Goal: Task Accomplishment & Management: Complete application form

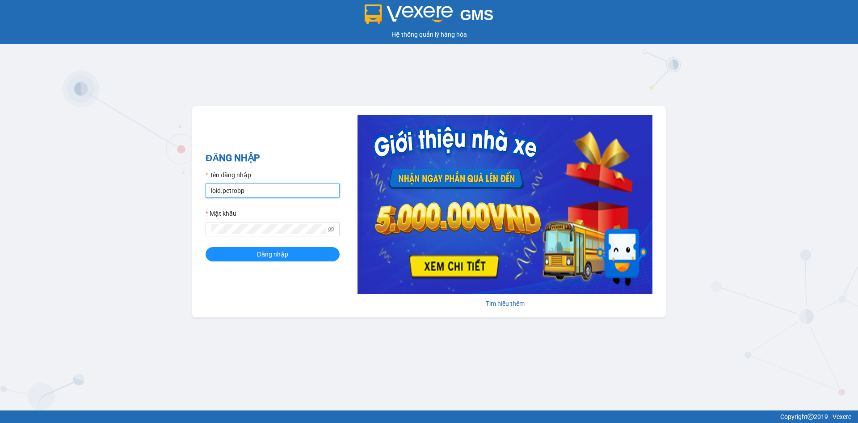
click at [305, 190] on input "loid.petrobp" at bounding box center [273, 190] width 134 height 14
type input "thaontt.petrobp"
click at [274, 253] on span "Đăng nhập" at bounding box center [272, 254] width 31 height 10
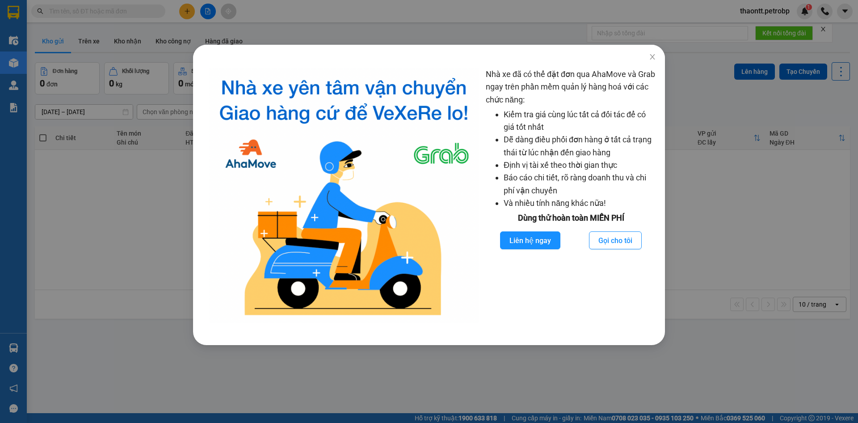
click at [76, 207] on div "Nhà xe đã có thể đặt đơn qua AhaMove và Grab ngay trên phần mềm quản lý hàng ho…" at bounding box center [429, 211] width 858 height 423
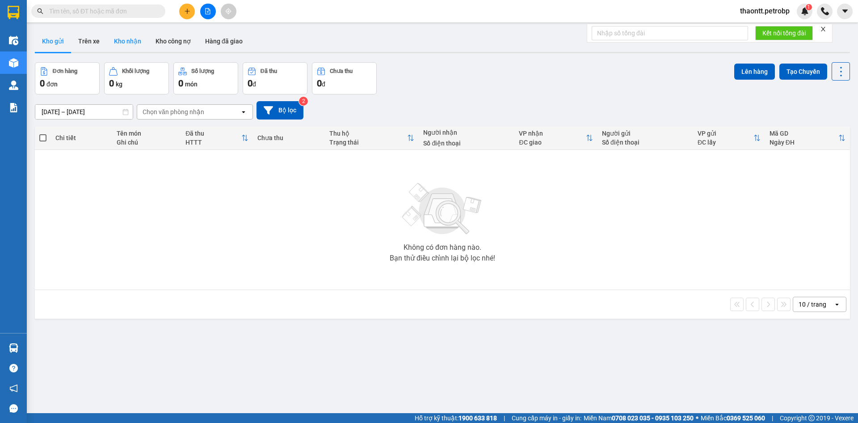
click at [119, 43] on button "Kho nhận" at bounding box center [128, 40] width 42 height 21
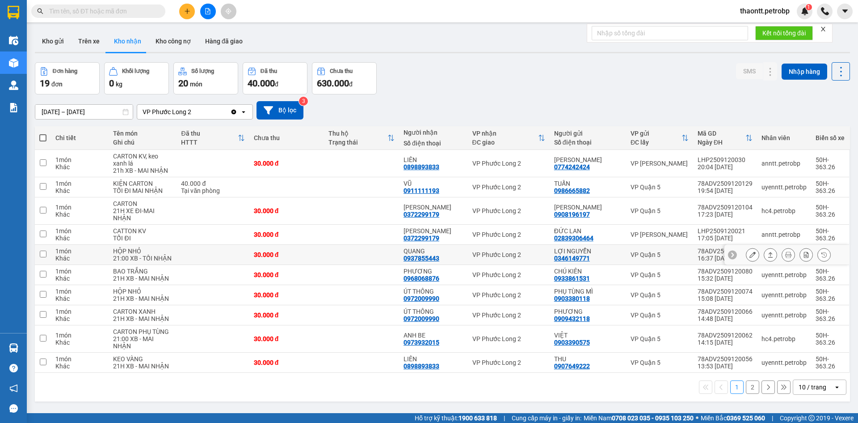
click at [465, 258] on td "QUANG 0937855443" at bounding box center [433, 255] width 69 height 20
checkbox input "true"
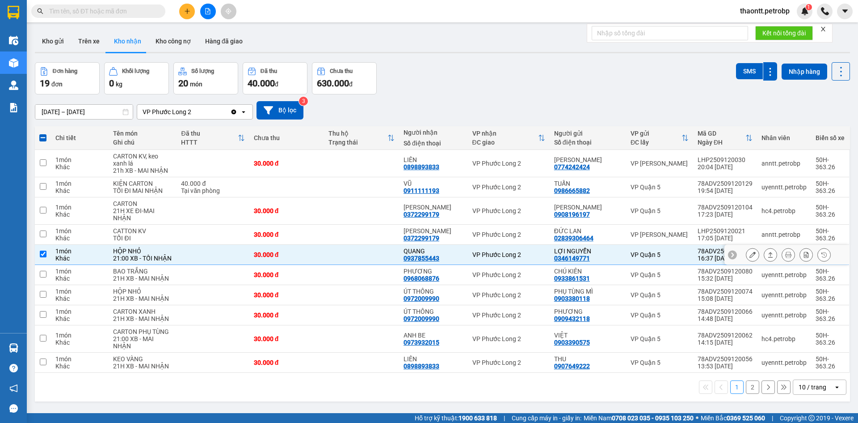
click at [750, 253] on icon at bounding box center [753, 254] width 6 height 6
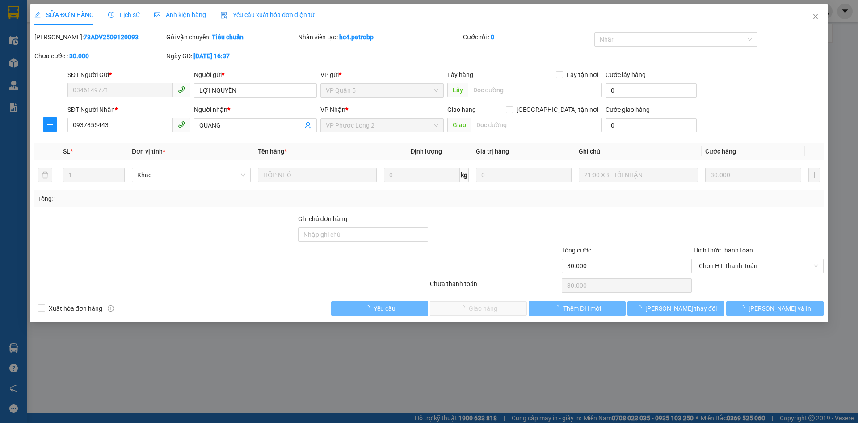
type input "0346149771"
type input "LỢI NGUYỄN"
type input "0937855443"
type input "QUANG"
type input "30.000"
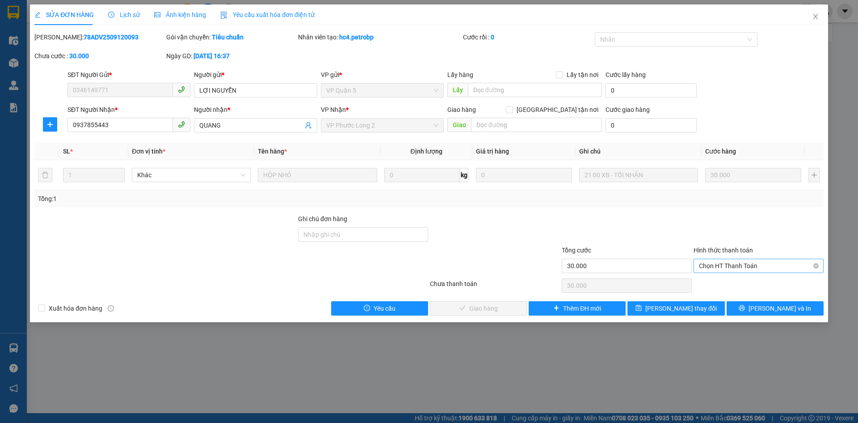
click at [748, 267] on span "Chọn HT Thanh Toán" at bounding box center [758, 265] width 119 height 13
click at [736, 282] on div "Tại văn phòng" at bounding box center [758, 284] width 119 height 10
type input "0"
click at [504, 313] on button "[PERSON_NAME] và Giao hàng" at bounding box center [478, 308] width 97 height 14
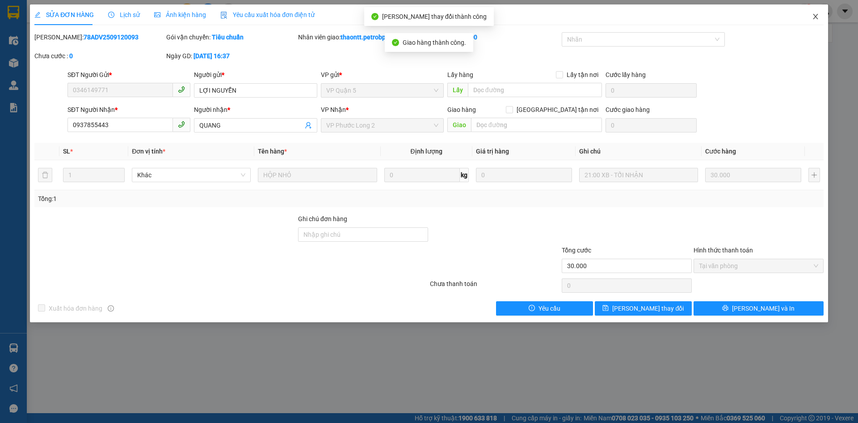
click at [820, 19] on span "Close" at bounding box center [815, 16] width 25 height 25
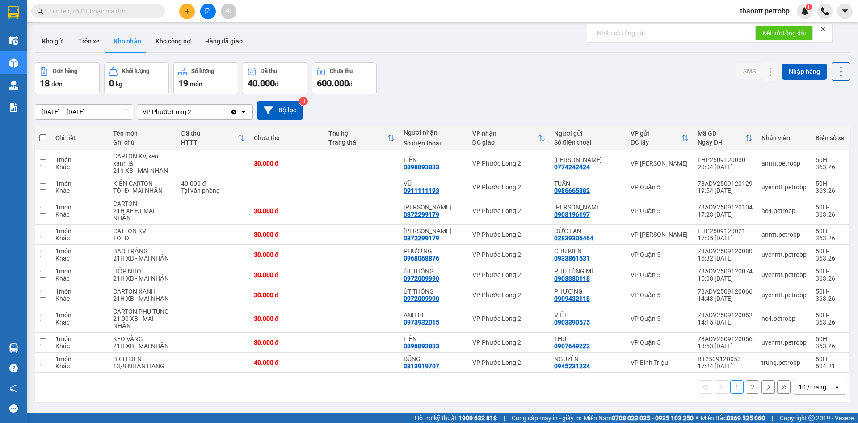
click at [746, 386] on button "2" at bounding box center [752, 386] width 13 height 13
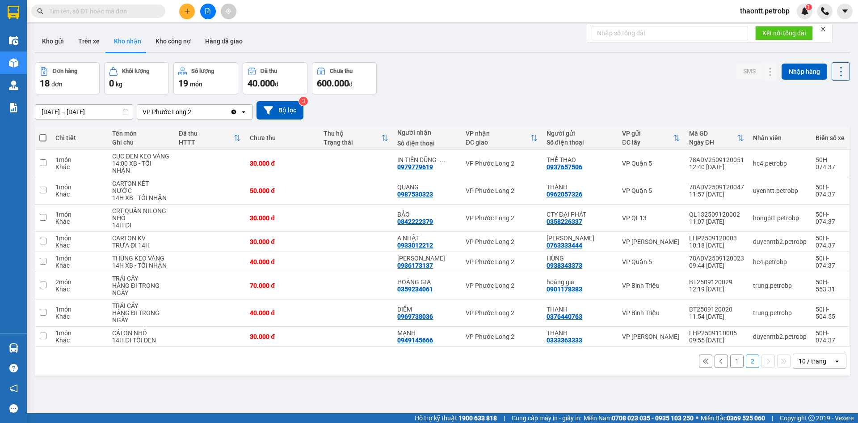
click at [731, 354] on button "1" at bounding box center [737, 360] width 13 height 13
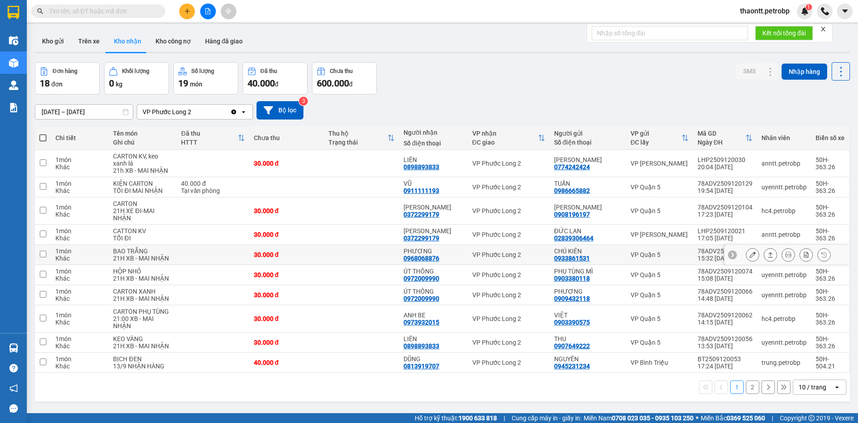
scroll to position [41, 0]
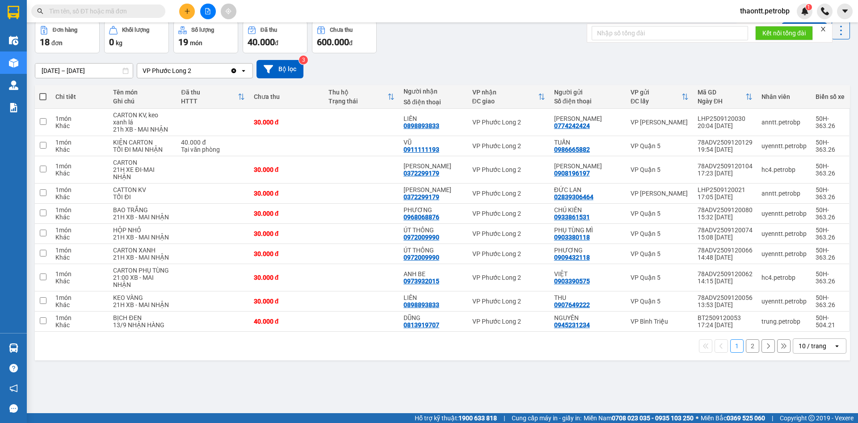
click at [746, 345] on button "2" at bounding box center [752, 345] width 13 height 13
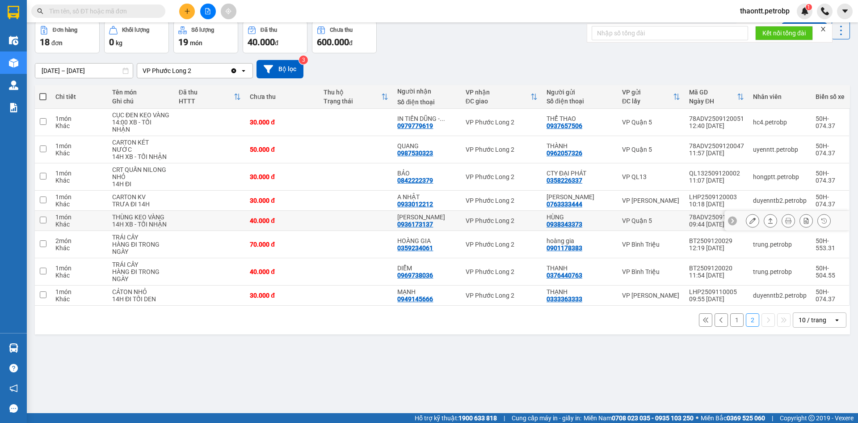
click at [417, 220] on div "0936173137" at bounding box center [415, 223] width 36 height 7
click at [750, 217] on icon at bounding box center [753, 220] width 6 height 6
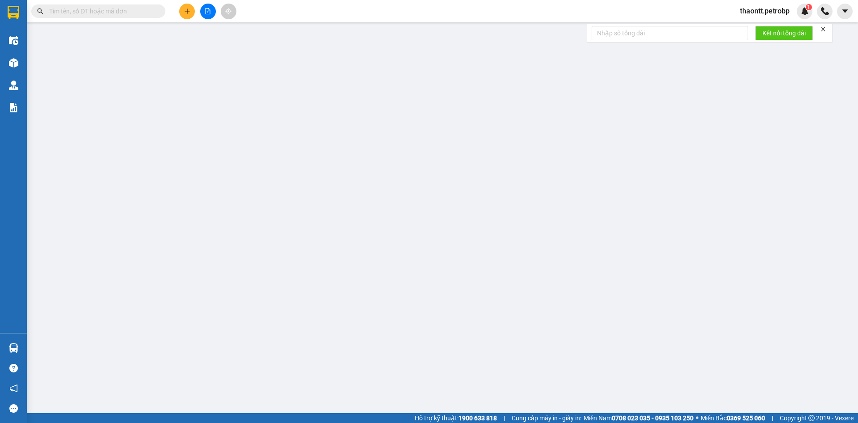
type input "0938343373"
type input "HÙNG"
type input "0936173137"
type input "[PERSON_NAME]"
type input "40.000"
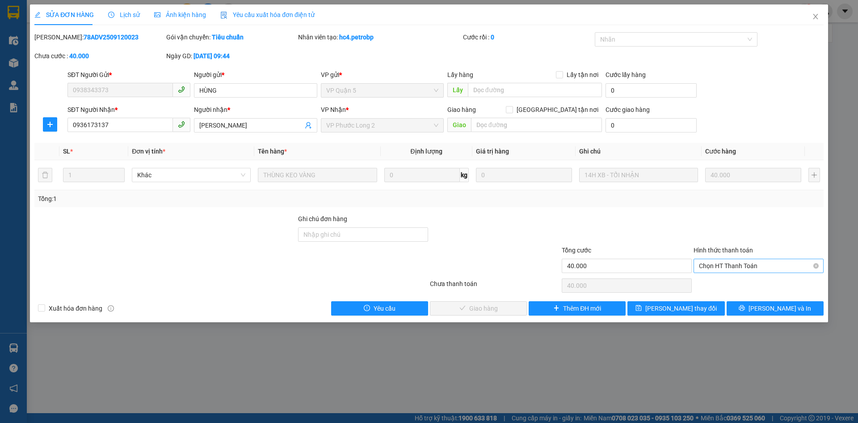
click at [718, 265] on span "Chọn HT Thanh Toán" at bounding box center [758, 265] width 119 height 13
click at [710, 287] on div "Tại văn phòng" at bounding box center [758, 284] width 119 height 10
type input "0"
click at [486, 313] on span "[PERSON_NAME] và Giao hàng" at bounding box center [490, 308] width 86 height 10
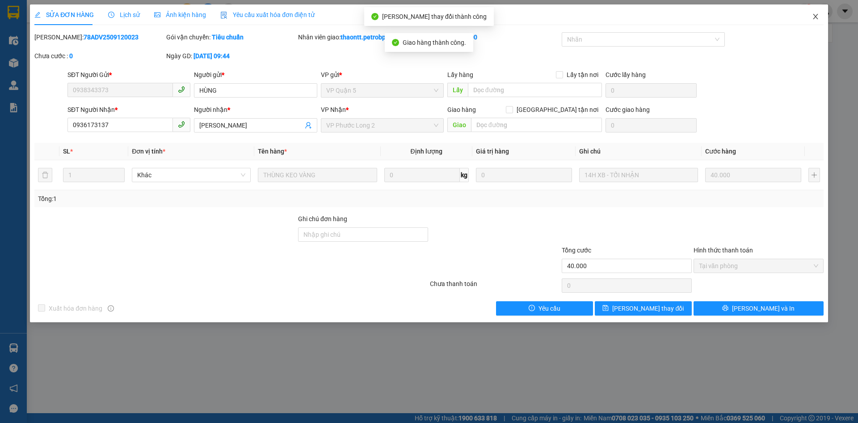
click at [816, 13] on span "Close" at bounding box center [815, 16] width 25 height 25
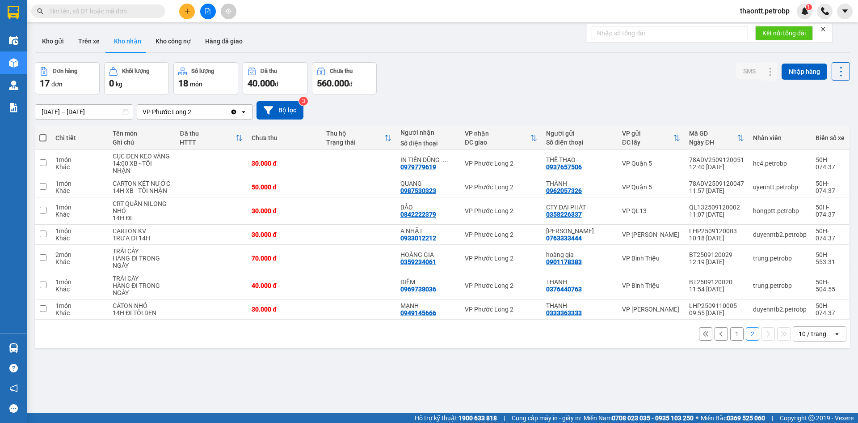
click at [495, 73] on div "Đơn hàng 17 đơn Khối lượng 0 kg Số lượng 18 món Đã thu 40.000 đ Chưa thu 560.00…" at bounding box center [443, 78] width 816 height 32
click at [735, 333] on button "1" at bounding box center [737, 333] width 13 height 13
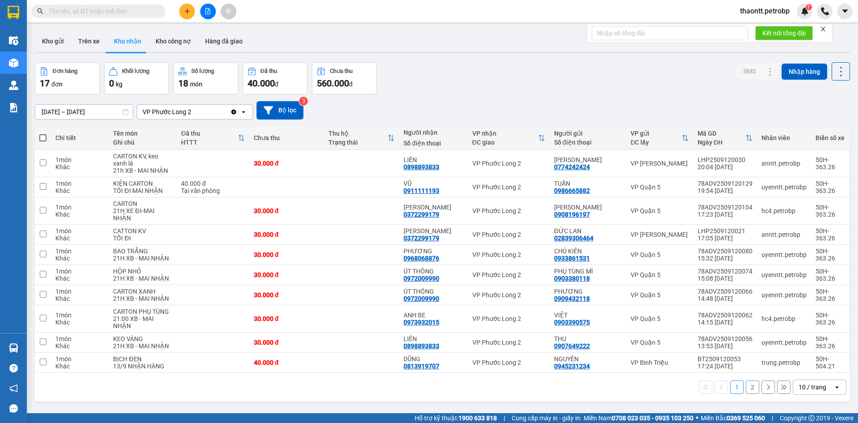
click at [747, 388] on button "2" at bounding box center [752, 386] width 13 height 13
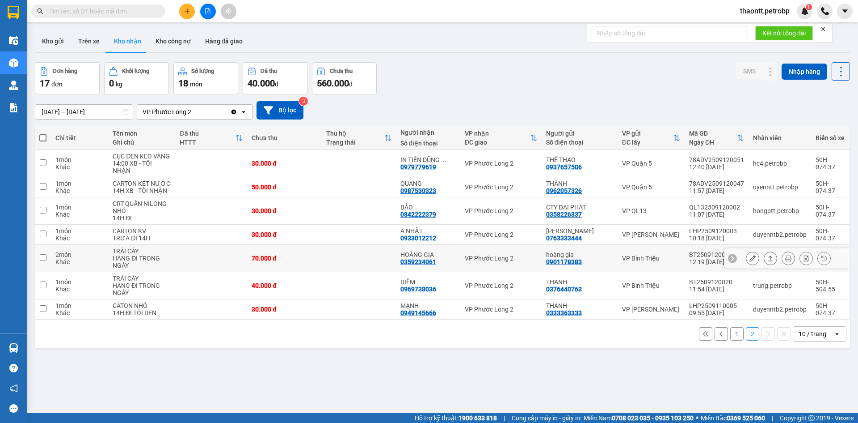
click at [381, 259] on td at bounding box center [359, 258] width 74 height 27
checkbox input "true"
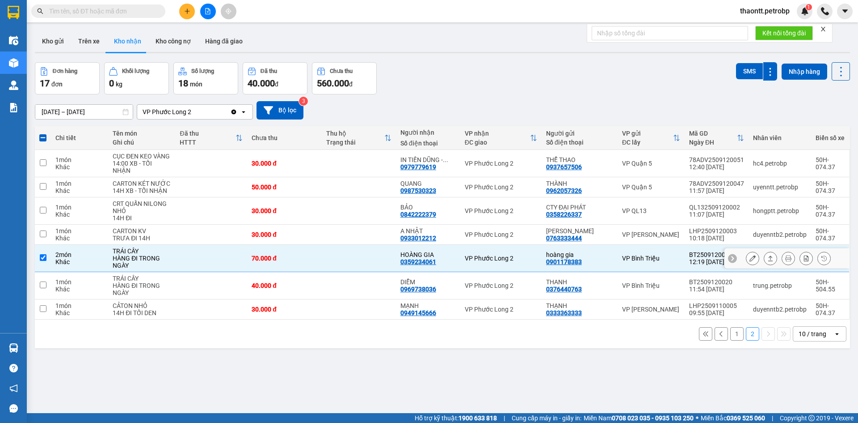
click at [747, 259] on button at bounding box center [753, 258] width 13 height 16
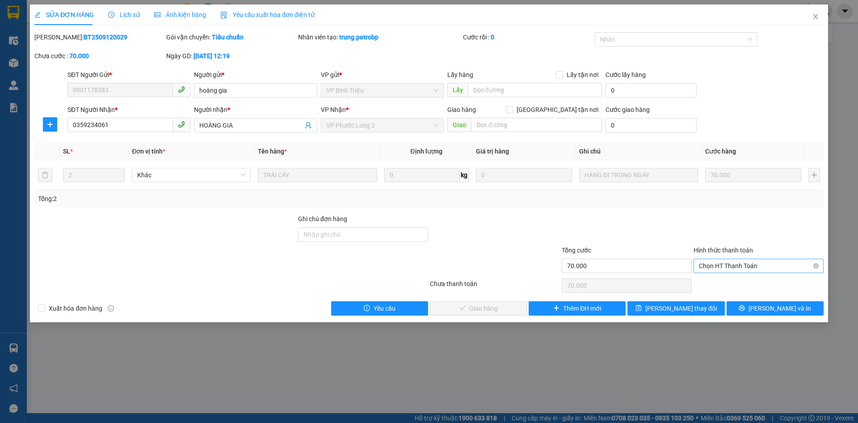
click at [732, 266] on span "Chọn HT Thanh Toán" at bounding box center [758, 265] width 119 height 13
click at [716, 285] on div "Tại văn phòng" at bounding box center [758, 284] width 119 height 10
type input "0"
click at [820, 16] on span "Close" at bounding box center [815, 16] width 25 height 25
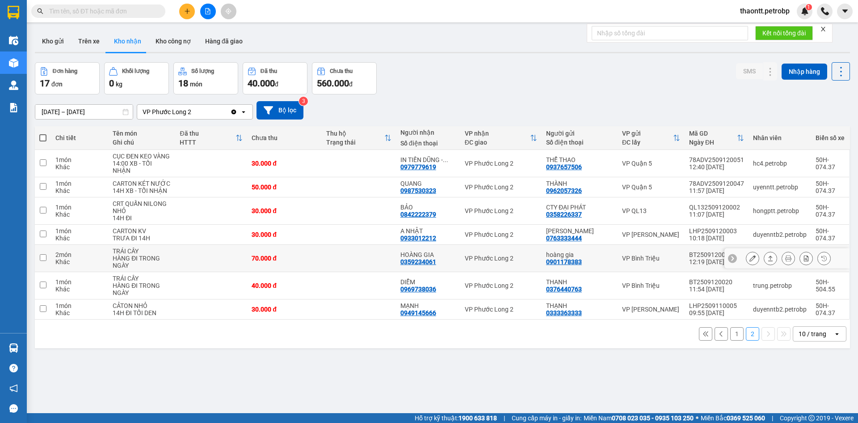
click at [750, 258] on icon at bounding box center [753, 258] width 6 height 6
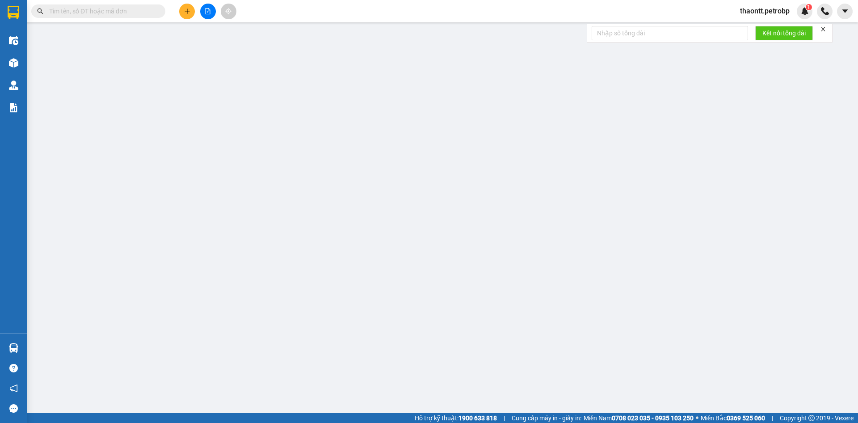
type input "0901178383"
type input "hoàng gia"
type input "0359234061"
type input "HOÀNG GIA"
type input "70.000"
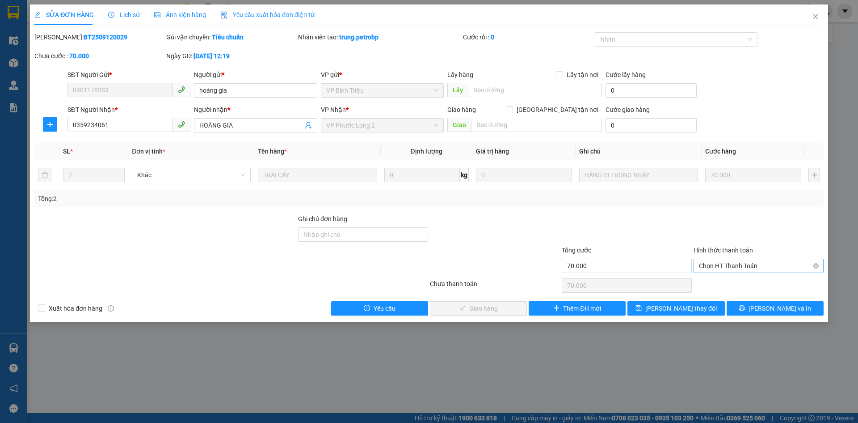
click at [734, 270] on span "Chọn HT Thanh Toán" at bounding box center [758, 265] width 119 height 13
click at [730, 286] on div "Tại văn phòng" at bounding box center [758, 284] width 119 height 10
type input "0"
click at [496, 313] on button "[PERSON_NAME] và Giao hàng" at bounding box center [478, 308] width 97 height 14
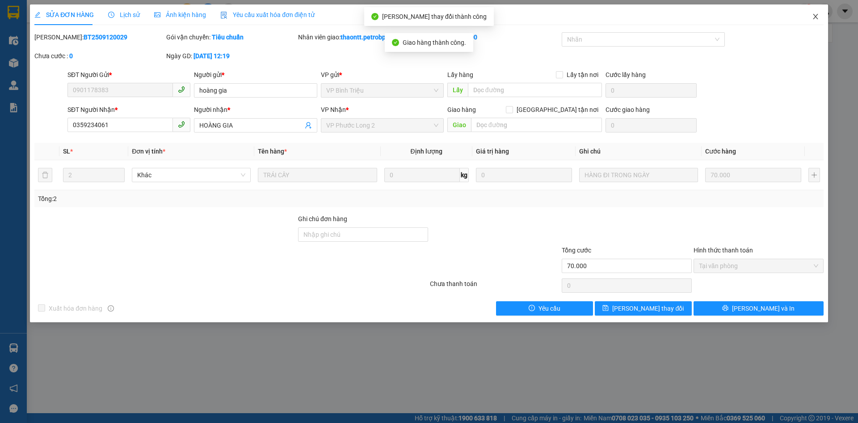
click at [815, 18] on icon "close" at bounding box center [815, 16] width 7 height 7
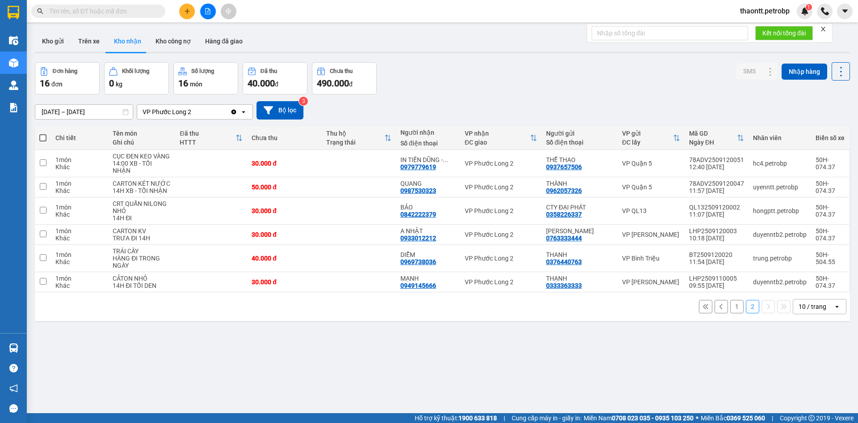
click at [731, 307] on button "1" at bounding box center [737, 306] width 13 height 13
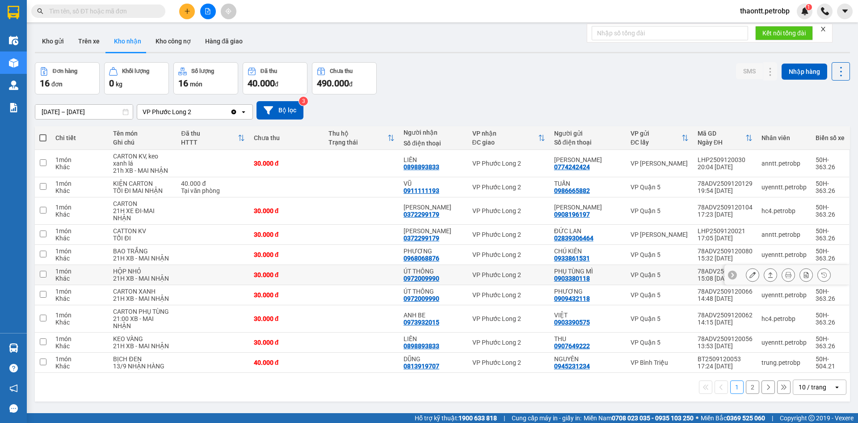
click at [360, 271] on td at bounding box center [361, 275] width 75 height 20
checkbox input "true"
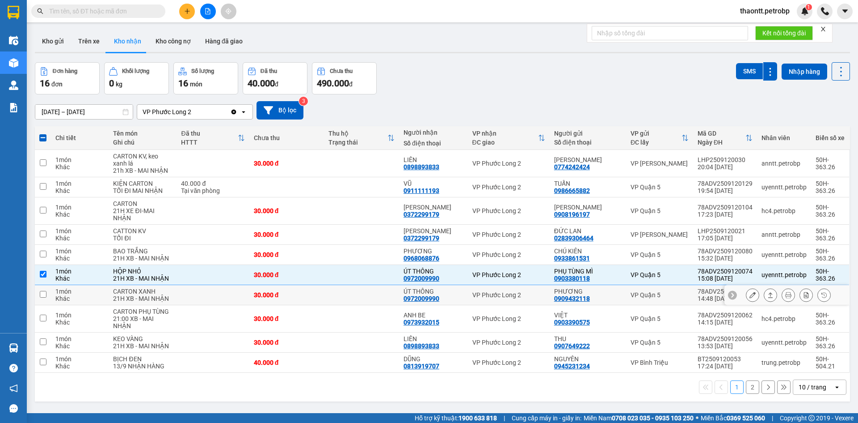
click at [357, 288] on td at bounding box center [361, 295] width 75 height 20
checkbox input "true"
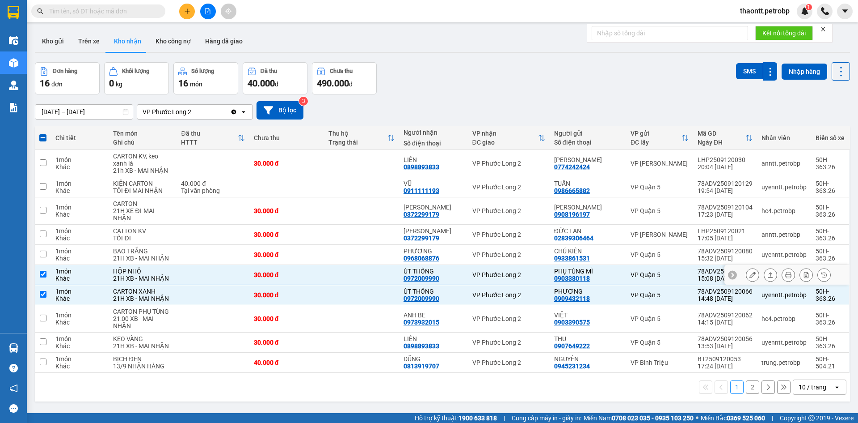
click at [437, 280] on div "0972009990" at bounding box center [422, 278] width 36 height 7
copy div "0972009990"
click at [155, 8] on span at bounding box center [98, 10] width 134 height 13
click at [152, 10] on input "text" at bounding box center [102, 11] width 106 height 10
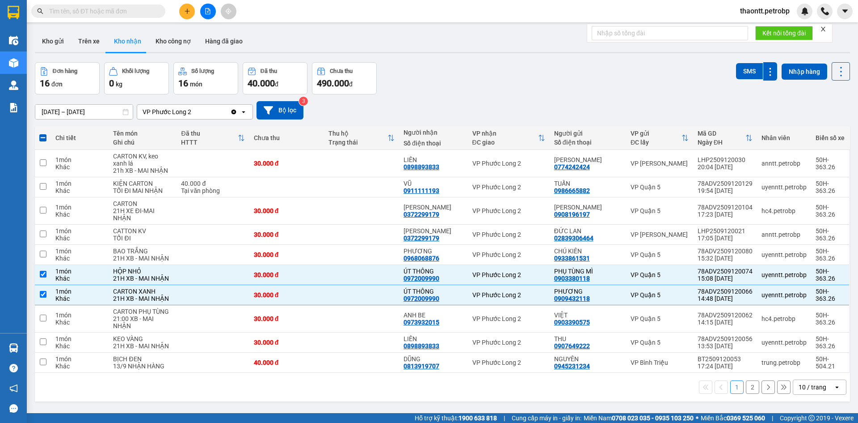
paste input "0972009990"
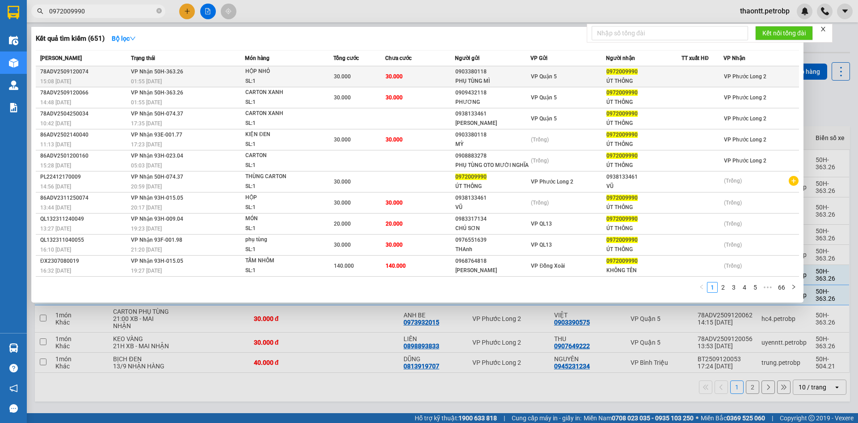
type input "0972009990"
click at [419, 81] on td "30.000" at bounding box center [420, 76] width 70 height 21
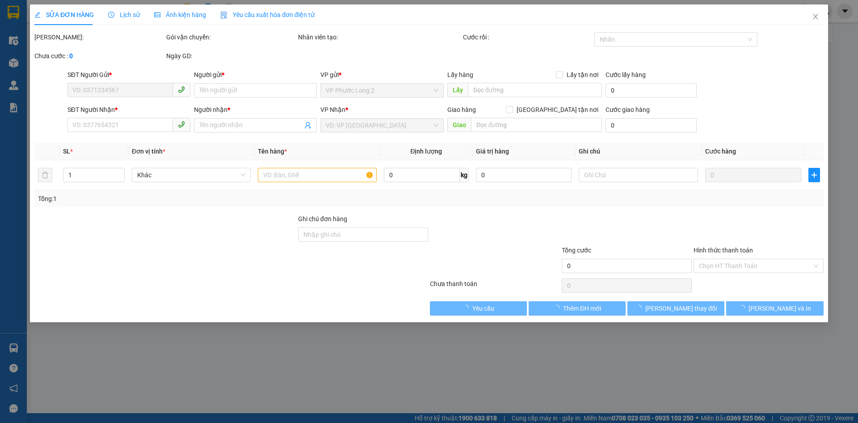
type input "0903380118"
type input "PHỤ TÙNG MÌ"
type input "0972009990"
type input "ÚT THÔNG"
type input "30.000"
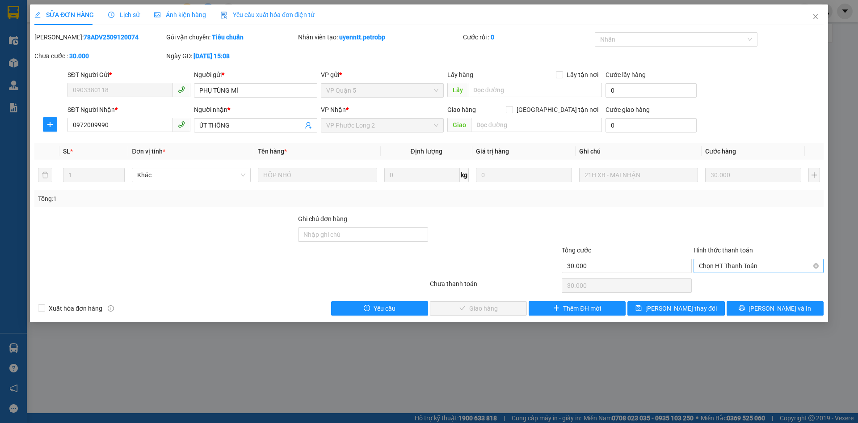
click at [739, 265] on span "Chọn HT Thanh Toán" at bounding box center [758, 265] width 119 height 13
drag, startPoint x: 727, startPoint y: 278, endPoint x: 686, endPoint y: 287, distance: 41.2
click at [726, 279] on div "Tại văn phòng" at bounding box center [759, 283] width 130 height 14
type input "0"
click at [505, 309] on span "[PERSON_NAME] và Giao hàng" at bounding box center [490, 308] width 86 height 10
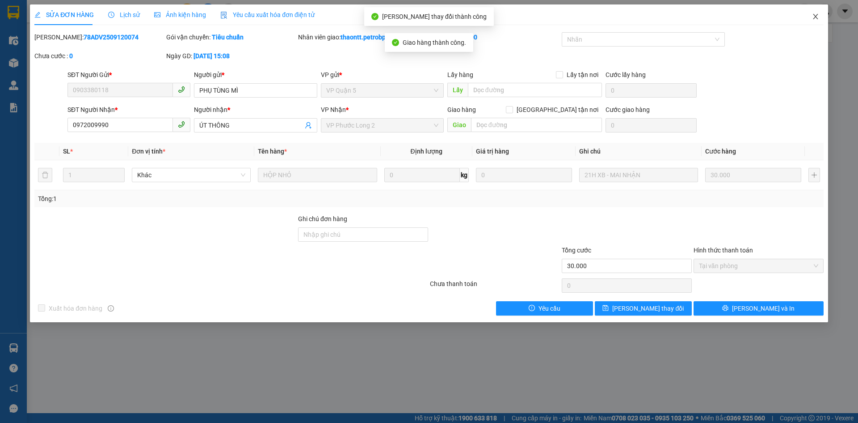
click at [816, 17] on icon "close" at bounding box center [815, 16] width 5 height 5
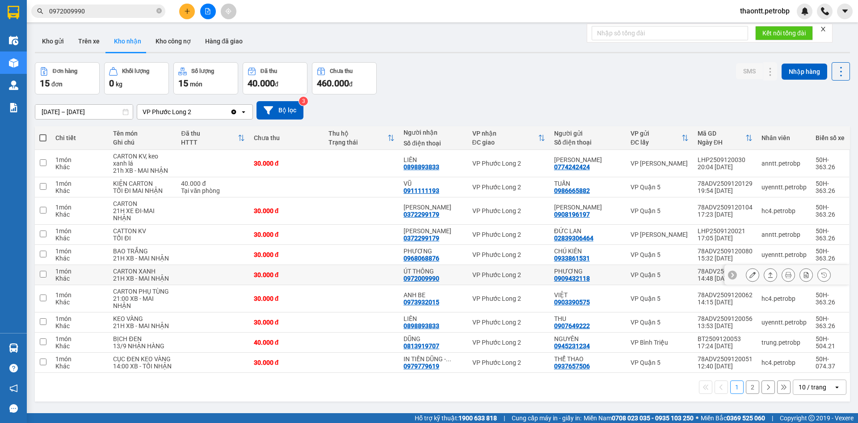
click at [440, 276] on div "0972009990" at bounding box center [422, 278] width 36 height 7
click at [750, 275] on icon at bounding box center [753, 274] width 6 height 6
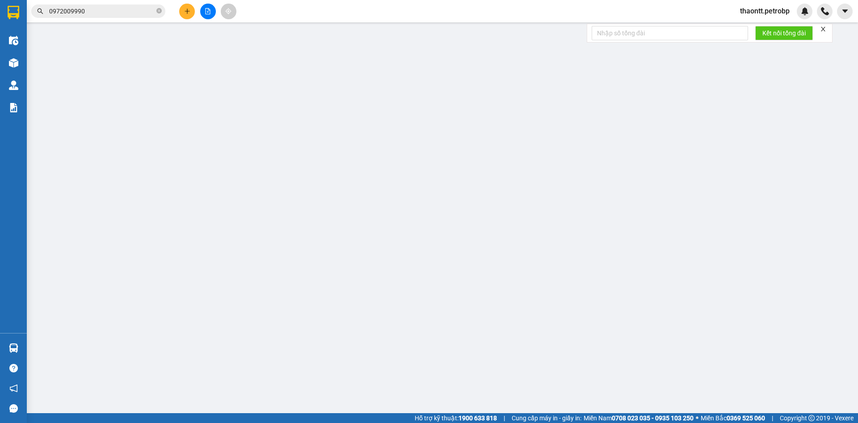
type input "0909432118"
type input "PHƯƠNG"
type input "0972009990"
type input "ÚT THÔNG"
type input "30.000"
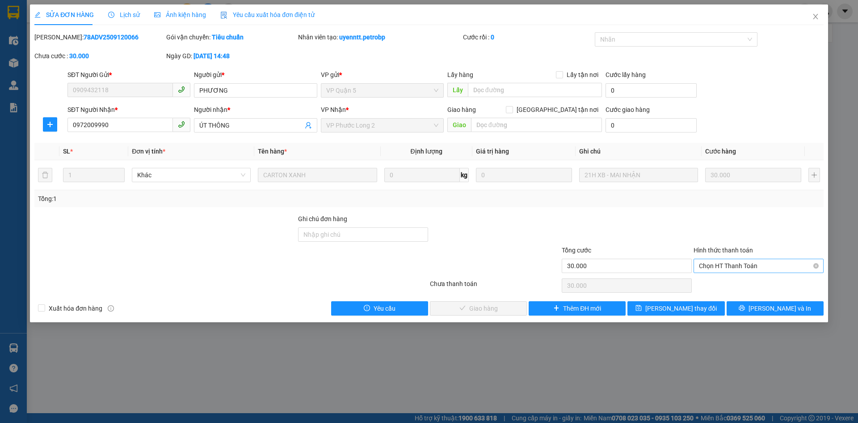
click at [741, 265] on span "Chọn HT Thanh Toán" at bounding box center [758, 265] width 119 height 13
click at [726, 282] on div "Tại văn phòng" at bounding box center [758, 284] width 119 height 10
type input "0"
drag, startPoint x: 465, startPoint y: 309, endPoint x: 472, endPoint y: 306, distance: 8.0
click at [466, 309] on span "[PERSON_NAME] và Giao hàng" at bounding box center [490, 308] width 86 height 10
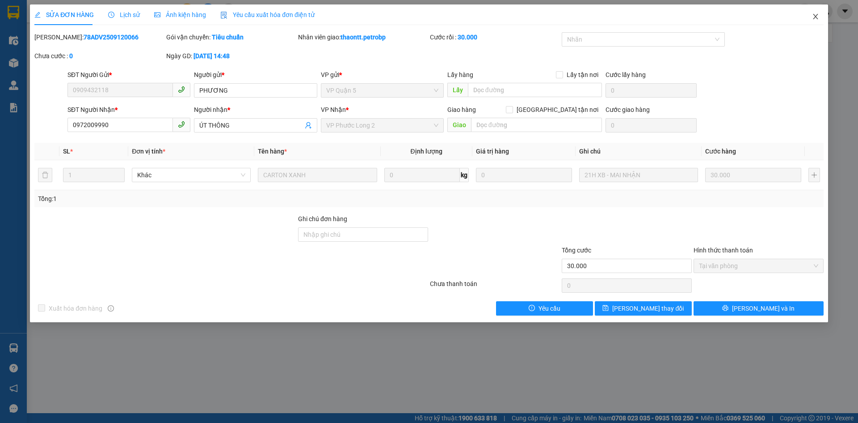
click at [814, 17] on icon "close" at bounding box center [815, 16] width 7 height 7
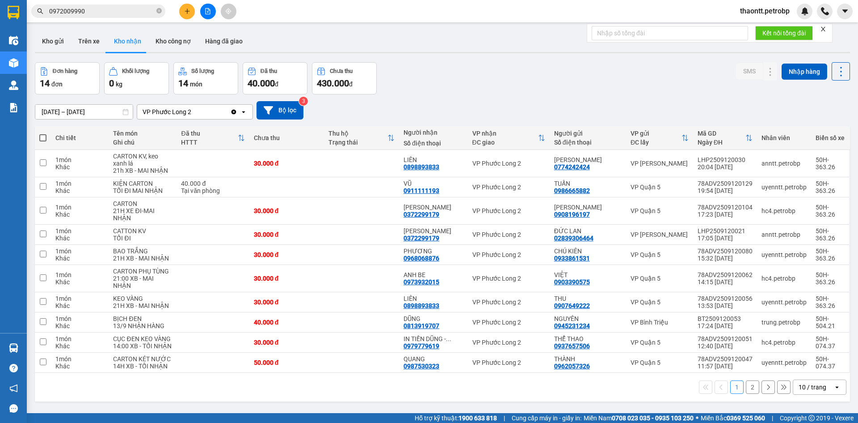
click at [137, 16] on input "0972009990" at bounding box center [102, 11] width 106 height 10
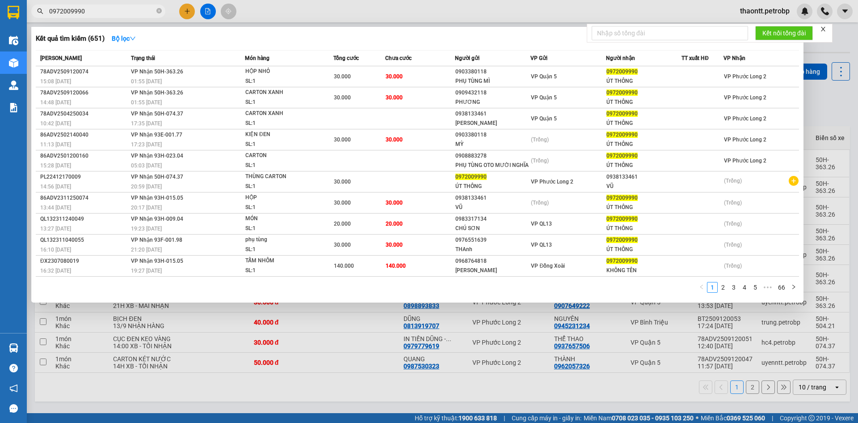
click at [134, 23] on div at bounding box center [429, 211] width 858 height 423
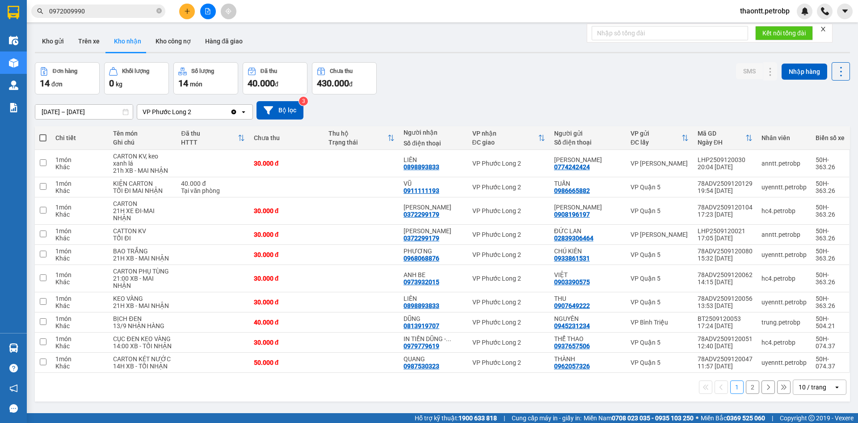
click at [146, 14] on input "0972009990" at bounding box center [102, 11] width 106 height 10
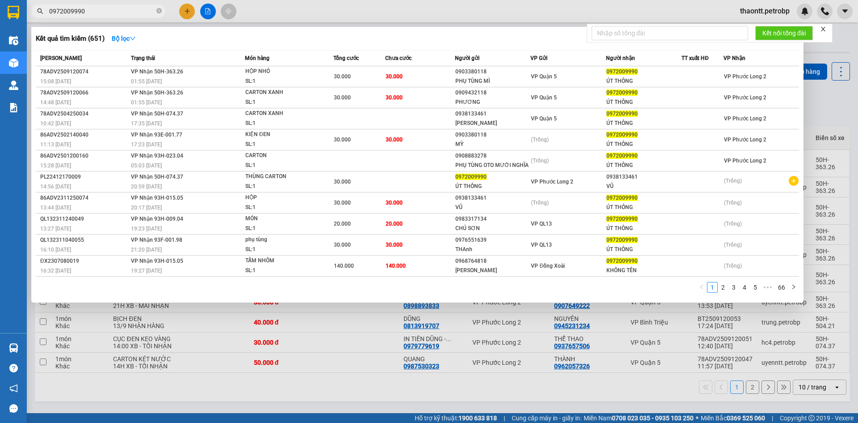
click at [831, 124] on div at bounding box center [429, 211] width 858 height 423
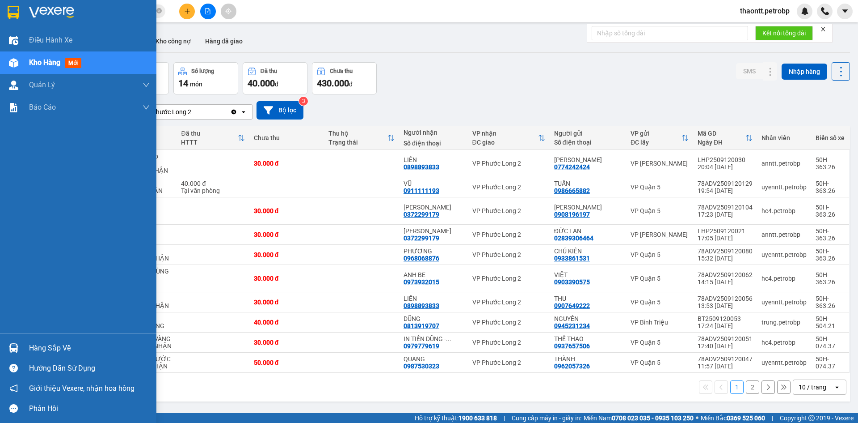
click at [55, 346] on div "Hàng sắp về" at bounding box center [89, 347] width 121 height 13
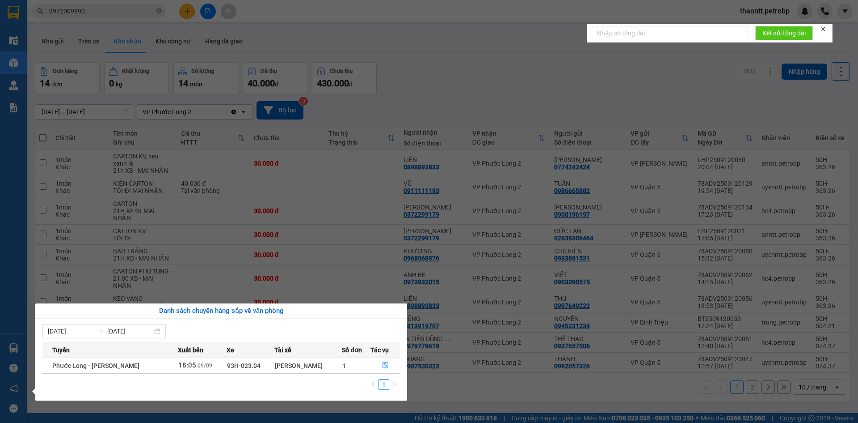
click at [546, 50] on section "Kết quả tìm kiếm ( 651 ) Bộ lọc Mã ĐH Trạng thái Món hàng Tổng cước Chưa cước N…" at bounding box center [429, 211] width 858 height 423
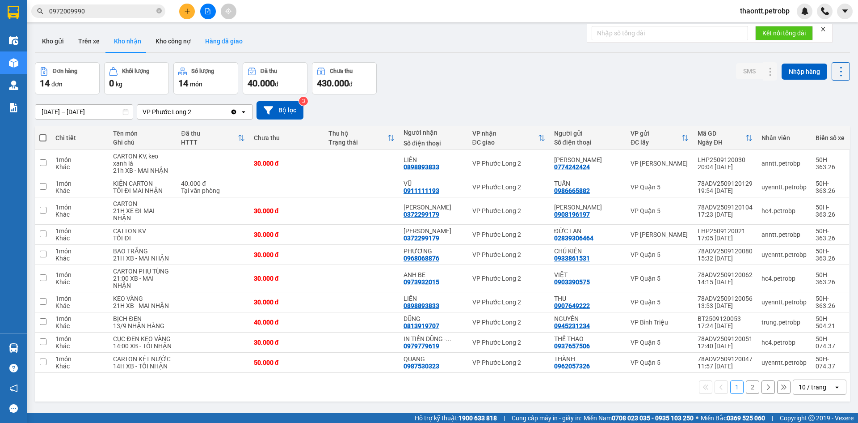
click at [220, 39] on button "Hàng đã giao" at bounding box center [224, 40] width 52 height 21
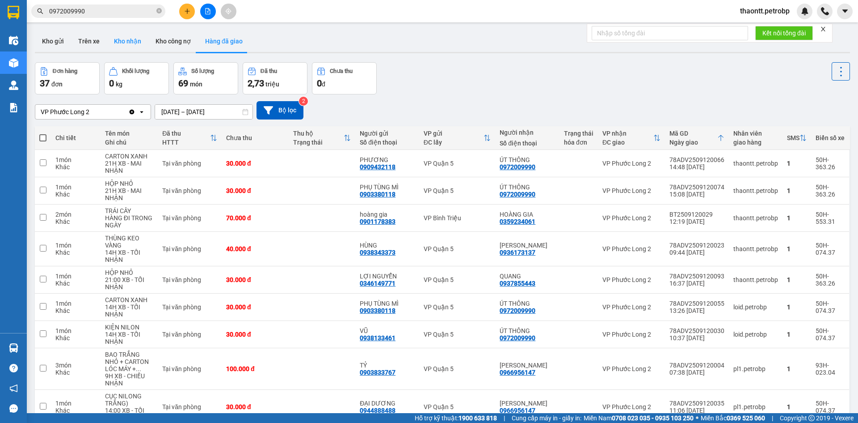
click at [131, 33] on button "Kho nhận" at bounding box center [128, 40] width 42 height 21
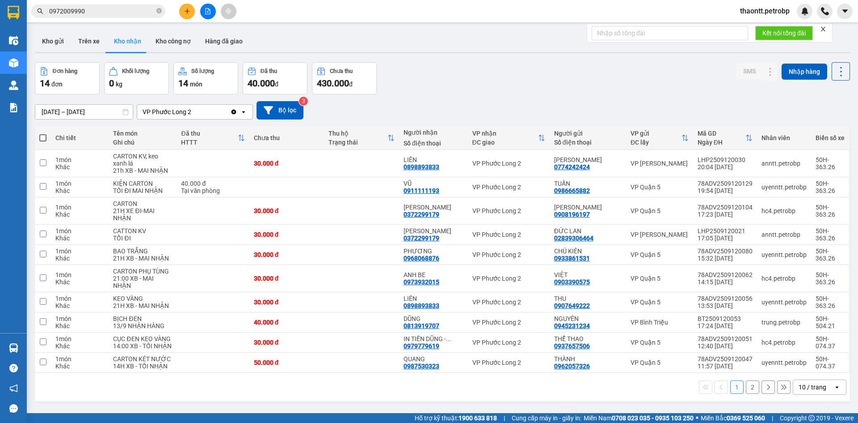
click at [747, 385] on button "2" at bounding box center [752, 386] width 13 height 13
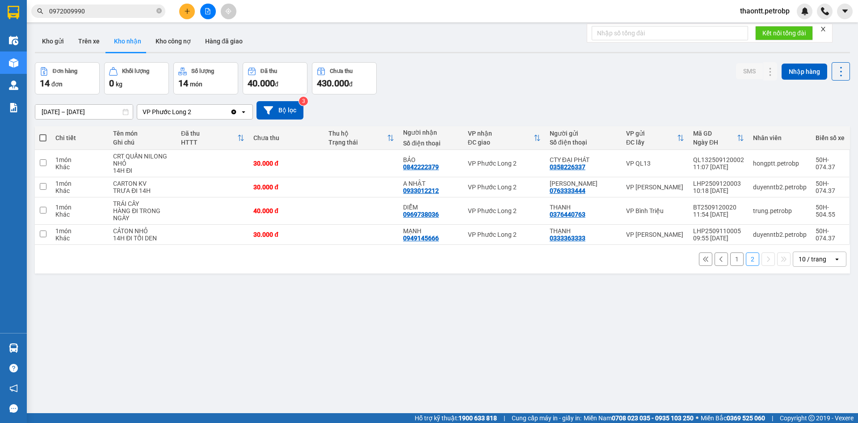
click at [731, 260] on button "1" at bounding box center [737, 258] width 13 height 13
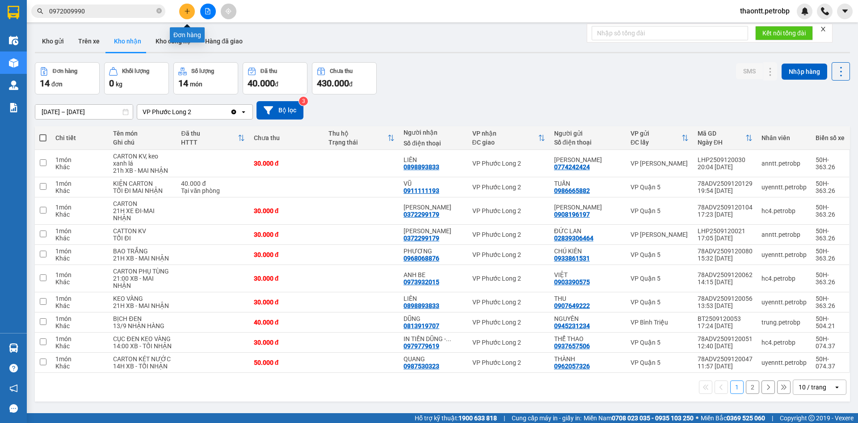
click at [192, 9] on button at bounding box center [187, 12] width 16 height 16
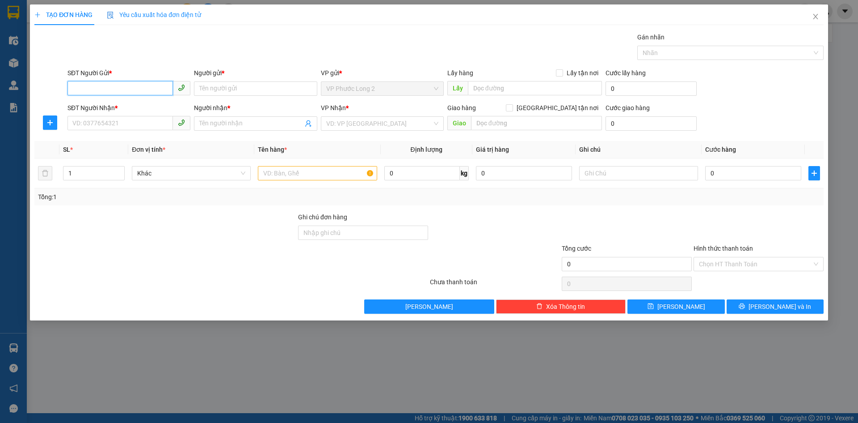
click at [156, 90] on input "SĐT Người Gửi *" at bounding box center [121, 88] width 106 height 14
click at [129, 107] on div "0933335741 - THỦY" at bounding box center [129, 106] width 112 height 10
type input "0933335741"
type input "THỦY"
type input "0937541379"
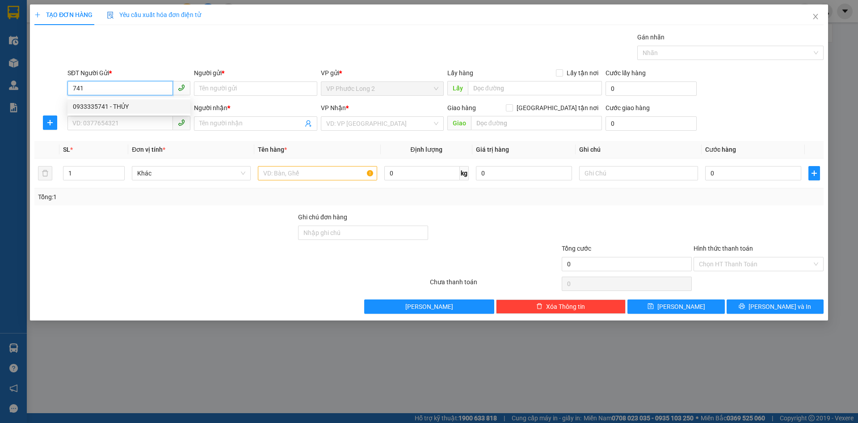
type input "C NHI"
type input "30.000"
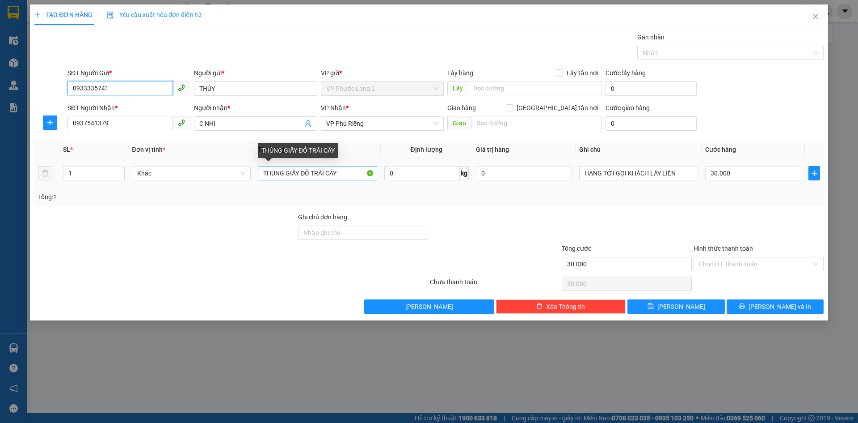
type input "0933335741"
drag, startPoint x: 359, startPoint y: 173, endPoint x: 149, endPoint y: 190, distance: 210.4
click at [150, 194] on div "SL * Đơn vị tính * Tên hàng * Định lượng Giá trị hàng Ghi chú Cước hàng 1 Khác …" at bounding box center [429, 173] width 790 height 64
type input "T"
type input "SỌT TRÁI CÂY"
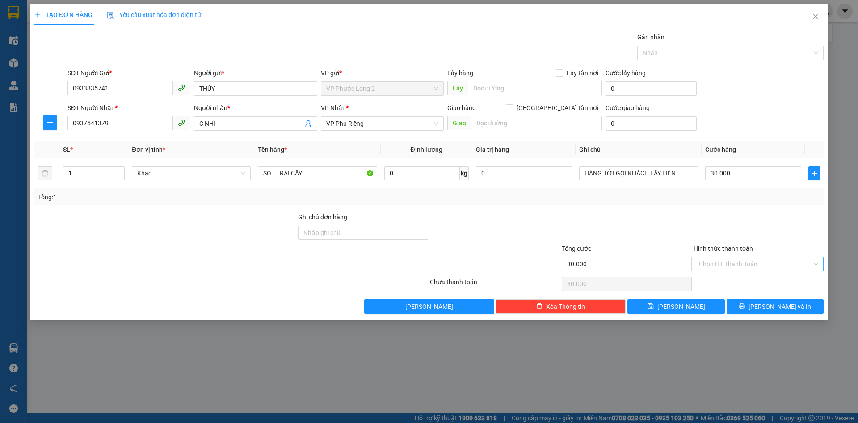
click at [738, 262] on input "Hình thức thanh toán" at bounding box center [755, 263] width 113 height 13
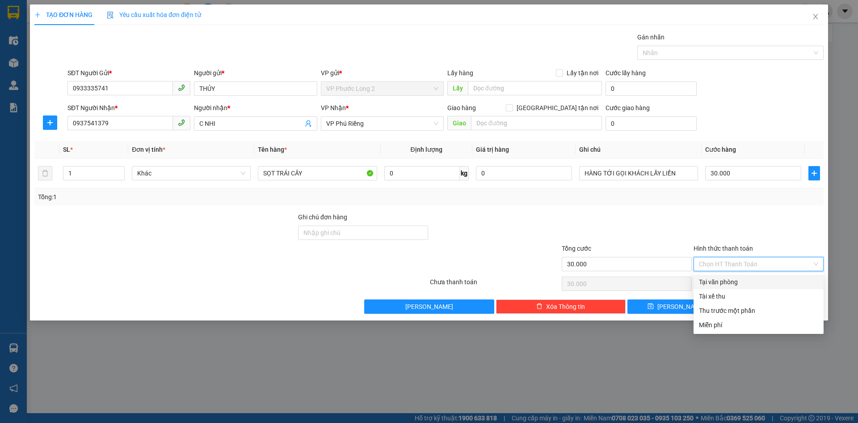
click at [739, 280] on div "Tại văn phòng" at bounding box center [758, 282] width 119 height 10
type input "0"
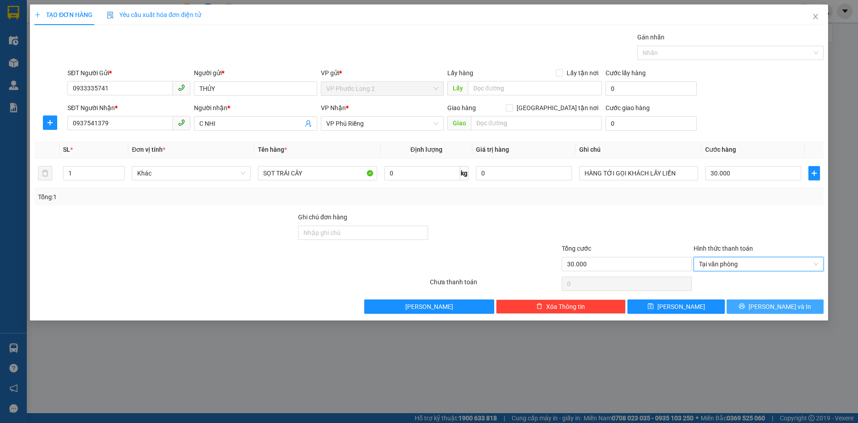
click at [769, 307] on span "[PERSON_NAME] và In" at bounding box center [780, 306] width 63 height 10
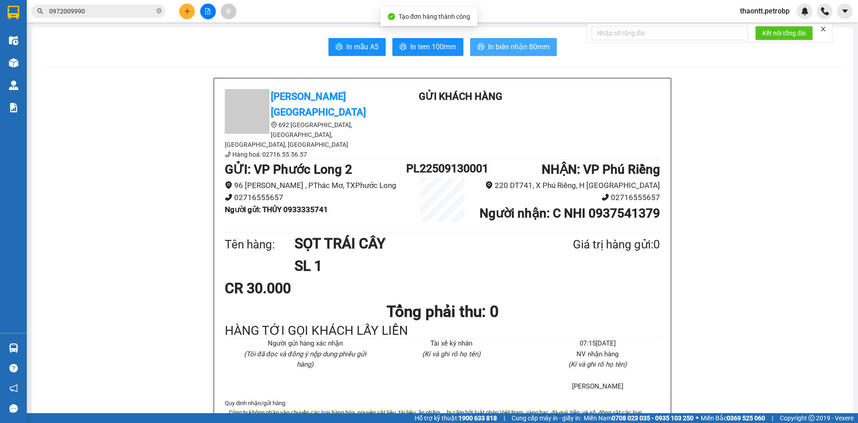
click at [512, 39] on button "In biên nhận 80mm" at bounding box center [513, 47] width 87 height 18
click at [514, 49] on span "In biên nhận 80mm" at bounding box center [519, 46] width 62 height 11
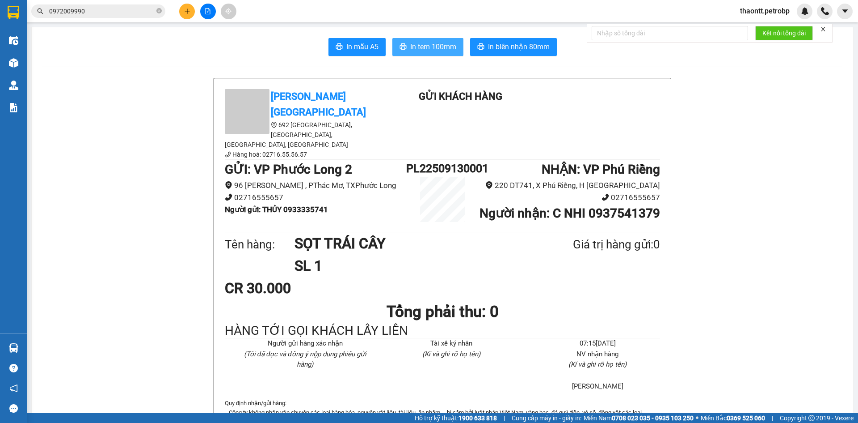
click at [436, 48] on span "In tem 100mm" at bounding box center [433, 46] width 46 height 11
click at [436, 46] on span "In tem 100mm" at bounding box center [433, 46] width 46 height 11
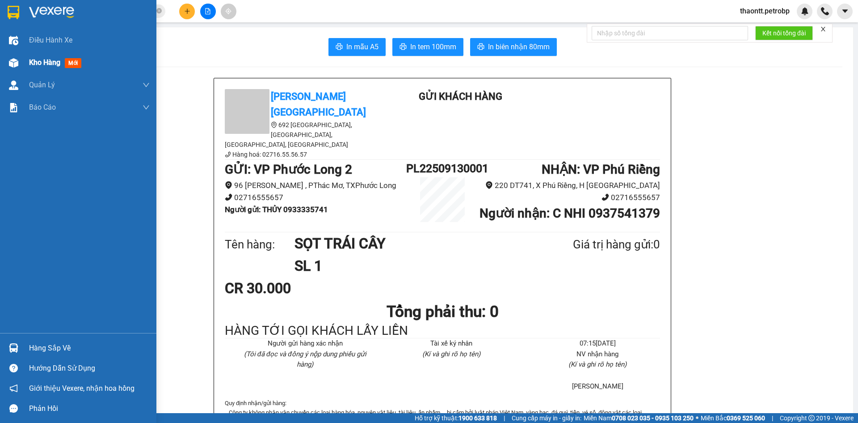
drag, startPoint x: 33, startPoint y: 67, endPoint x: 51, endPoint y: 65, distance: 18.0
click at [33, 68] on div "Kho hàng mới" at bounding box center [57, 62] width 56 height 11
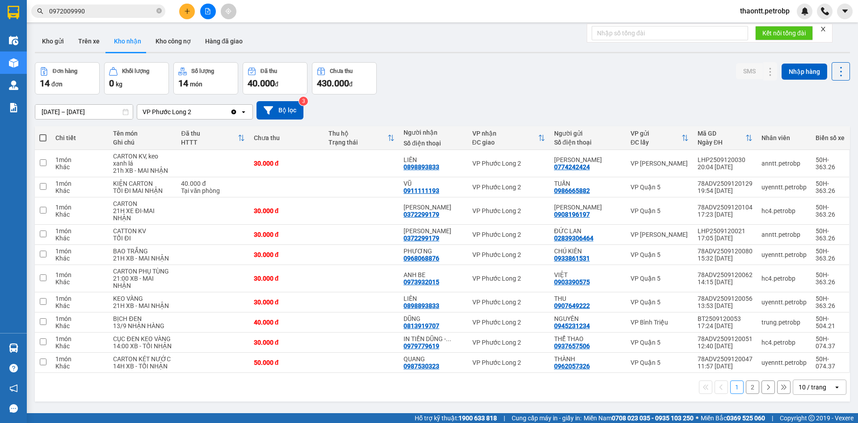
click at [747, 387] on button "2" at bounding box center [752, 386] width 13 height 13
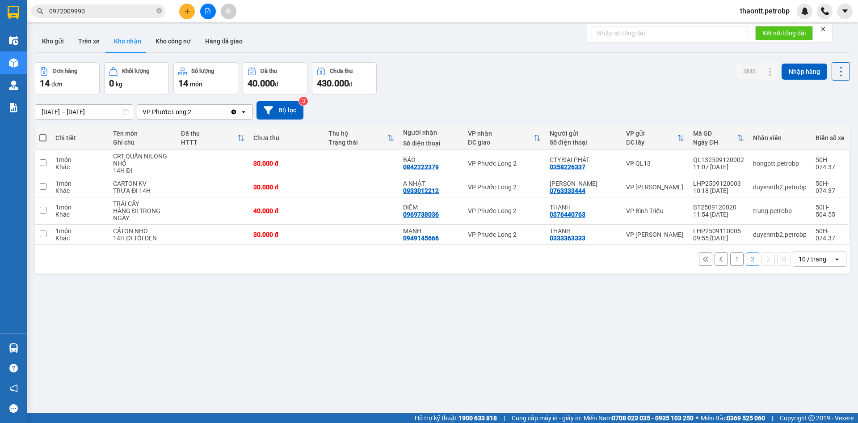
click at [731, 259] on button "1" at bounding box center [737, 258] width 13 height 13
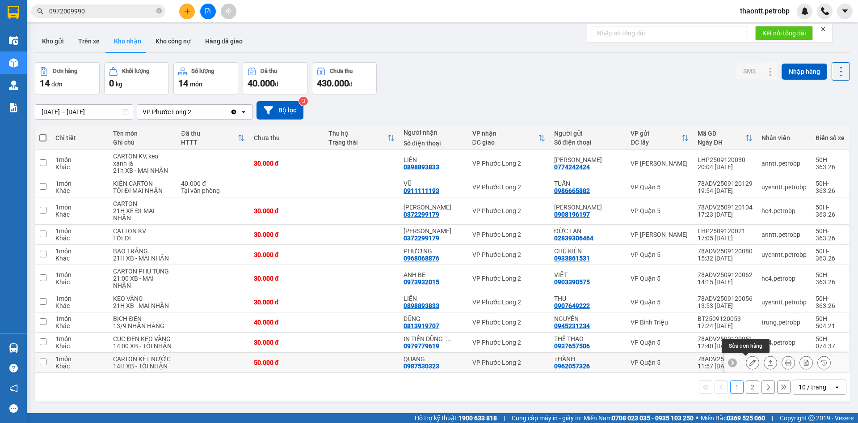
click at [748, 366] on button at bounding box center [753, 363] width 13 height 16
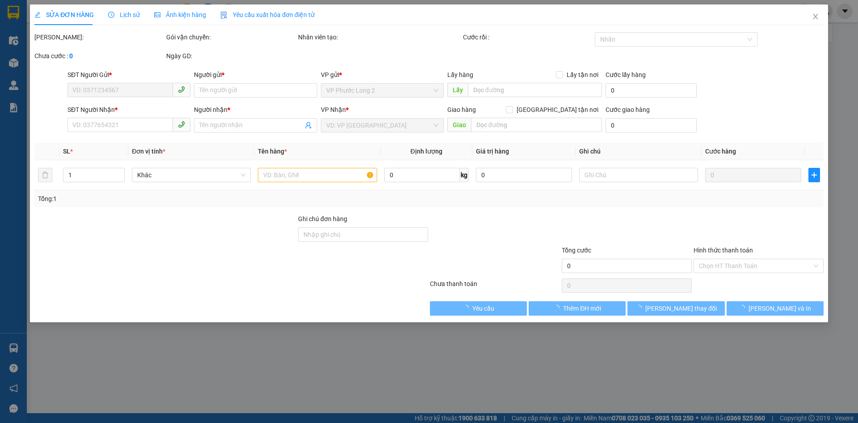
type input "0962057326"
type input "THÀNH"
type input "0987530323"
type input "QUANG"
type input "50.000"
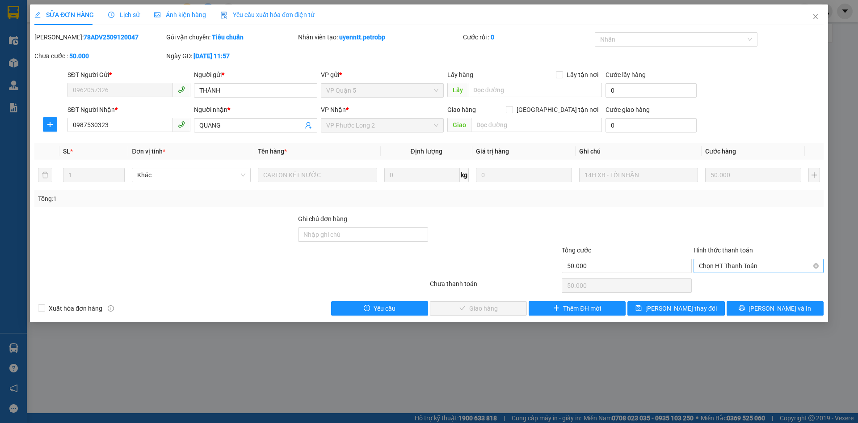
click at [725, 265] on span "Chọn HT Thanh Toán" at bounding box center [758, 265] width 119 height 13
click at [713, 284] on div "Tại văn phòng" at bounding box center [758, 284] width 119 height 10
type input "0"
click at [505, 312] on span "[PERSON_NAME] và Giao hàng" at bounding box center [490, 308] width 86 height 10
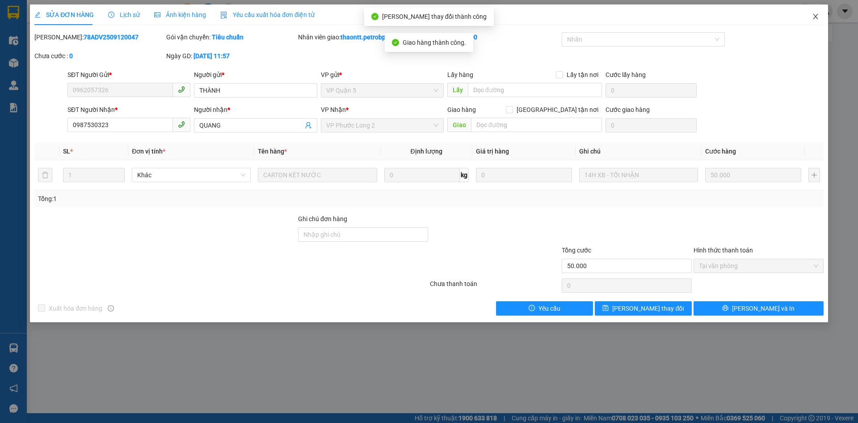
click at [818, 13] on span "Close" at bounding box center [815, 16] width 25 height 25
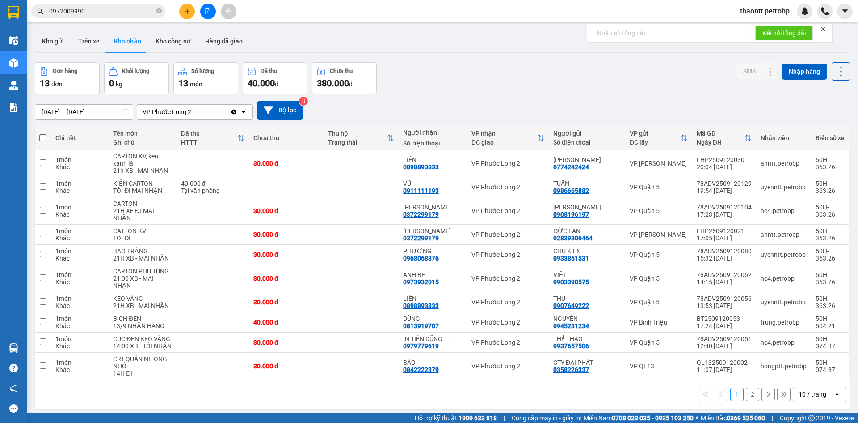
click at [545, 84] on div "Đơn hàng 13 đơn Khối lượng 0 kg Số lượng 13 món Đã thu 40.000 đ Chưa thu 380.00…" at bounding box center [443, 78] width 816 height 32
click at [187, 12] on icon "plus" at bounding box center [187, 10] width 0 height 5
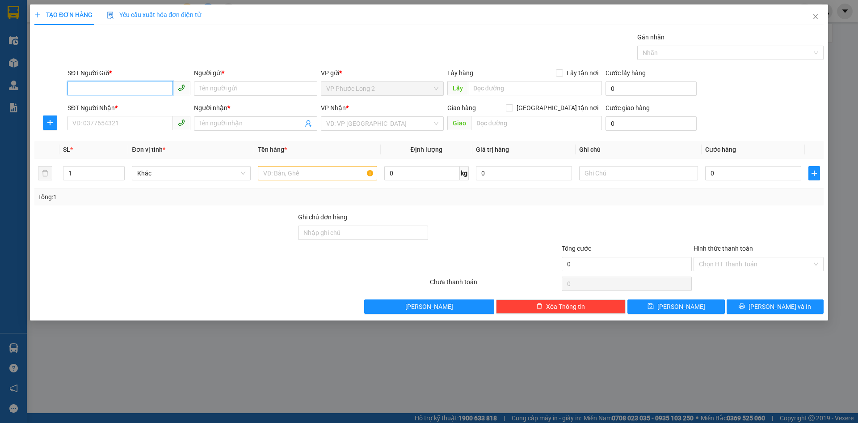
click at [139, 83] on input "SĐT Người Gửi *" at bounding box center [121, 88] width 106 height 14
click at [144, 82] on input "SĐT Người Gửi *" at bounding box center [121, 88] width 106 height 14
type input "0977154553"
click at [262, 91] on input "Người gửi *" at bounding box center [255, 88] width 123 height 14
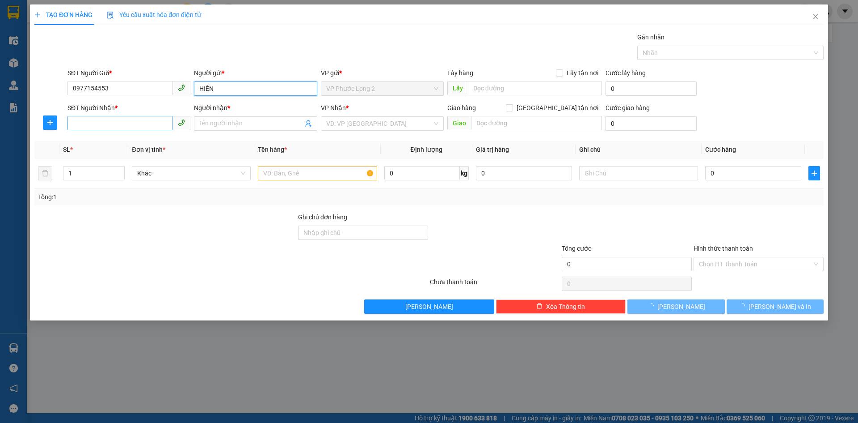
type input "HIỀN"
click at [162, 117] on input "SĐT Người Nhận *" at bounding box center [121, 123] width 106 height 14
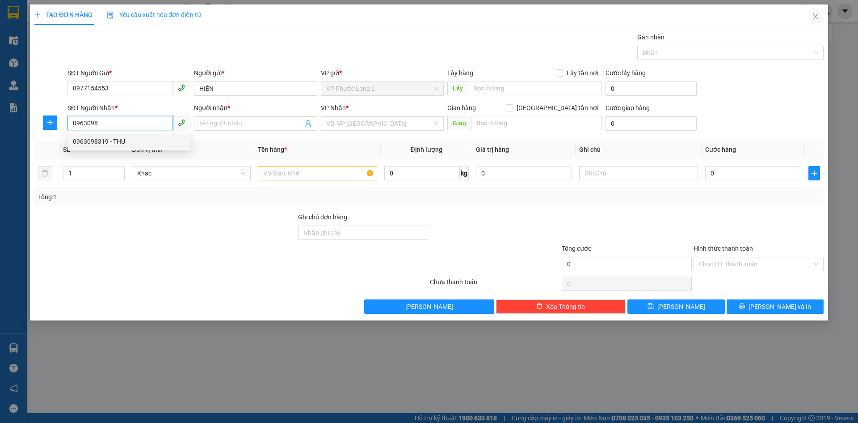
click at [143, 145] on div "0963098319 - THU" at bounding box center [129, 141] width 112 height 10
type input "0963098319"
type input "THU"
type input "30.000"
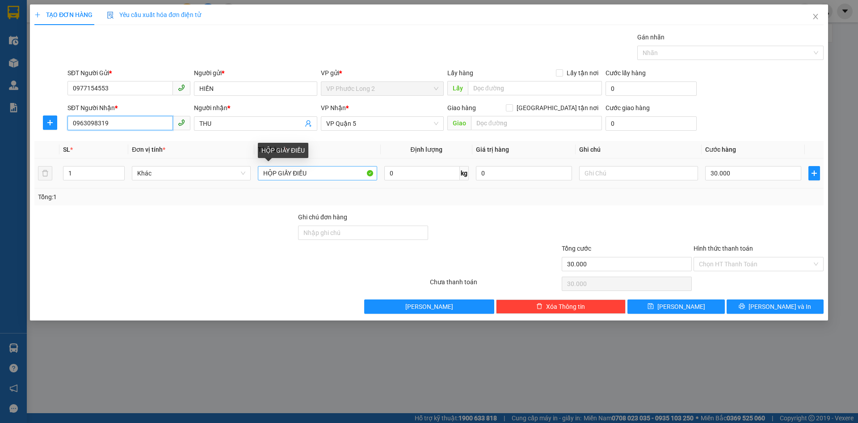
type input "0963098319"
click at [327, 168] on input "HỘP GIẤY ĐIỀU" at bounding box center [317, 173] width 119 height 14
drag, startPoint x: 320, startPoint y: 175, endPoint x: 0, endPoint y: 236, distance: 325.3
click at [0, 235] on div "TẠO ĐƠN HÀNG Yêu cầu xuất hóa đơn điện tử Transit Pickup Surcharge Ids Transit …" at bounding box center [429, 211] width 858 height 423
type input "SẦU RIÊNG"
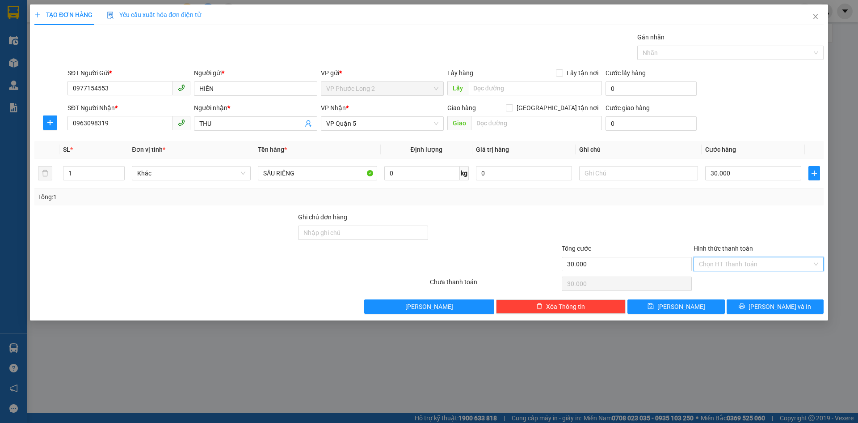
click at [761, 262] on input "Hình thức thanh toán" at bounding box center [755, 263] width 113 height 13
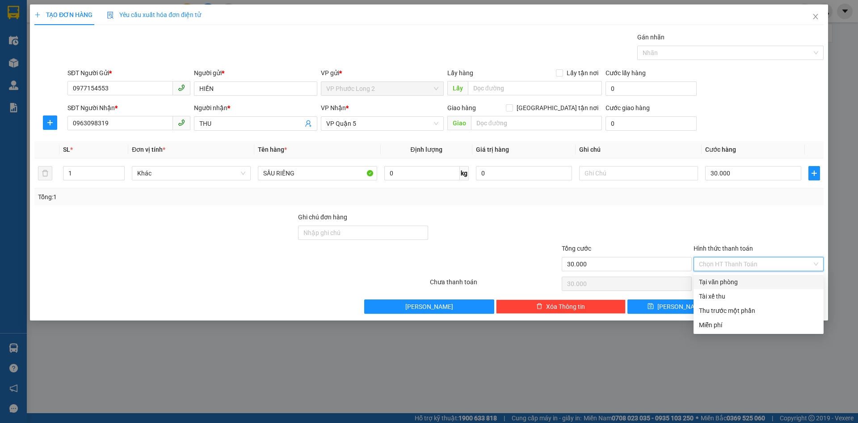
click at [737, 287] on div "Tại văn phòng" at bounding box center [759, 282] width 130 height 14
type input "0"
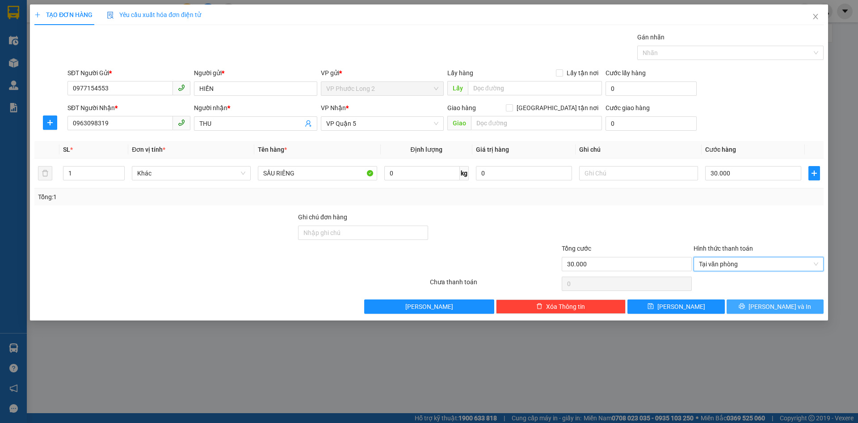
click at [755, 305] on button "[PERSON_NAME] và In" at bounding box center [775, 306] width 97 height 14
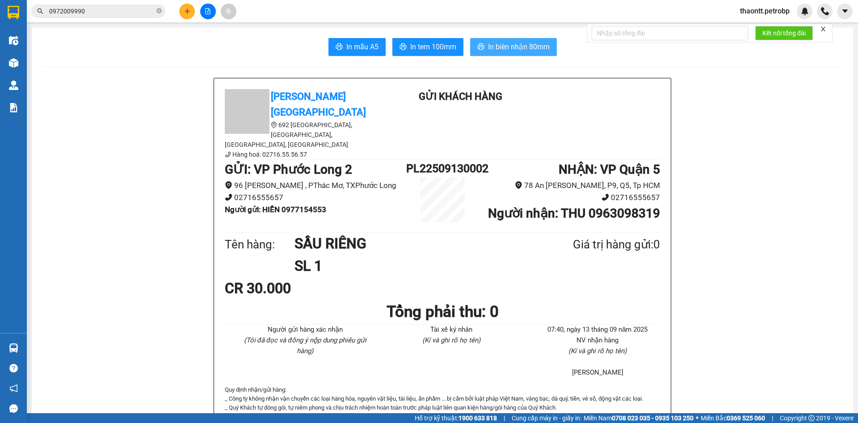
click at [527, 54] on button "In biên nhận 80mm" at bounding box center [513, 47] width 87 height 18
click at [401, 45] on icon "printer" at bounding box center [403, 46] width 7 height 7
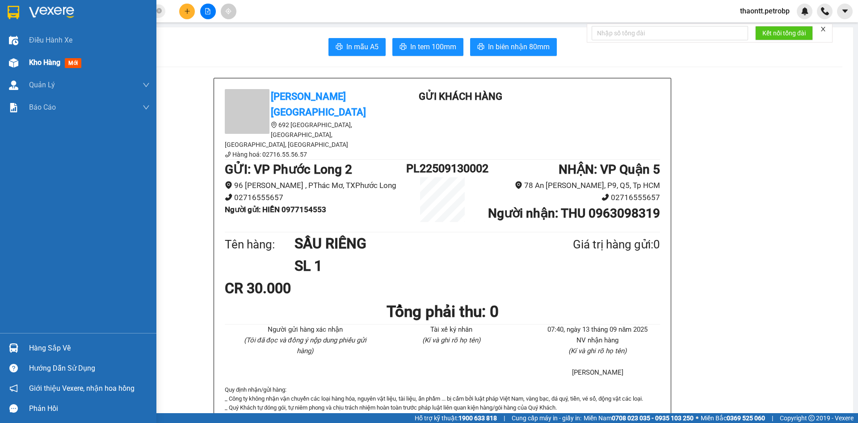
click at [18, 52] on div "Kho hàng mới" at bounding box center [78, 62] width 156 height 22
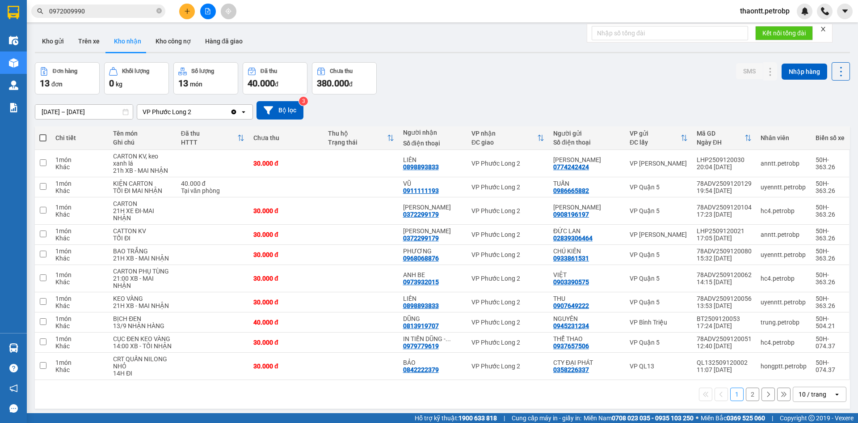
click at [139, 10] on input "0972009990" at bounding box center [102, 11] width 106 height 10
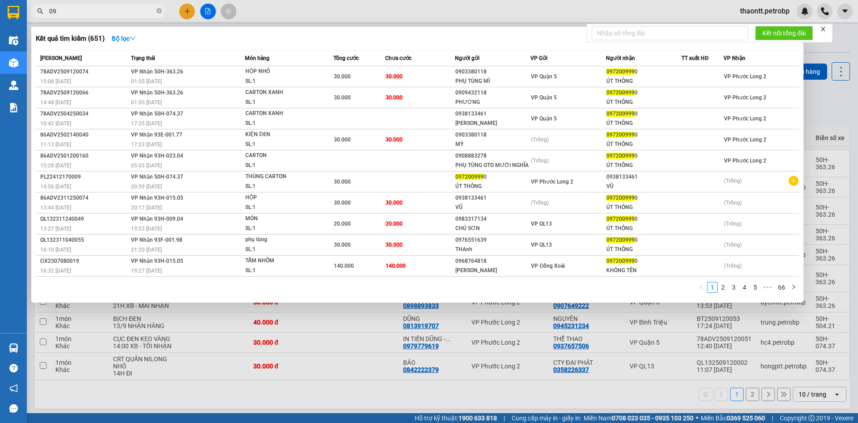
type input "0"
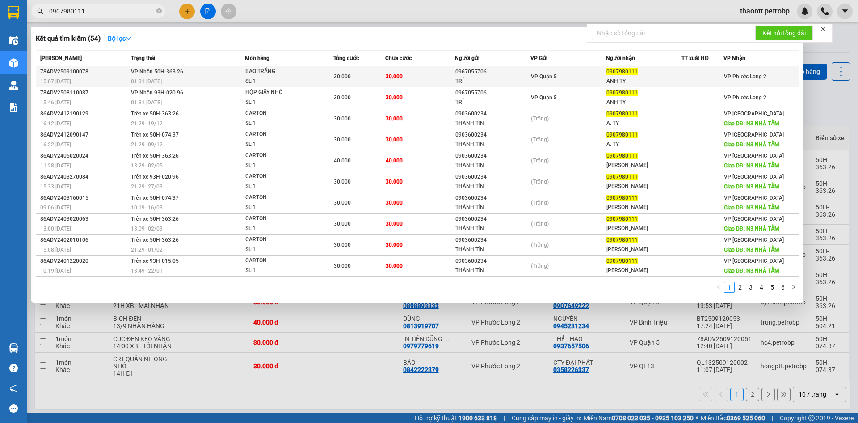
type input "0907980111"
click at [434, 76] on td "30.000" at bounding box center [420, 76] width 70 height 21
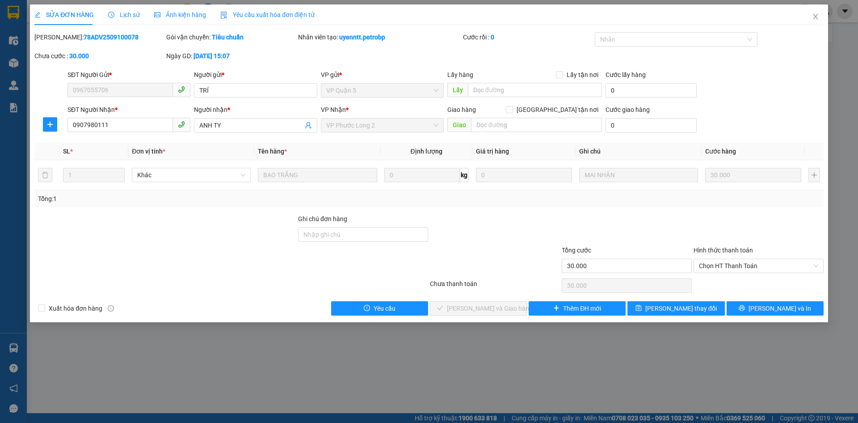
type input "0967055706"
type input "TRÍ"
type input "0907980111"
type input "ANH TY"
type input "30.000"
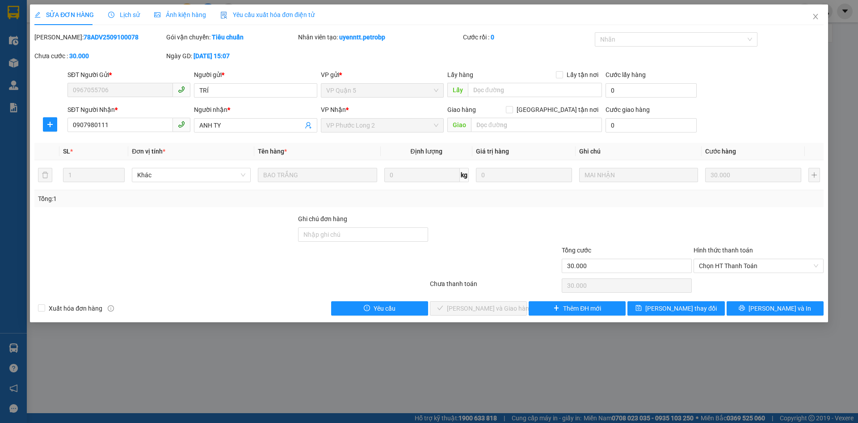
type input "30.000"
click at [816, 16] on icon "close" at bounding box center [815, 16] width 7 height 7
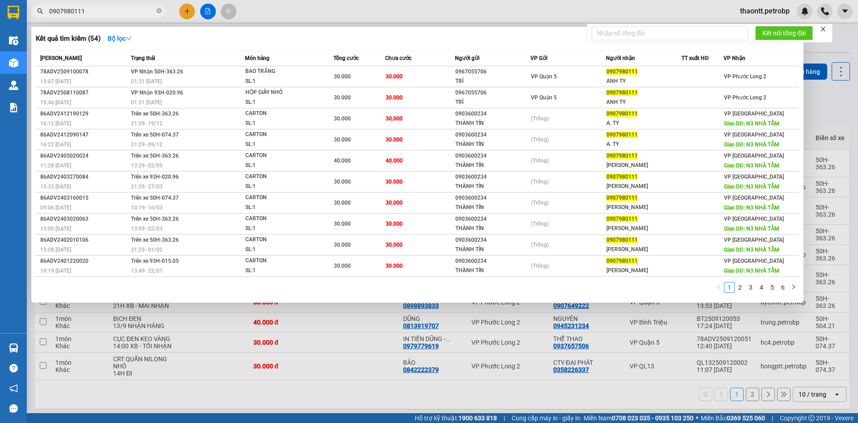
click at [110, 10] on input "0907980111" at bounding box center [102, 11] width 106 height 10
click at [152, 9] on input "0907980111" at bounding box center [102, 11] width 106 height 10
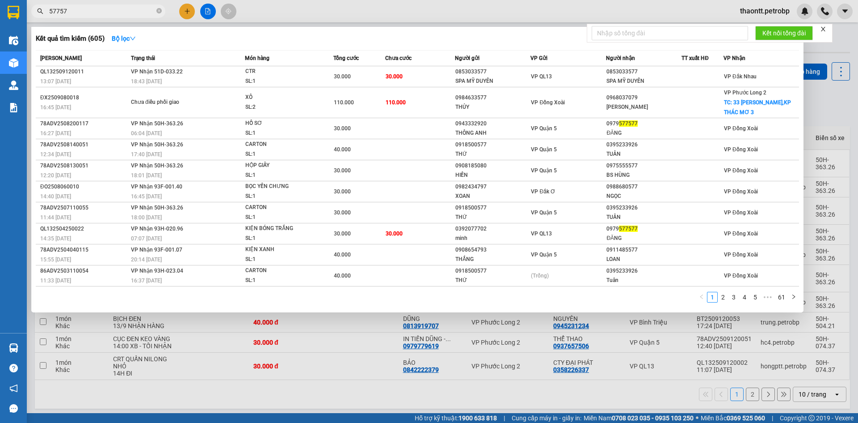
type input "577577"
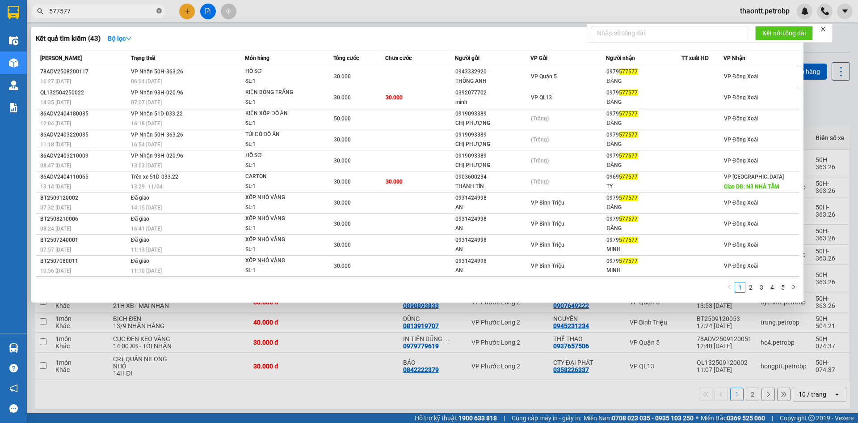
click at [157, 11] on icon "close-circle" at bounding box center [158, 10] width 5 height 5
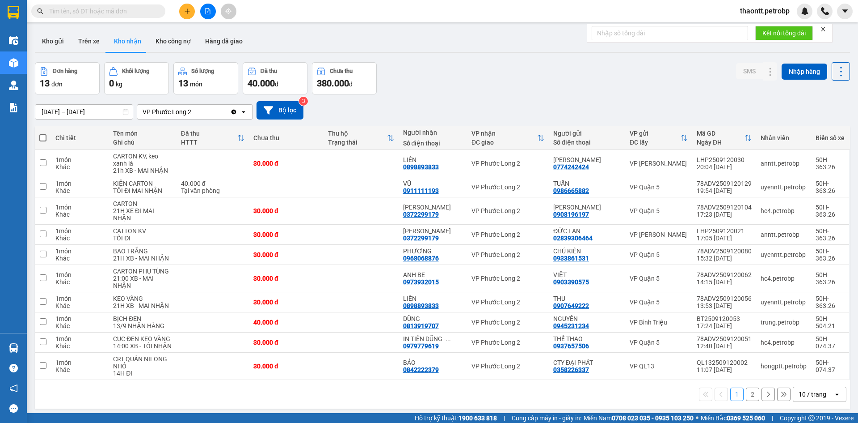
click at [139, 8] on input "text" at bounding box center [102, 11] width 106 height 10
click at [748, 393] on button "2" at bounding box center [752, 393] width 13 height 13
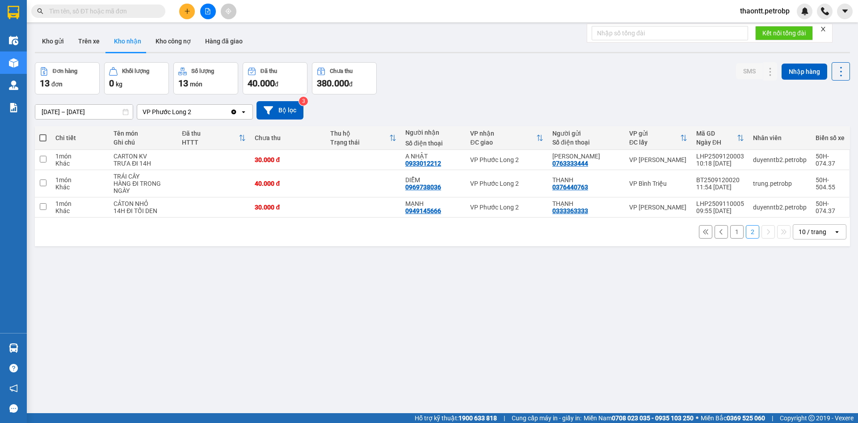
click at [110, 11] on input "text" at bounding box center [102, 11] width 106 height 10
click at [129, 13] on input "text" at bounding box center [102, 11] width 106 height 10
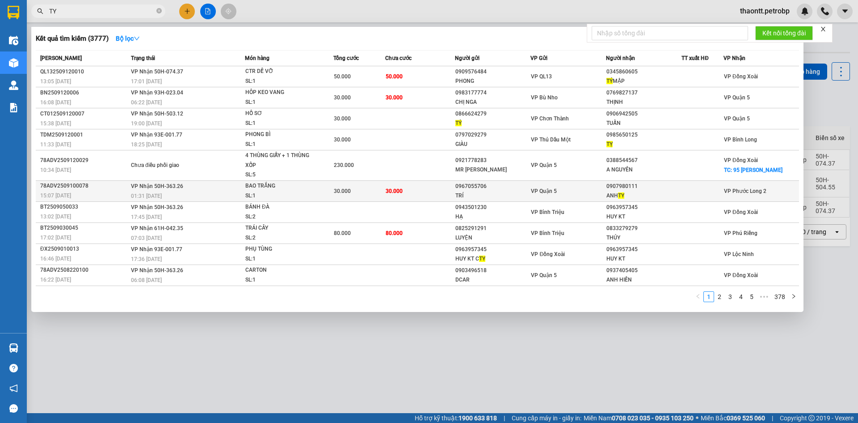
type input "TY"
click at [526, 196] on div "TRÍ" at bounding box center [493, 195] width 75 height 9
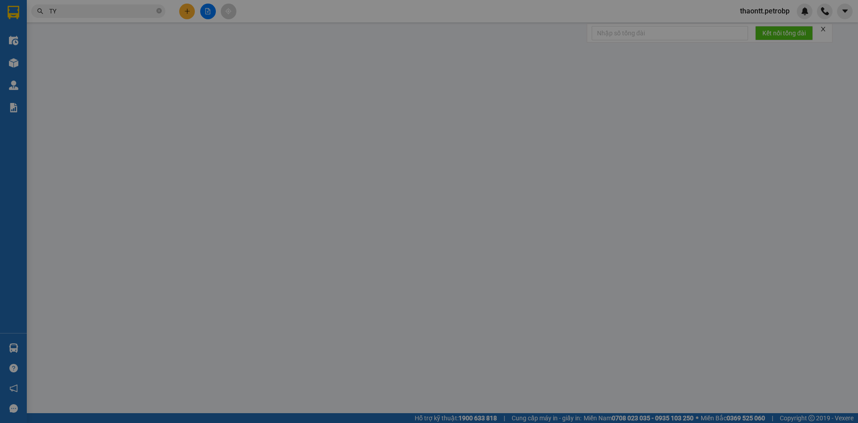
type input "0967055706"
type input "TRÍ"
type input "0907980111"
type input "ANH TY"
type input "30.000"
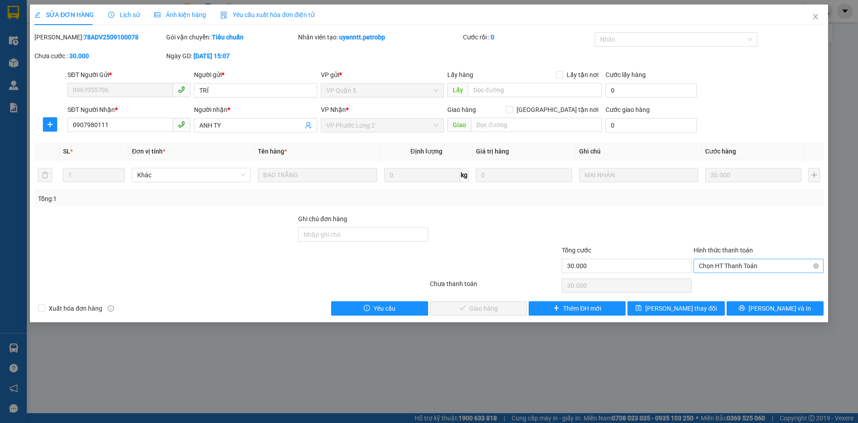
click at [754, 261] on span "Chọn HT Thanh Toán" at bounding box center [758, 265] width 119 height 13
click at [730, 284] on div "Tại văn phòng" at bounding box center [758, 284] width 119 height 10
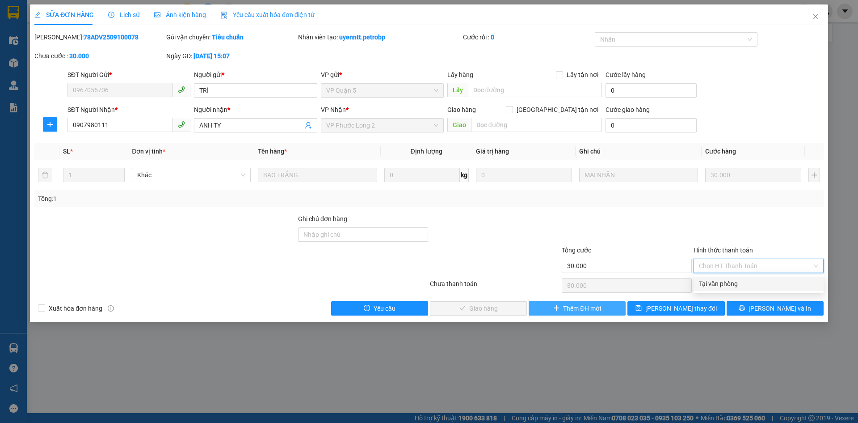
type input "0"
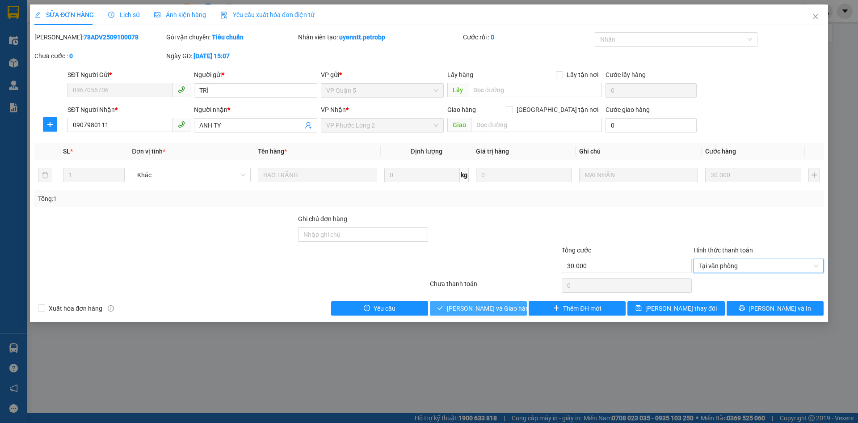
click at [472, 309] on span "[PERSON_NAME] và Giao hàng" at bounding box center [490, 308] width 86 height 10
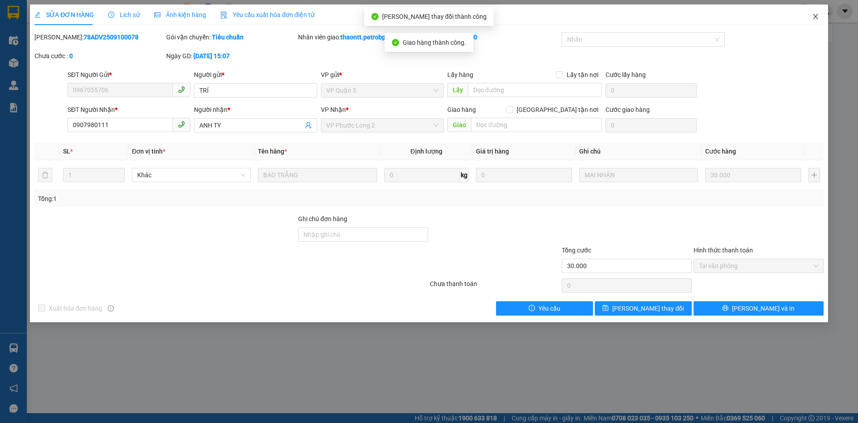
click at [820, 15] on span "Close" at bounding box center [815, 16] width 25 height 25
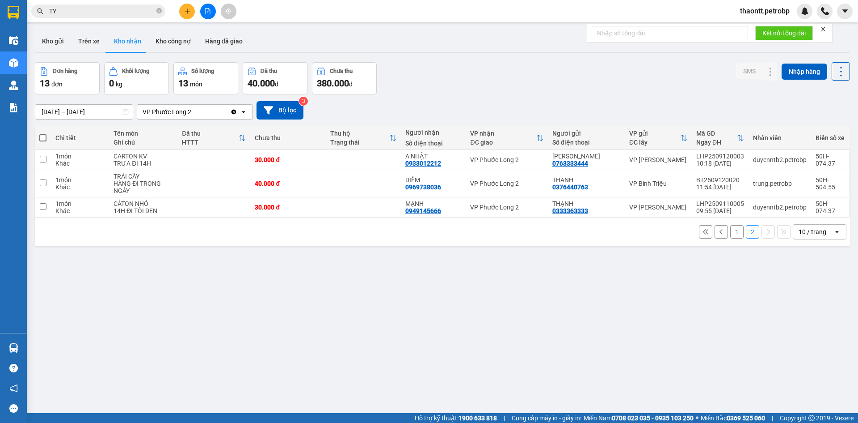
click at [732, 227] on button "1" at bounding box center [737, 231] width 13 height 13
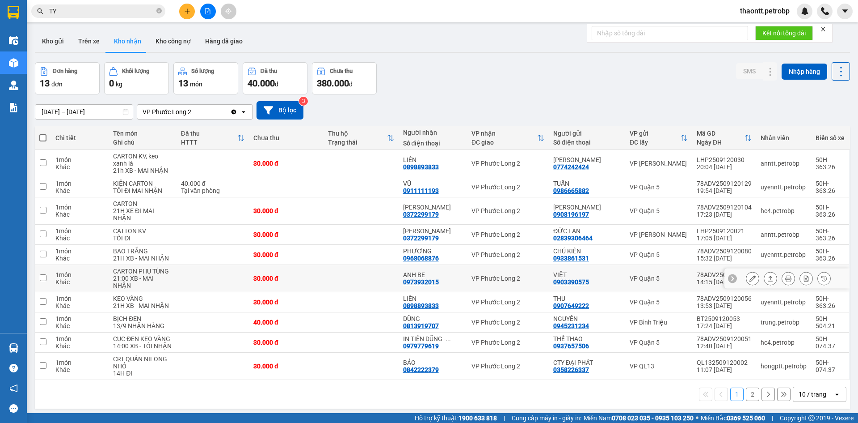
click at [351, 283] on td at bounding box center [361, 278] width 75 height 27
checkbox input "true"
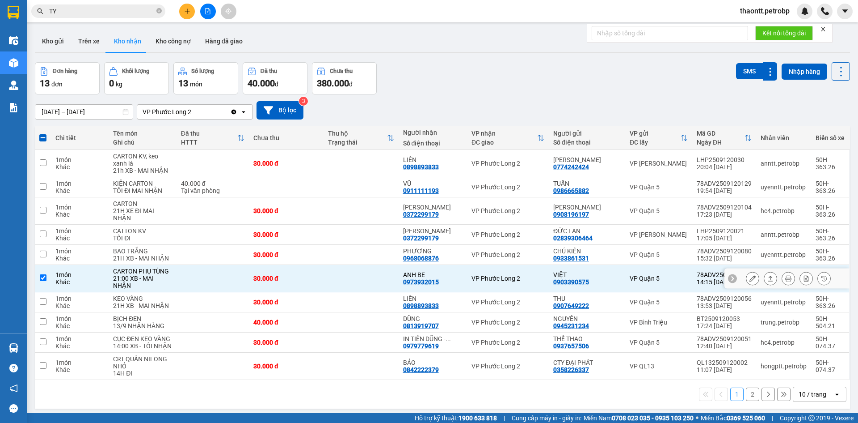
click at [750, 280] on icon at bounding box center [753, 278] width 6 height 6
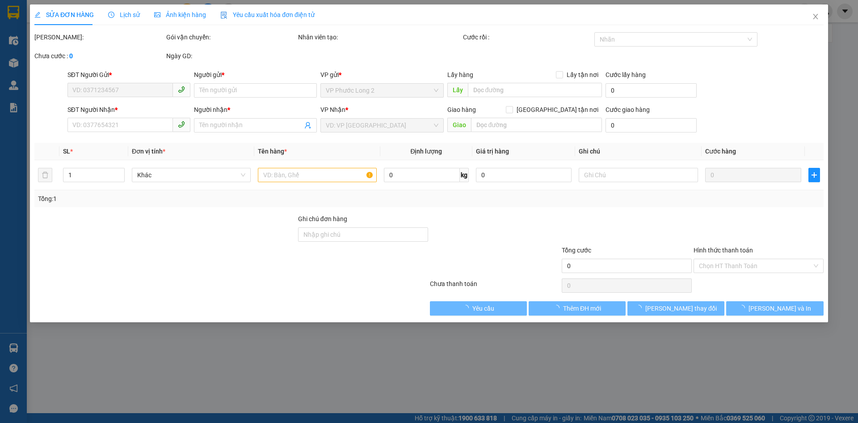
type input "0903390575"
type input "VIỆT"
type input "0973932015"
type input "ANH BE"
type input "30.000"
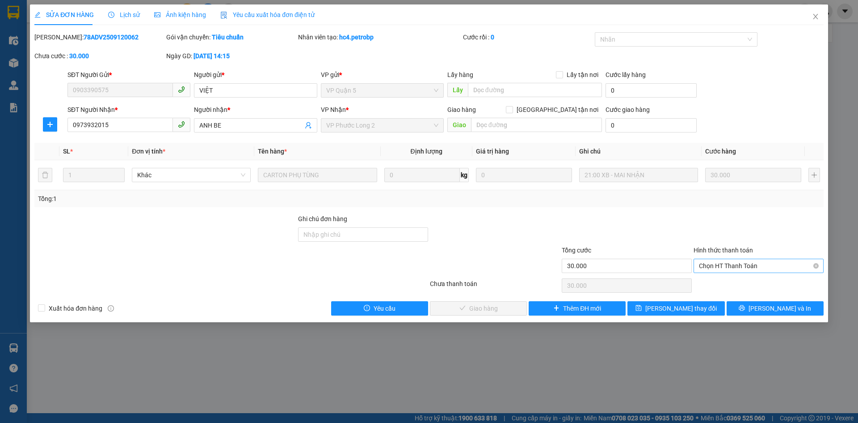
click at [746, 272] on div "Chọn HT Thanh Toán" at bounding box center [759, 265] width 130 height 14
click at [735, 285] on div "Tại văn phòng" at bounding box center [758, 284] width 119 height 10
type input "0"
click at [496, 313] on span "[PERSON_NAME] và Giao hàng" at bounding box center [490, 308] width 86 height 10
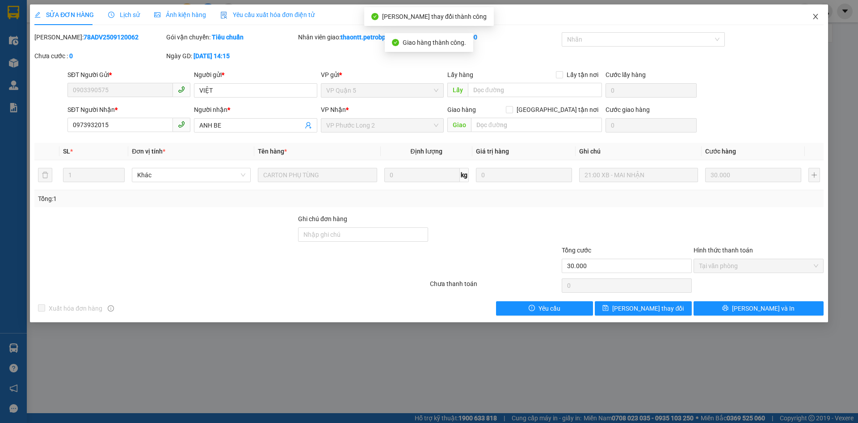
click at [821, 17] on span "Close" at bounding box center [815, 16] width 25 height 25
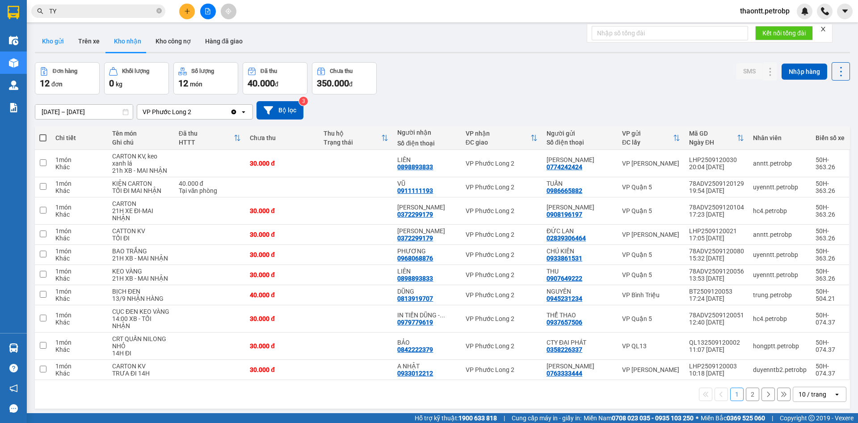
click at [59, 41] on button "Kho gửi" at bounding box center [53, 40] width 36 height 21
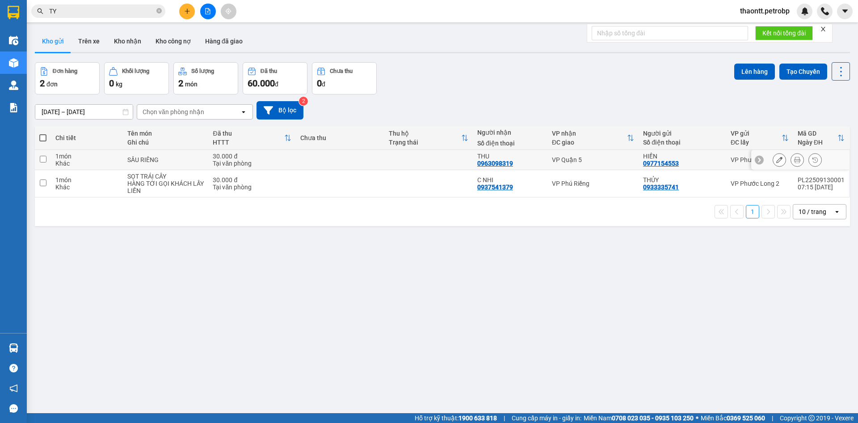
click at [178, 169] on td "SẦU RIÊNG" at bounding box center [165, 160] width 85 height 20
checkbox input "true"
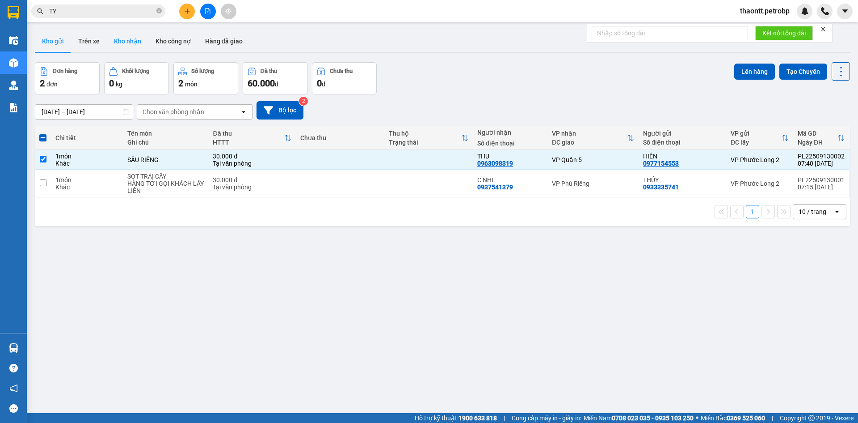
click at [140, 39] on button "Kho nhận" at bounding box center [128, 40] width 42 height 21
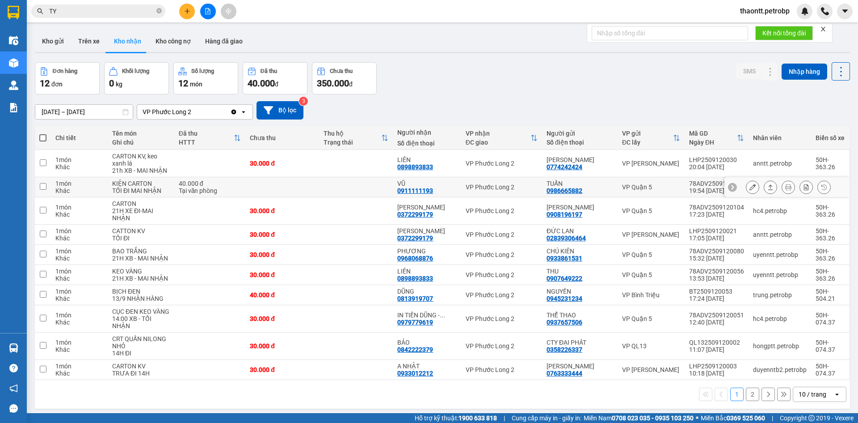
click at [444, 190] on div "VŨ 0911111193" at bounding box center [426, 187] width 59 height 14
checkbox input "true"
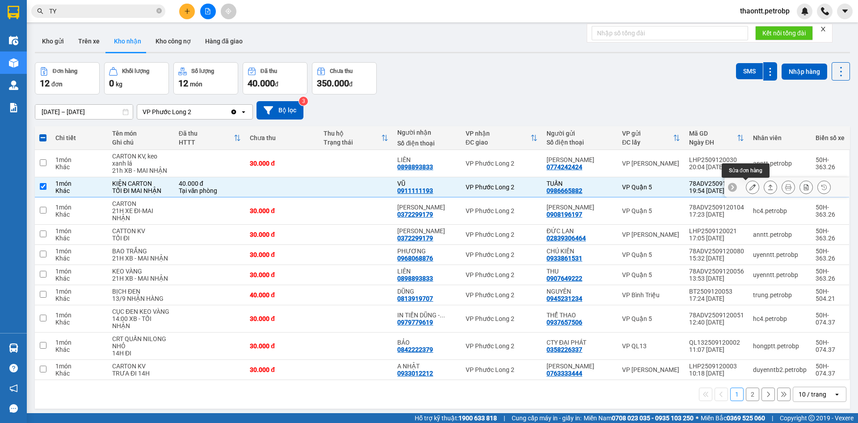
click at [750, 184] on icon at bounding box center [753, 187] width 6 height 6
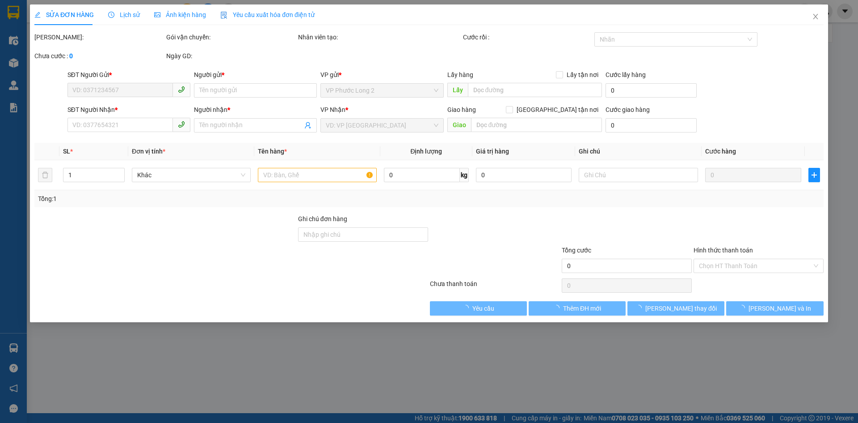
type input "0986665882"
type input "TUẤN"
type input "0911111193"
type input "VŨ"
type input "40.000"
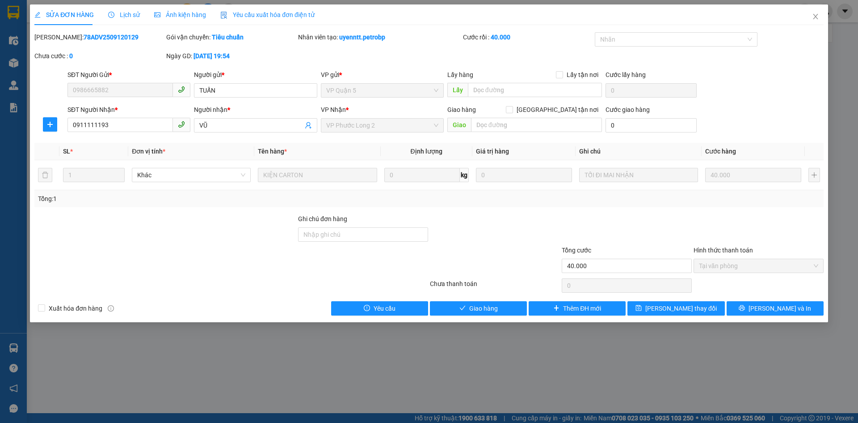
click at [729, 266] on span "Tại văn phòng" at bounding box center [758, 265] width 119 height 13
click at [483, 313] on button "Giao hàng" at bounding box center [478, 308] width 97 height 14
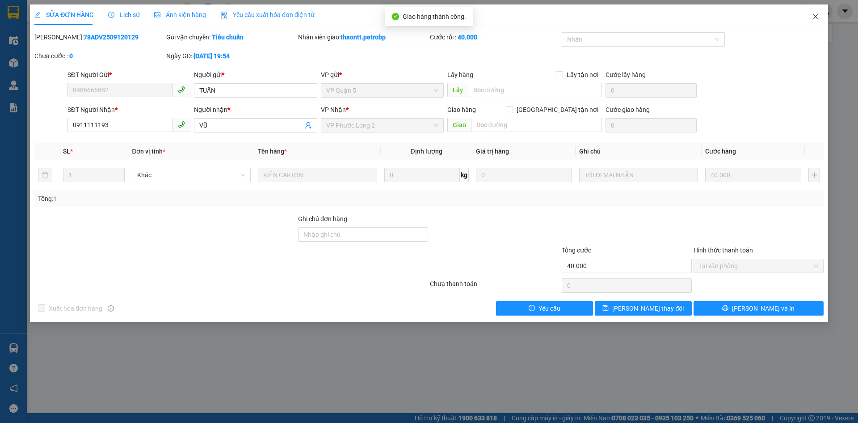
click at [813, 15] on icon "close" at bounding box center [815, 16] width 7 height 7
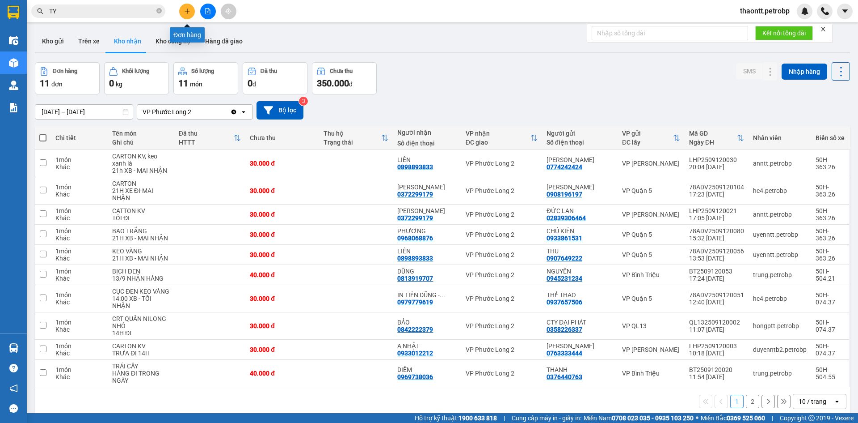
click at [189, 12] on icon "plus" at bounding box center [187, 11] width 6 height 6
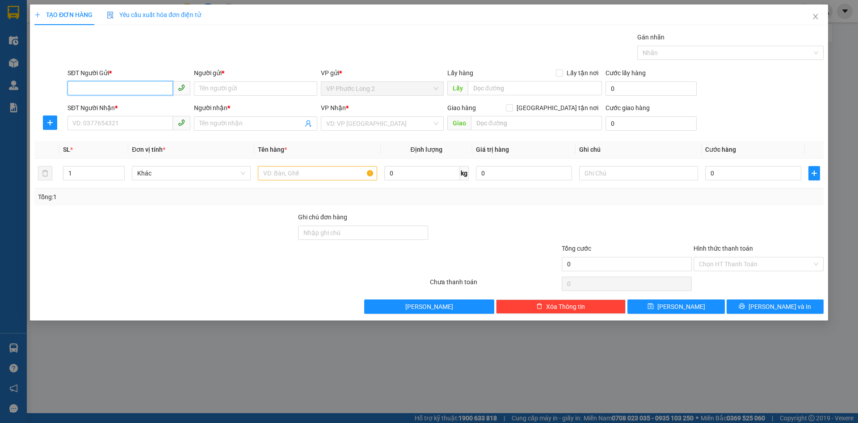
click at [162, 85] on input "SĐT Người Gửi *" at bounding box center [121, 88] width 106 height 14
click at [151, 104] on div "0387939951 - THU HÀ" at bounding box center [129, 106] width 112 height 10
type input "0387939951"
type input "THU HÀ"
type input "0364103330"
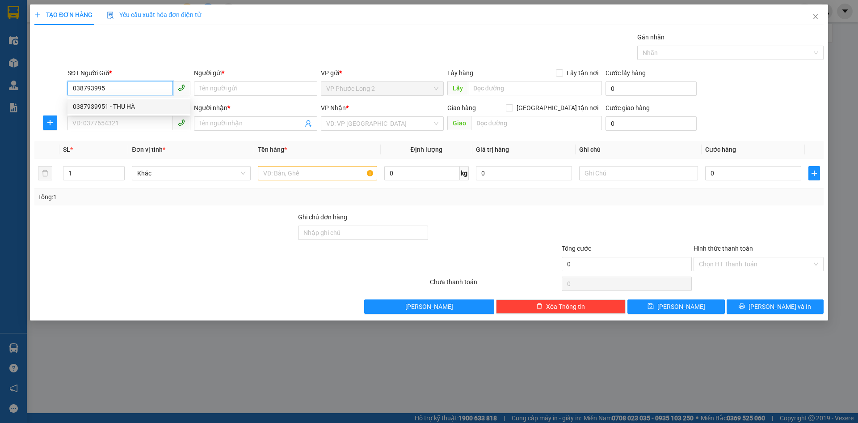
type input "NGA"
type input "30.000"
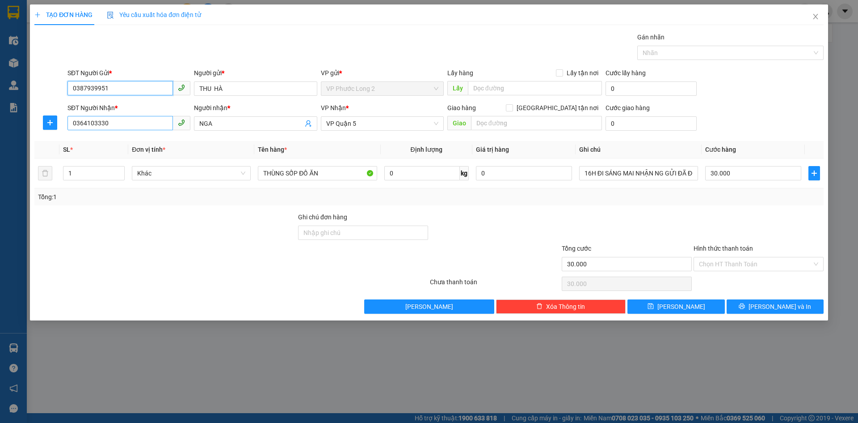
type input "0387939951"
click at [152, 117] on input "0364103330" at bounding box center [121, 123] width 106 height 14
click at [152, 118] on input "0364103330" at bounding box center [121, 123] width 106 height 14
click at [257, 120] on input "NGA" at bounding box center [250, 123] width 103 height 10
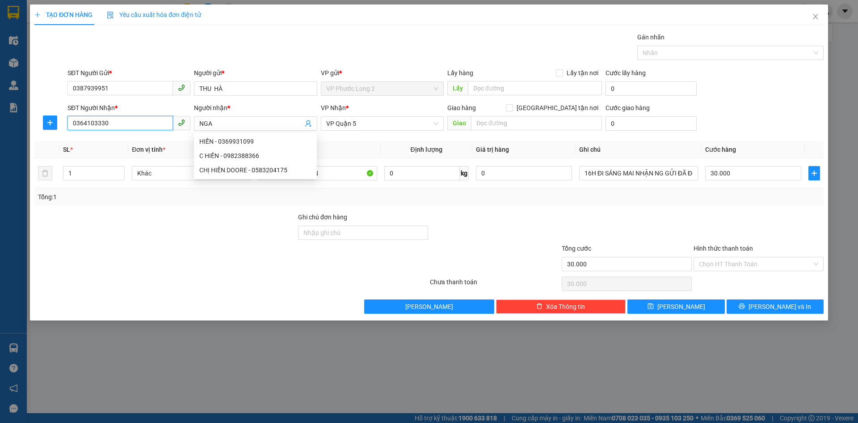
click at [148, 120] on input "0364103330" at bounding box center [121, 123] width 106 height 14
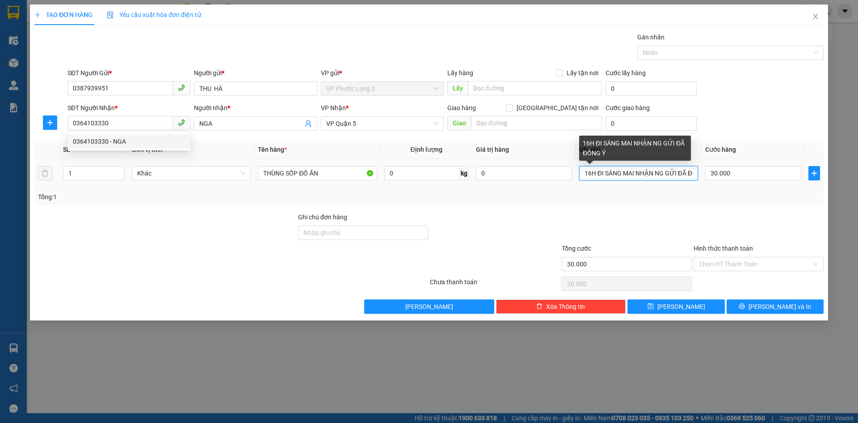
click at [660, 175] on input "16H ĐI SÁNG MAI NHẬN NG GỬI ĐÃ ĐỒNG Ý" at bounding box center [638, 173] width 119 height 14
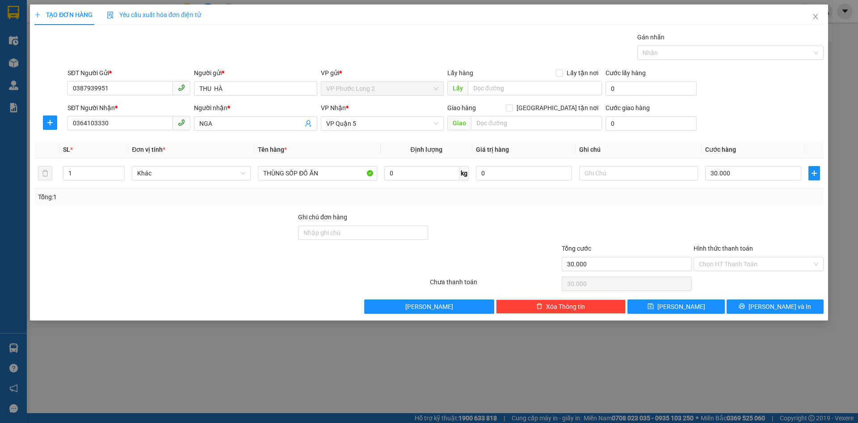
click at [740, 116] on div "SĐT Người Nhận * 0364103330 Người nhận * NGA VP Nhận * VP [GEOGRAPHIC_DATA] tận…" at bounding box center [446, 118] width 760 height 31
click at [788, 179] on input "30.000" at bounding box center [754, 173] width 96 height 14
type input "0"
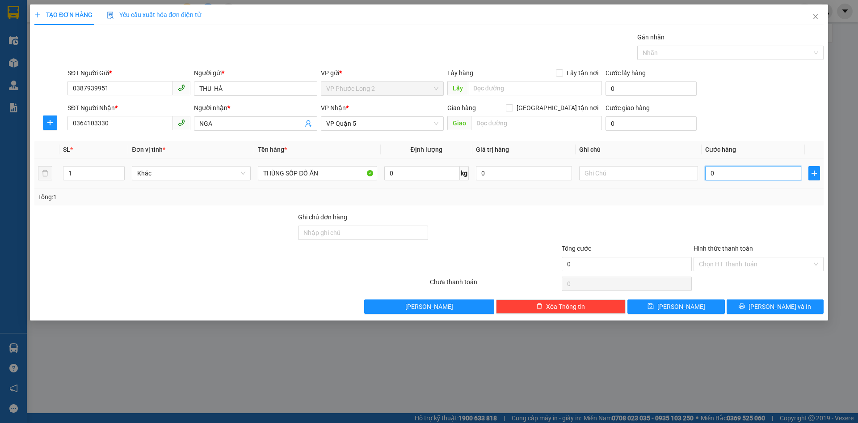
type input "4"
type input "04"
type input "40"
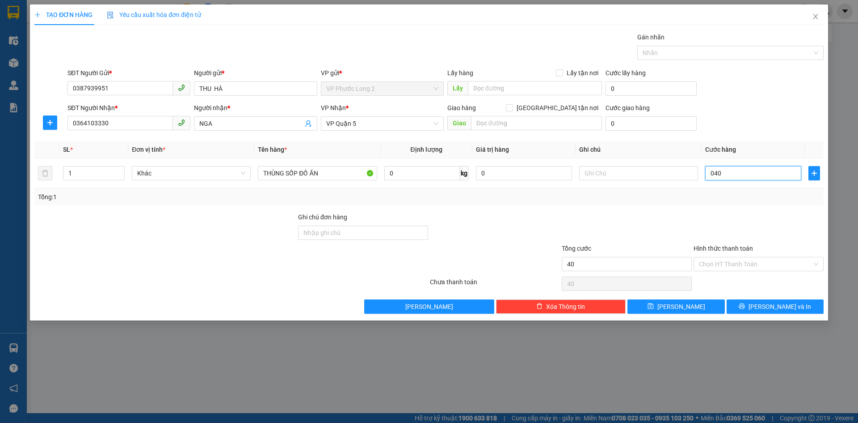
type input "040"
type input "40.000"
click at [788, 120] on div "SĐT Người Nhận * 0364103330 Người nhận * NGA VP Nhận * VP [GEOGRAPHIC_DATA] tận…" at bounding box center [446, 118] width 760 height 31
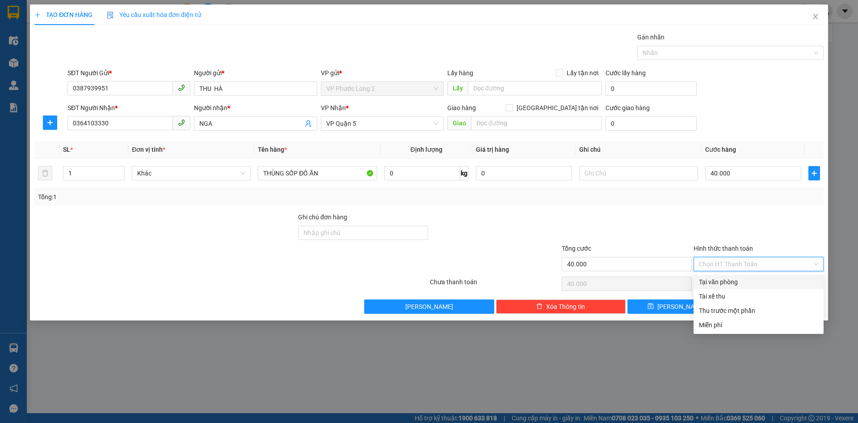
click at [722, 263] on input "Hình thức thanh toán" at bounding box center [755, 263] width 113 height 13
click at [726, 284] on div "Tại văn phòng" at bounding box center [758, 282] width 119 height 10
type input "0"
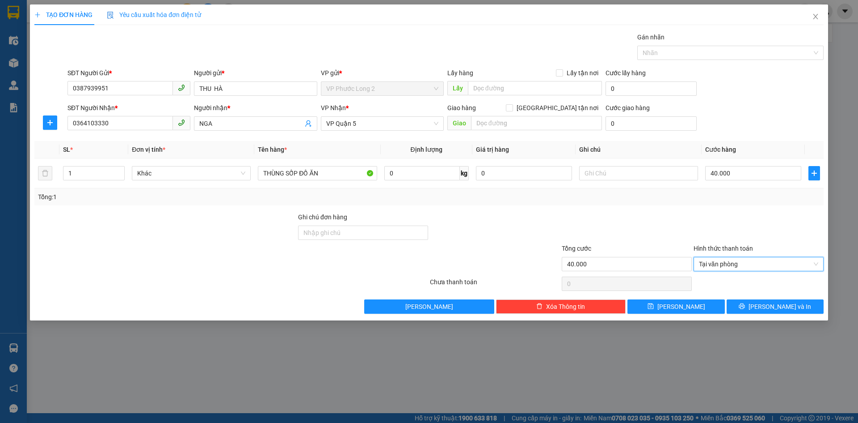
click at [755, 216] on div at bounding box center [759, 227] width 132 height 31
click at [755, 307] on button "[PERSON_NAME] và In" at bounding box center [775, 306] width 97 height 14
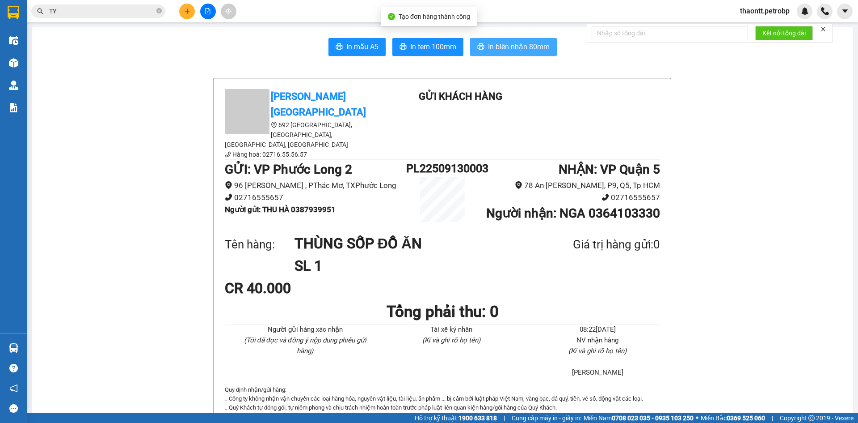
click at [506, 48] on span "In biên nhận 80mm" at bounding box center [519, 46] width 62 height 11
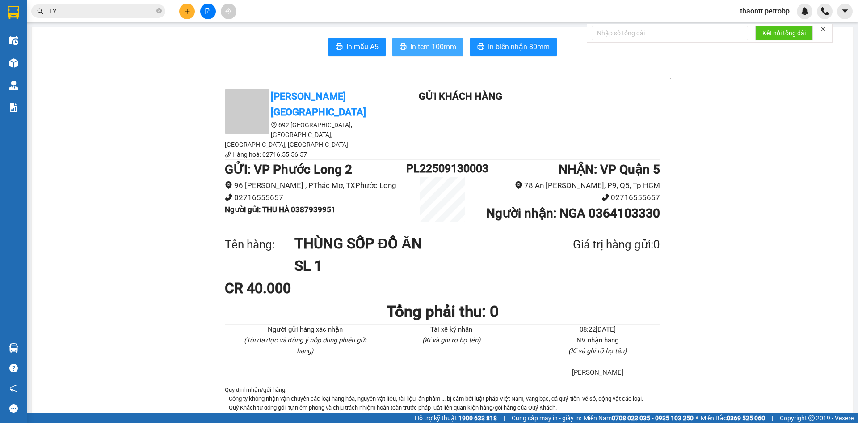
click at [410, 47] on span "In tem 100mm" at bounding box center [433, 46] width 46 height 11
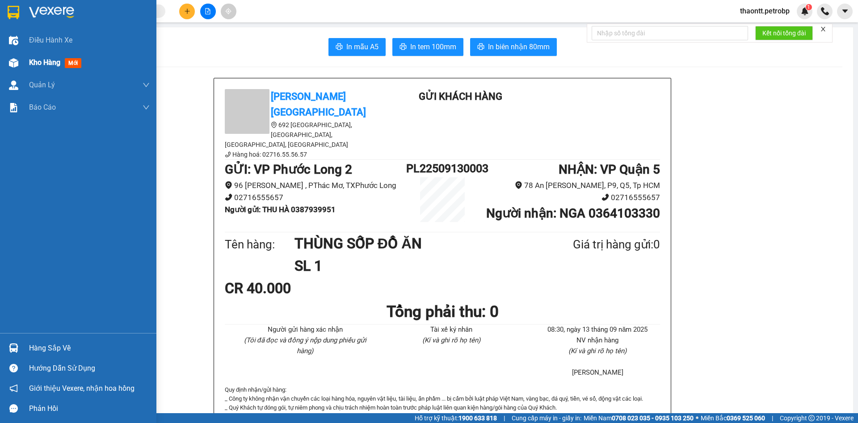
click at [20, 59] on div at bounding box center [14, 63] width 16 height 16
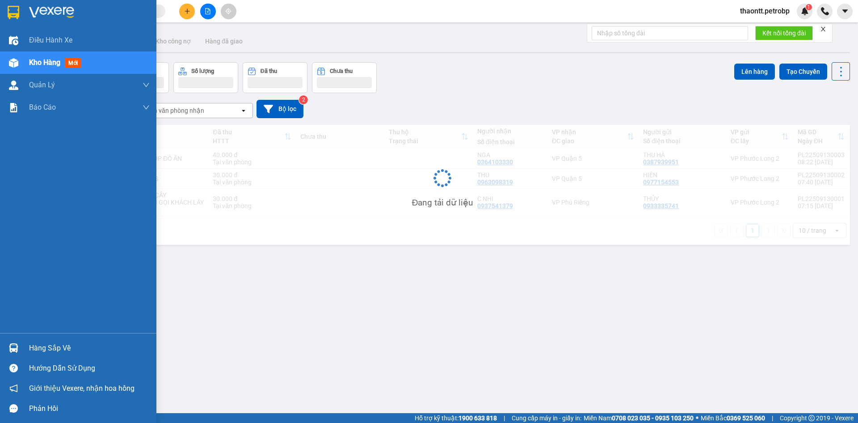
click at [57, 355] on div "Hàng sắp về" at bounding box center [78, 348] width 156 height 20
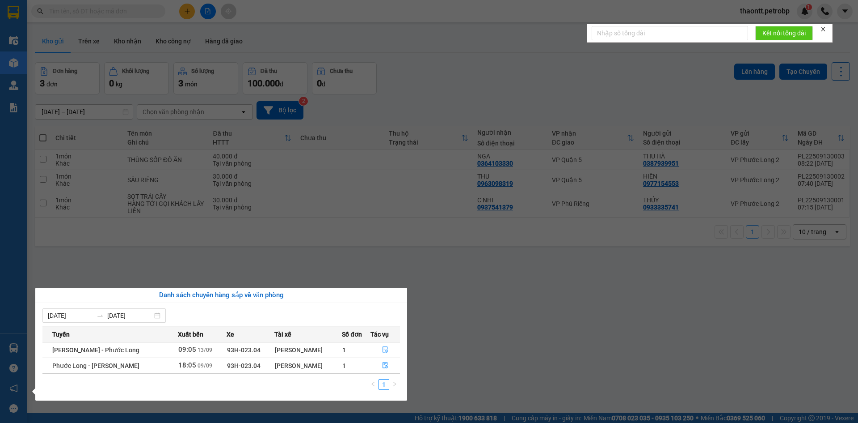
click at [413, 264] on section "Kết quả tìm kiếm ( 0 ) Bộ lọc No Data thaontt.petrobp 1 Điều hành xe Kho hàng m…" at bounding box center [429, 211] width 858 height 423
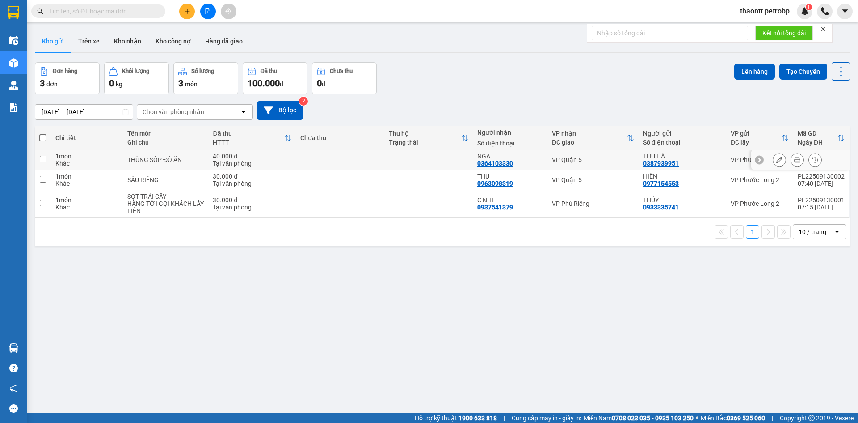
drag, startPoint x: 159, startPoint y: 157, endPoint x: 161, endPoint y: 170, distance: 13.1
click at [159, 157] on div "THÙNG SỐP ĐỒ ĂN" at bounding box center [165, 159] width 76 height 7
checkbox input "true"
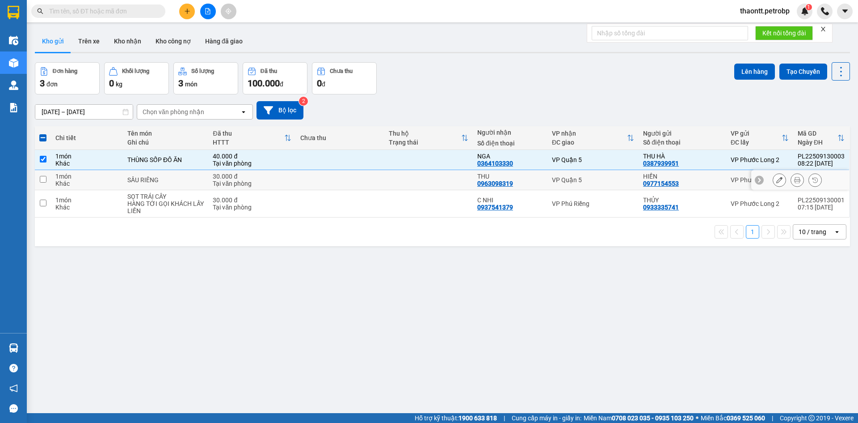
drag, startPoint x: 163, startPoint y: 178, endPoint x: 161, endPoint y: 184, distance: 6.2
click at [163, 178] on div "SẦU RIÊNG" at bounding box center [165, 179] width 76 height 7
checkbox input "true"
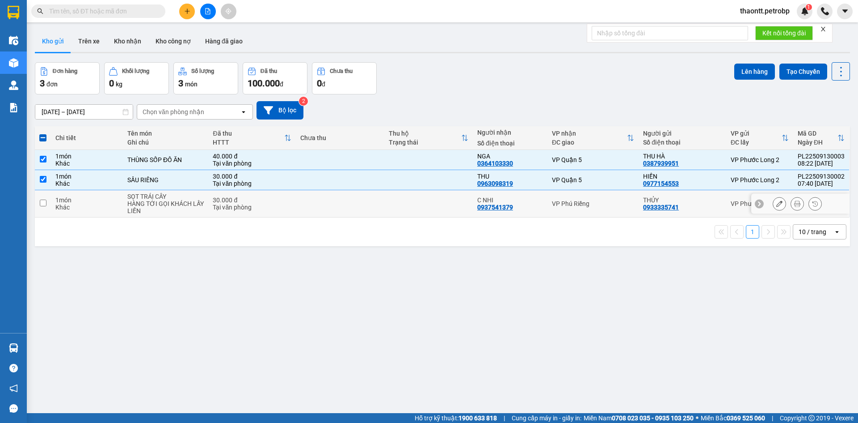
click at [168, 203] on div "HÀNG TỚI GỌI KHÁCH LẤY LIỀN" at bounding box center [165, 207] width 76 height 14
checkbox input "true"
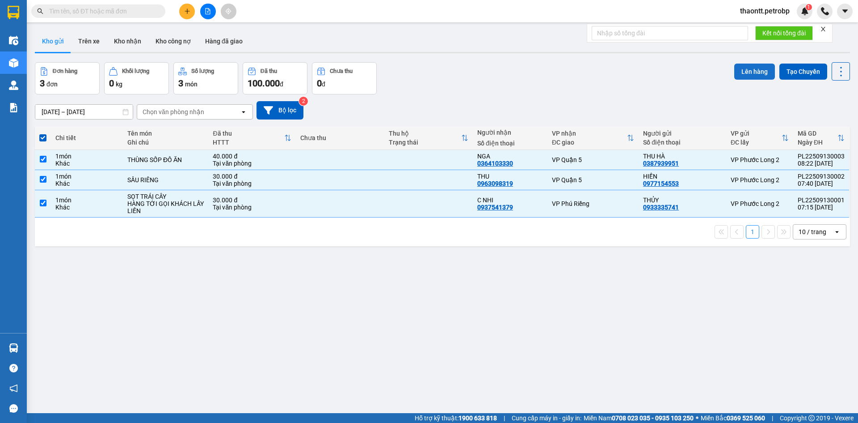
click at [755, 77] on button "Lên hàng" at bounding box center [755, 71] width 41 height 16
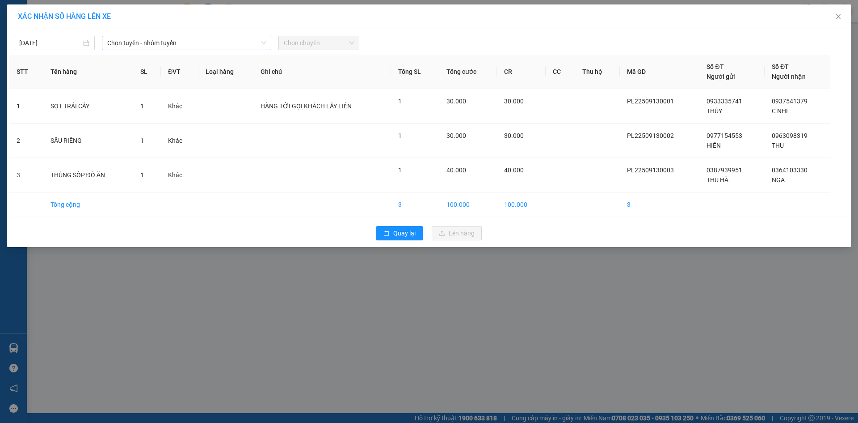
drag, startPoint x: 194, startPoint y: 36, endPoint x: 205, endPoint y: 39, distance: 11.2
click at [199, 38] on span "Chọn tuyến - nhóm tuyến" at bounding box center [186, 42] width 159 height 13
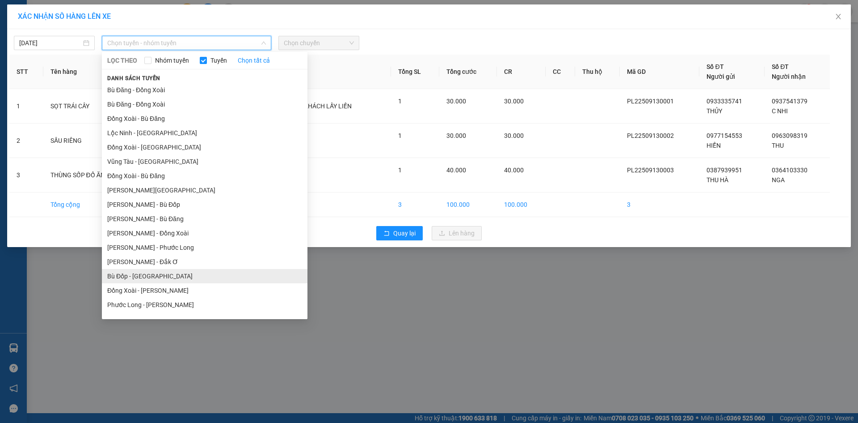
scroll to position [54, 0]
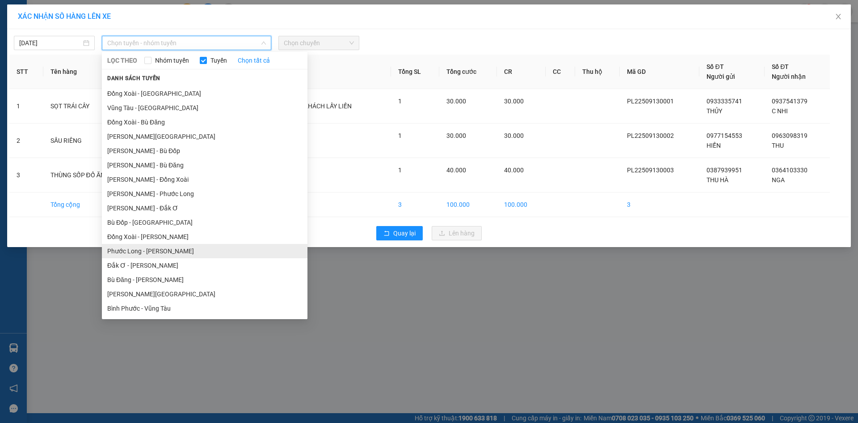
click at [161, 254] on li "Phước Long - [PERSON_NAME]" at bounding box center [205, 251] width 206 height 14
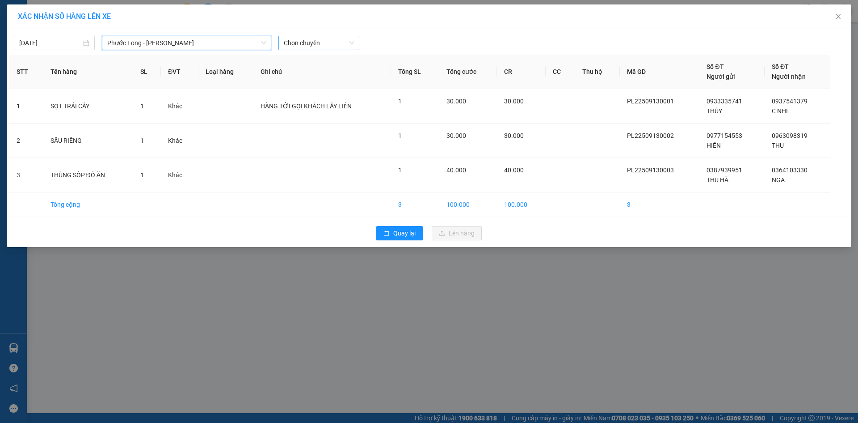
click at [302, 42] on span "Chọn chuyến" at bounding box center [319, 42] width 70 height 13
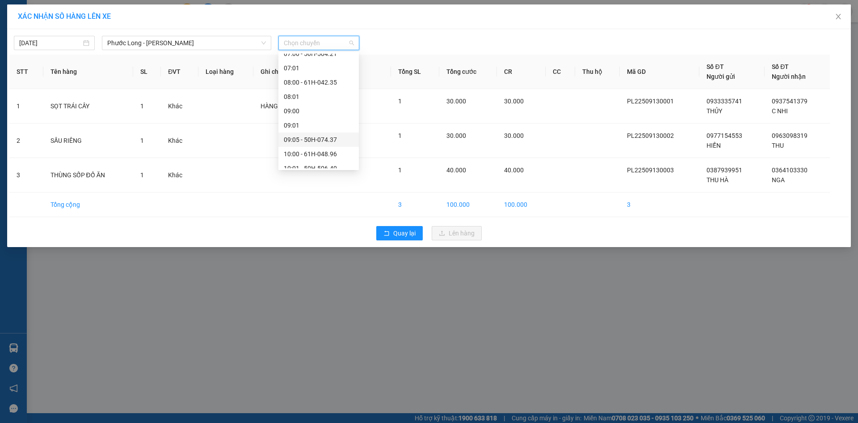
scroll to position [224, 0]
click at [330, 95] on div "09:05 - 50H-074.37" at bounding box center [319, 95] width 70 height 10
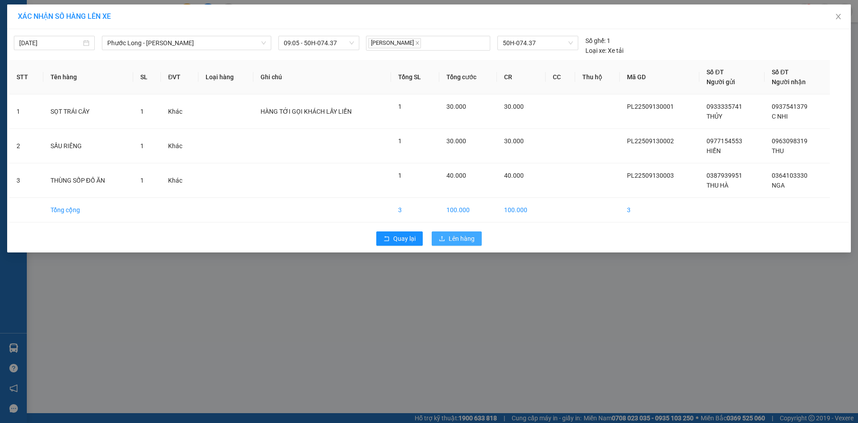
drag, startPoint x: 443, startPoint y: 235, endPoint x: 410, endPoint y: 252, distance: 37.2
click at [443, 235] on icon "upload" at bounding box center [442, 238] width 6 height 6
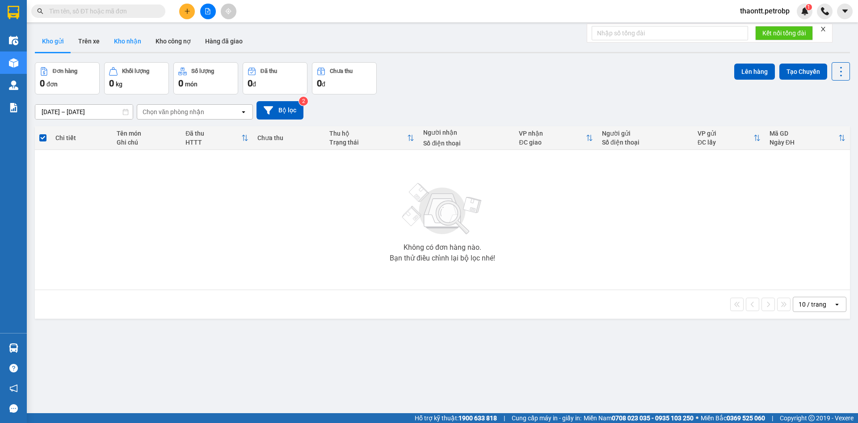
click at [114, 42] on button "Kho nhận" at bounding box center [128, 40] width 42 height 21
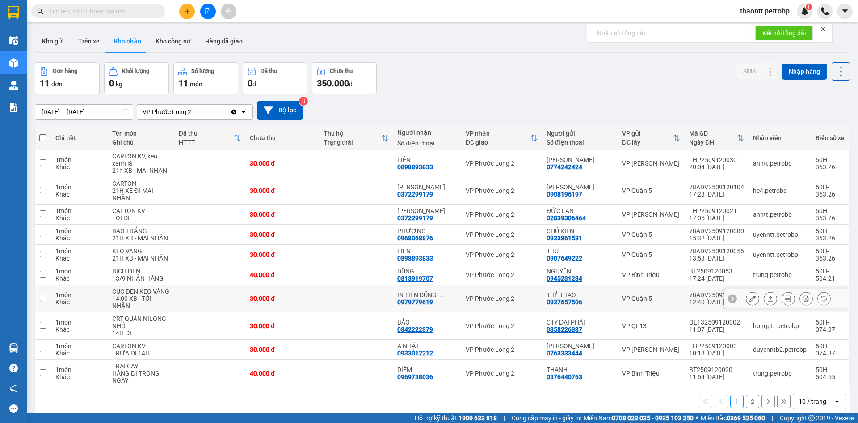
click at [452, 296] on div "IN TIẾN DŨNG - ..." at bounding box center [426, 294] width 59 height 7
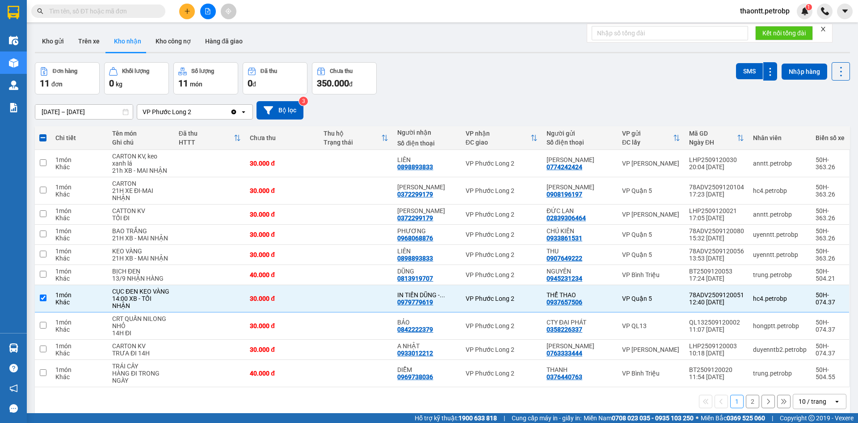
click at [746, 401] on button "2" at bounding box center [752, 400] width 13 height 13
checkbox input "false"
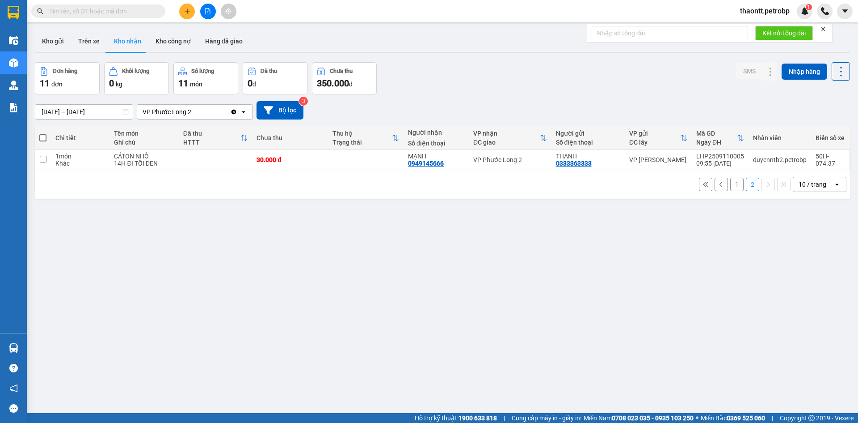
click at [731, 183] on button "1" at bounding box center [737, 183] width 13 height 13
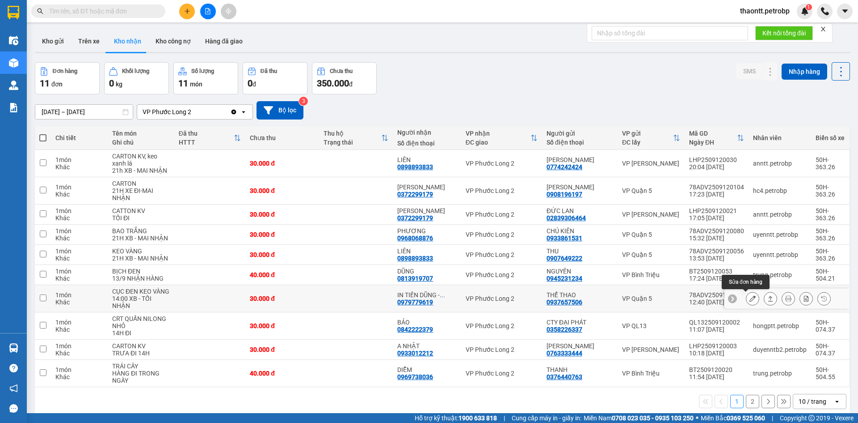
click at [750, 301] on icon at bounding box center [753, 298] width 6 height 6
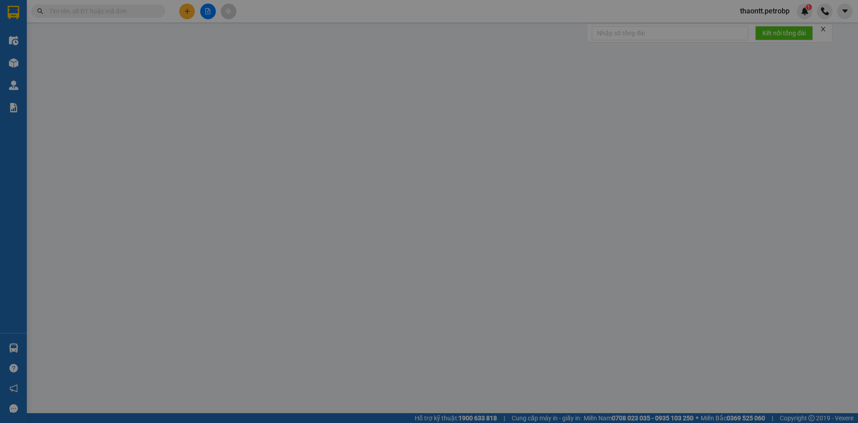
type input "0937657506"
type input "THỂ THAO"
type input "0979779619"
type input "IN TIẾN DŨNG - CAO TRUNG HIẾU"
type input "30.000"
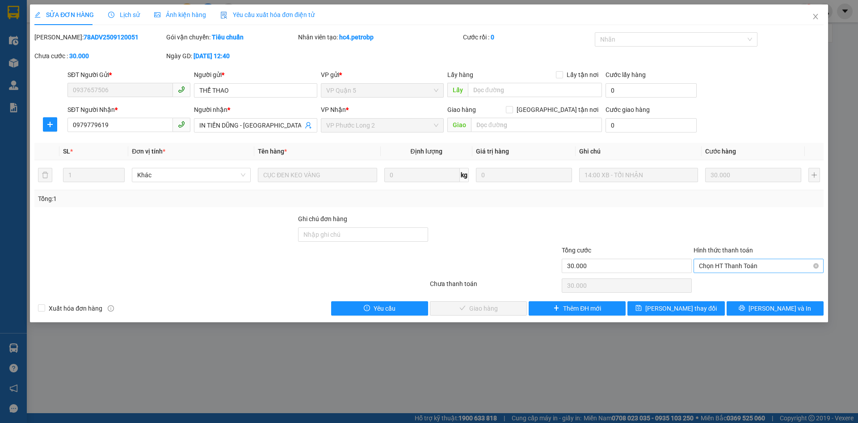
click at [753, 266] on span "Chọn HT Thanh Toán" at bounding box center [758, 265] width 119 height 13
click at [737, 283] on div "Tại văn phòng" at bounding box center [758, 284] width 119 height 10
type input "0"
click at [493, 311] on span "[PERSON_NAME] và Giao hàng" at bounding box center [490, 308] width 86 height 10
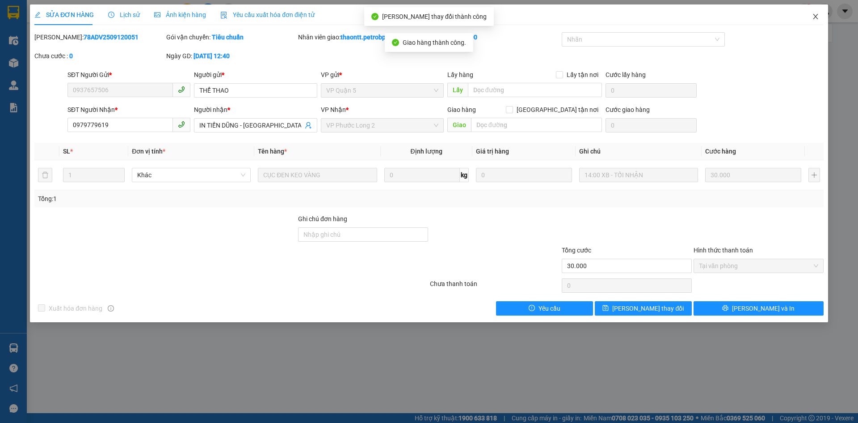
click at [823, 16] on span "Close" at bounding box center [815, 16] width 25 height 25
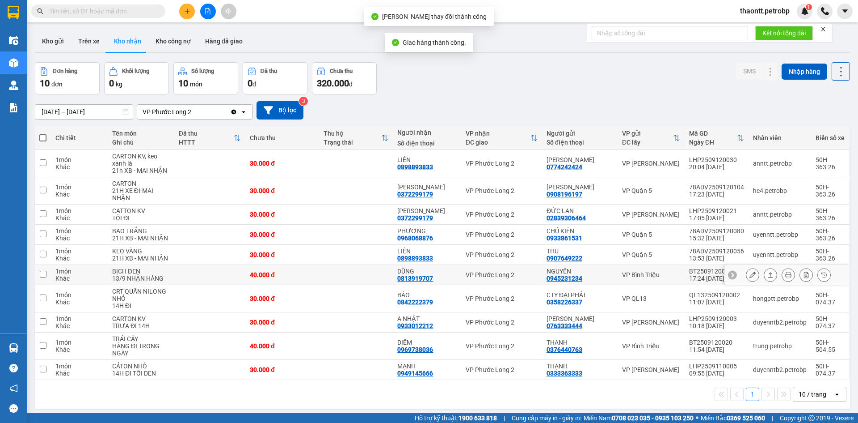
drag, startPoint x: 426, startPoint y: 276, endPoint x: 435, endPoint y: 276, distance: 8.5
click at [427, 276] on div "0813919707" at bounding box center [415, 278] width 36 height 7
click at [750, 273] on icon at bounding box center [753, 274] width 6 height 6
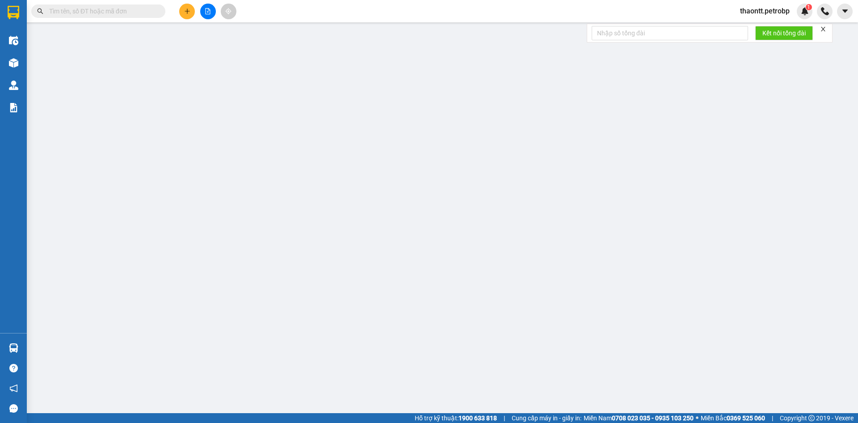
type input "0945231234"
type input "NGUYÊN"
type input "0813919707"
type input "DŨNG"
type input "40.000"
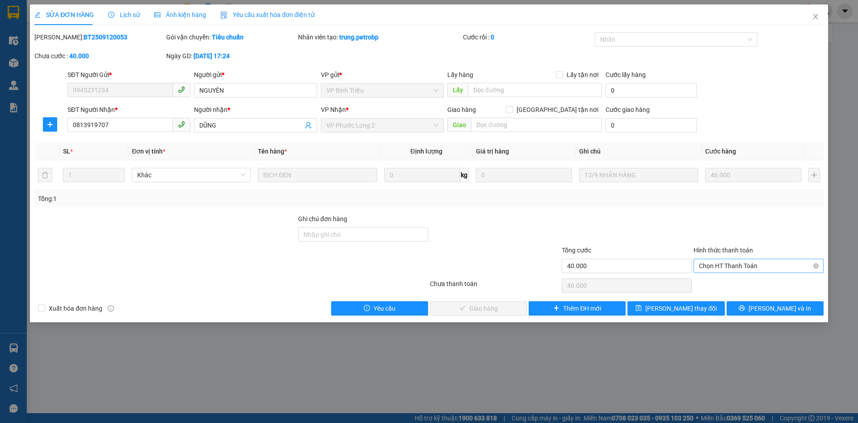
click at [740, 262] on span "Chọn HT Thanh Toán" at bounding box center [758, 265] width 119 height 13
click at [718, 281] on div "Tại văn phòng" at bounding box center [758, 284] width 119 height 10
type input "0"
drag, startPoint x: 471, startPoint y: 314, endPoint x: 483, endPoint y: 305, distance: 14.4
click at [472, 313] on button "[PERSON_NAME] và Giao hàng" at bounding box center [478, 308] width 97 height 14
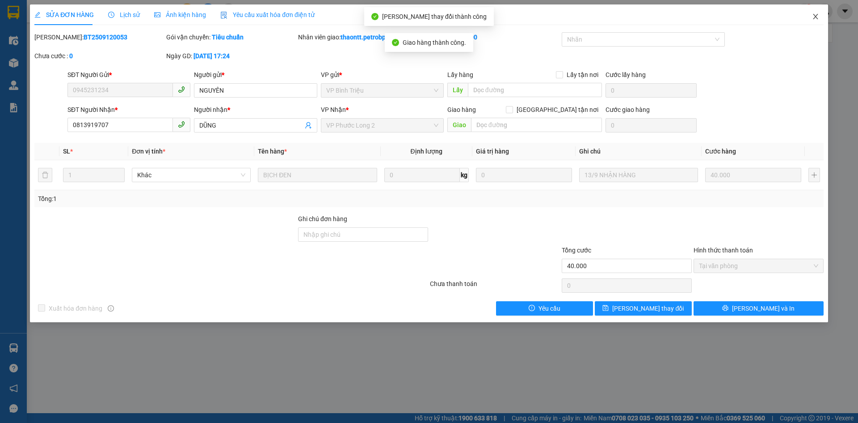
click at [816, 16] on icon "close" at bounding box center [815, 16] width 7 height 7
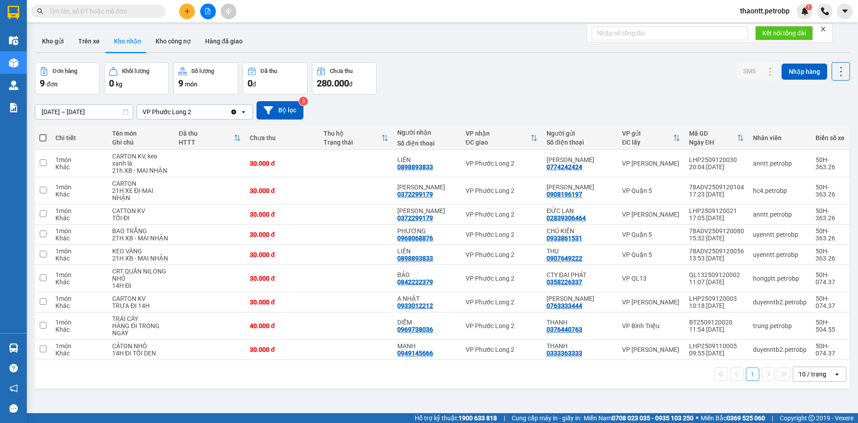
click at [429, 101] on div "11/09/2025 – 13/09/2025 Press the down arrow key to interact with the calendar …" at bounding box center [443, 110] width 816 height 18
click at [186, 11] on icon "plus" at bounding box center [187, 11] width 6 height 6
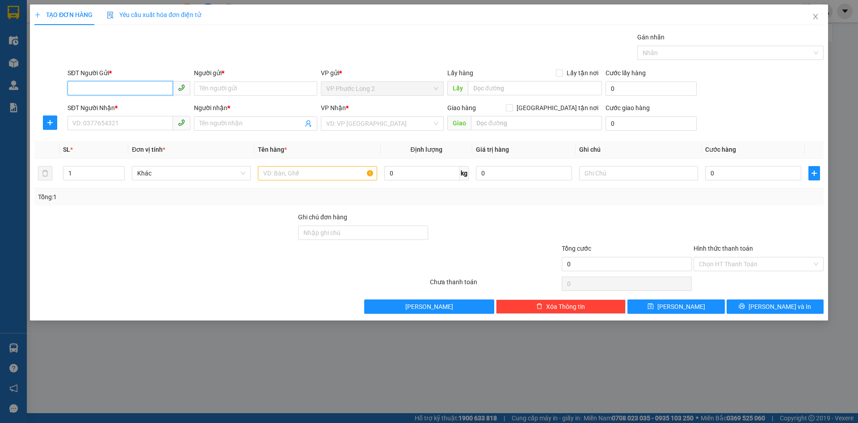
click at [159, 85] on input "SĐT Người Gửi *" at bounding box center [121, 88] width 106 height 14
type input "0328031816"
click at [227, 90] on input "Người gửi *" at bounding box center [255, 88] width 123 height 14
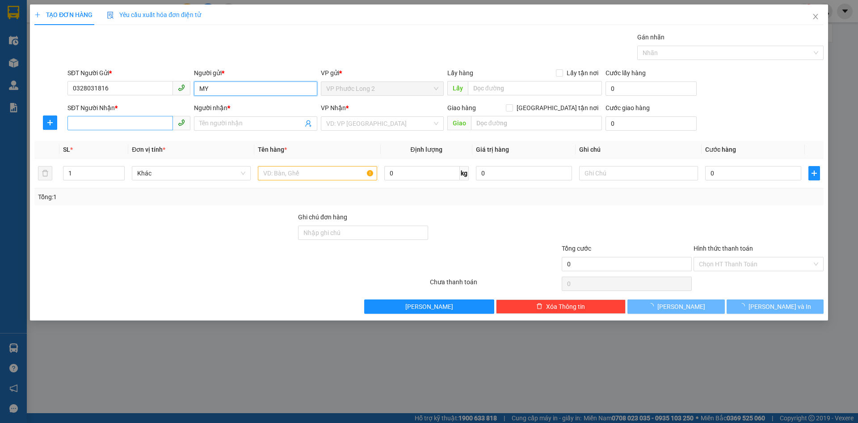
type input "MY"
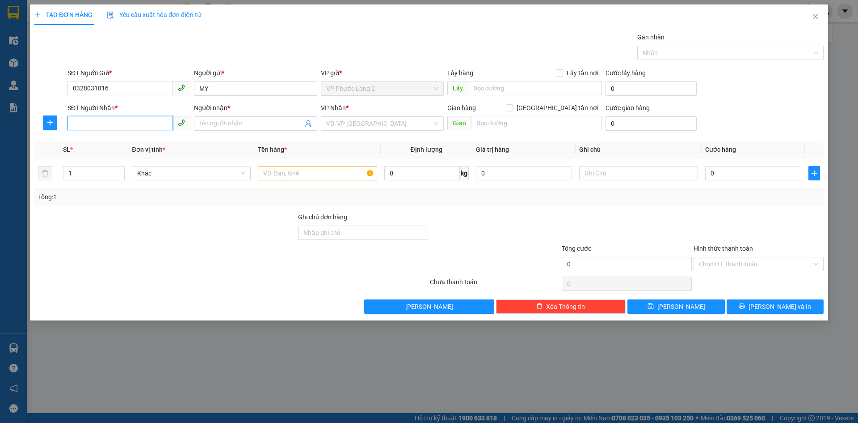
click at [131, 118] on input "SĐT Người Nhận *" at bounding box center [121, 123] width 106 height 14
type input "0976796507"
click at [238, 124] on input "Người nhận *" at bounding box center [250, 123] width 103 height 10
type input "NGỌC ÁNH"
click at [367, 118] on input "search" at bounding box center [379, 123] width 106 height 13
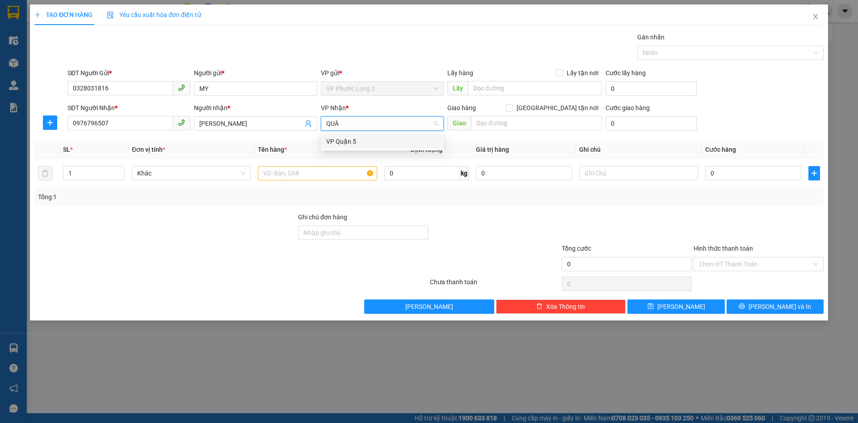
type input "QUÂN"
click at [334, 143] on div "VP Quận 5" at bounding box center [382, 141] width 112 height 10
click at [326, 172] on input "text" at bounding box center [317, 173] width 119 height 14
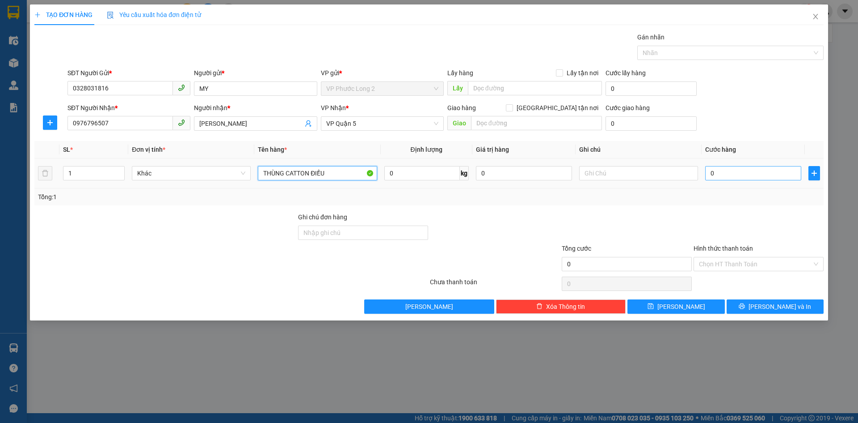
type input "THÙNG CATTON ĐIỀU"
type input "4"
type input "40"
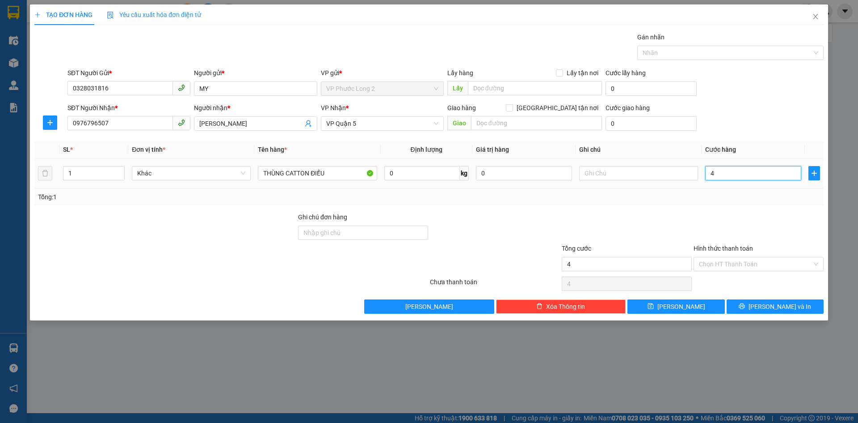
type input "40"
type input "40.000"
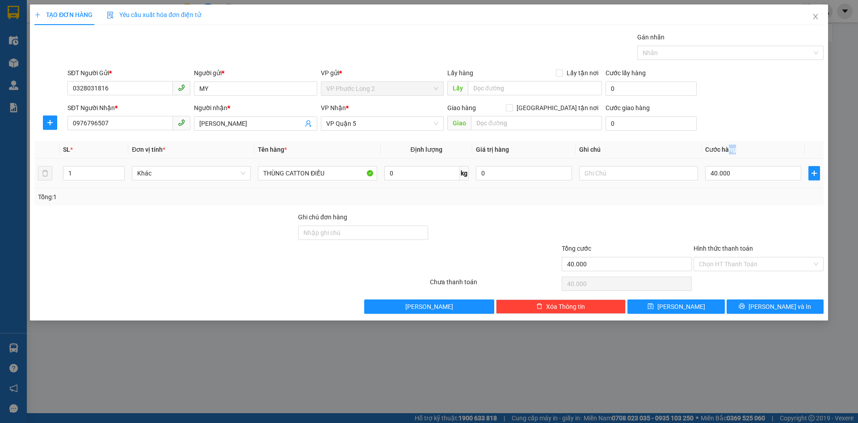
click at [730, 151] on th "Cước hàng" at bounding box center [753, 149] width 103 height 17
click at [124, 92] on input "0328031816" at bounding box center [121, 88] width 106 height 14
click at [770, 306] on span "[PERSON_NAME] và In" at bounding box center [780, 306] width 63 height 10
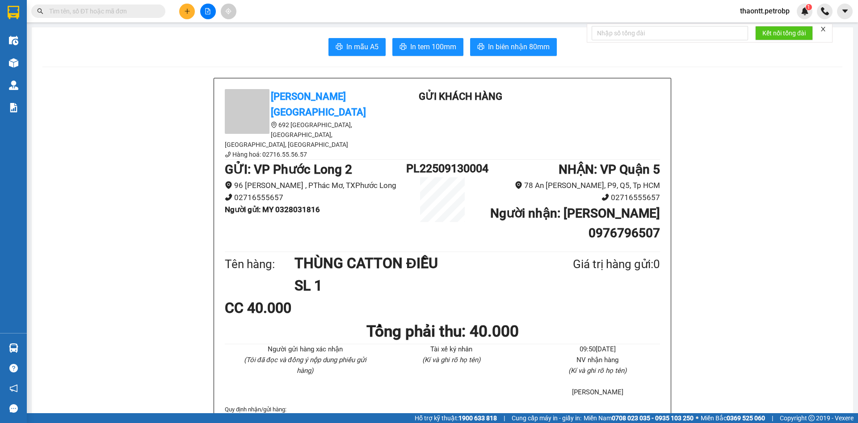
click at [186, 10] on icon "plus" at bounding box center [187, 11] width 6 height 6
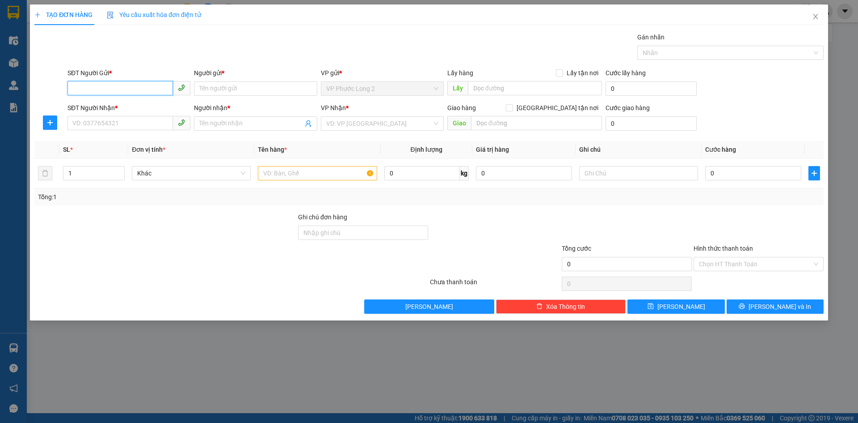
click at [156, 91] on input "SĐT Người Gửi *" at bounding box center [121, 88] width 106 height 14
type input "0328031816"
click at [140, 103] on div "0328031816 - MY" at bounding box center [129, 106] width 112 height 10
type input "MY"
type input "0976796507"
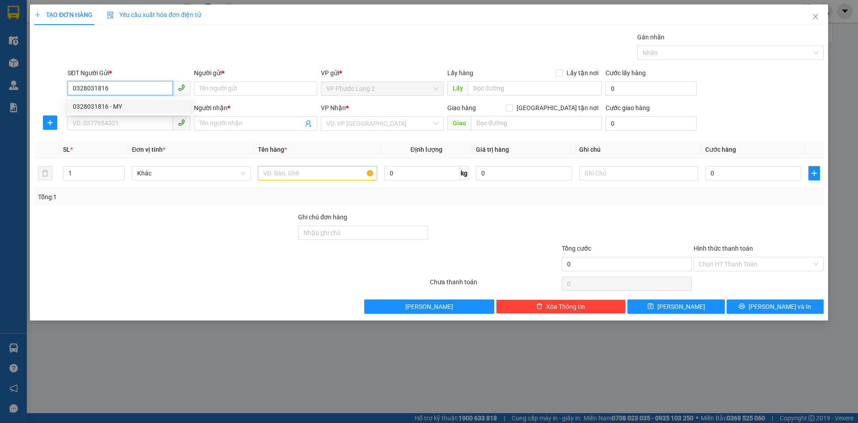
type input "NGỌC ÁNH"
type input "40.000"
type input "0328031816"
click at [141, 120] on input "0976796507" at bounding box center [121, 123] width 106 height 14
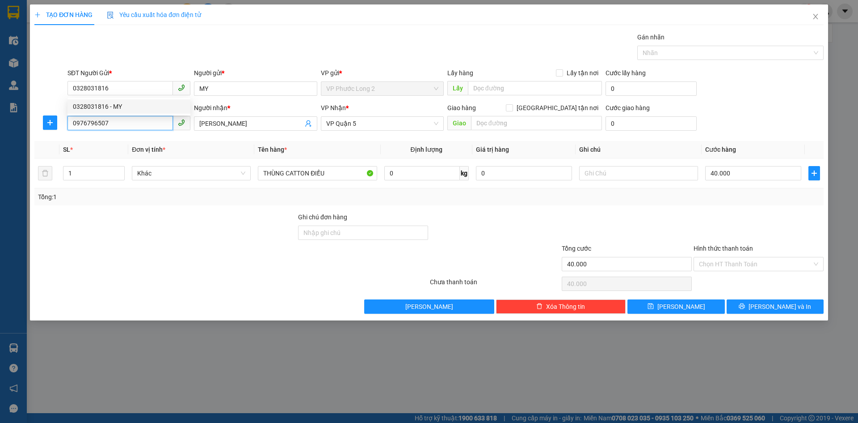
click at [141, 120] on input "0976796507" at bounding box center [121, 123] width 106 height 14
type input "0979626447"
click at [256, 123] on input "NGỌC ÁNH" at bounding box center [250, 123] width 103 height 10
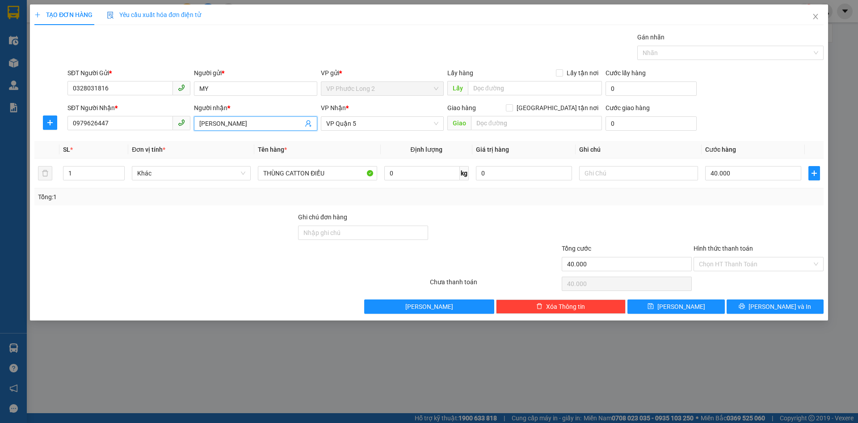
click at [256, 123] on input "NGỌC ÁNH" at bounding box center [250, 123] width 103 height 10
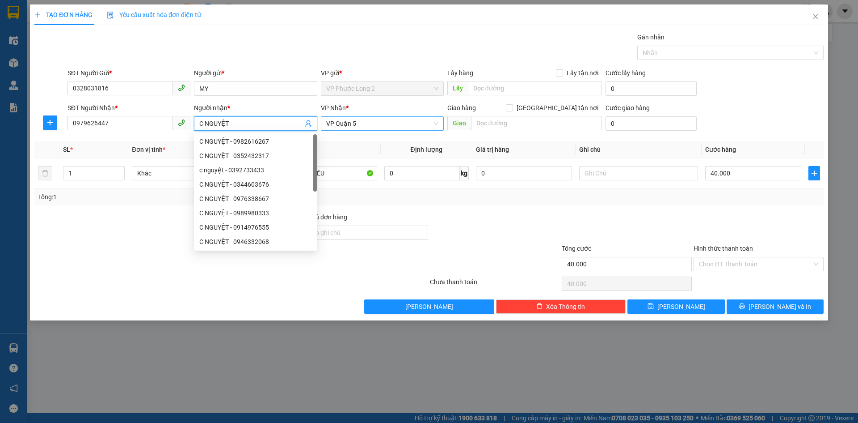
click at [375, 120] on span "VP Quận 5" at bounding box center [382, 123] width 112 height 13
type input "C NGUYỆT"
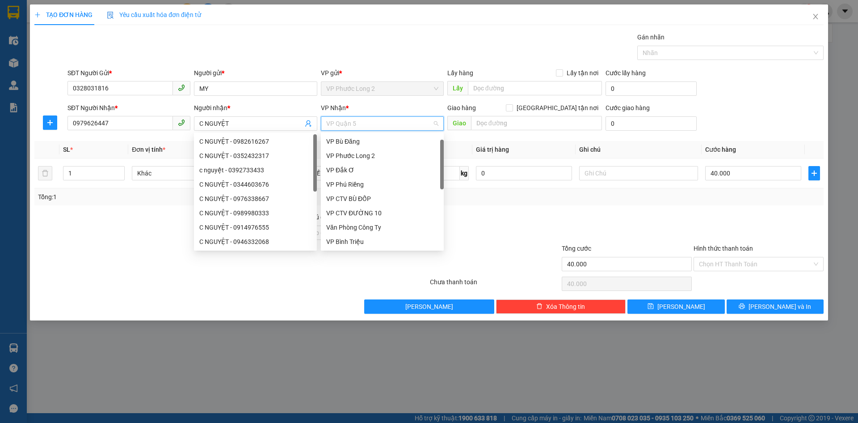
scroll to position [14, 0]
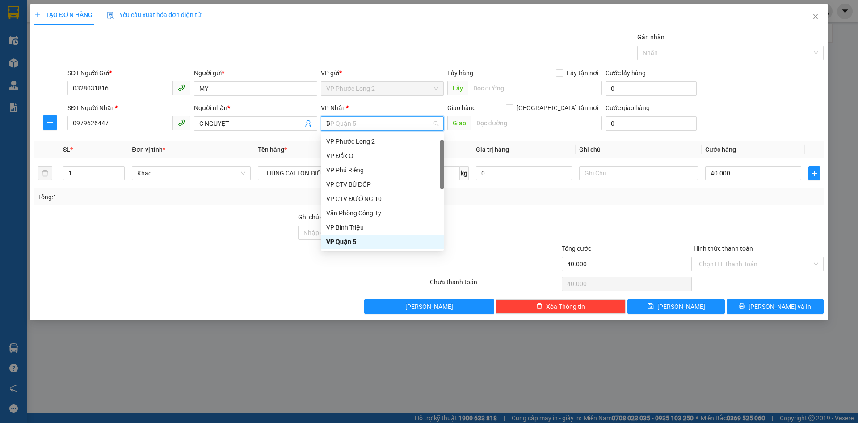
type input "D"
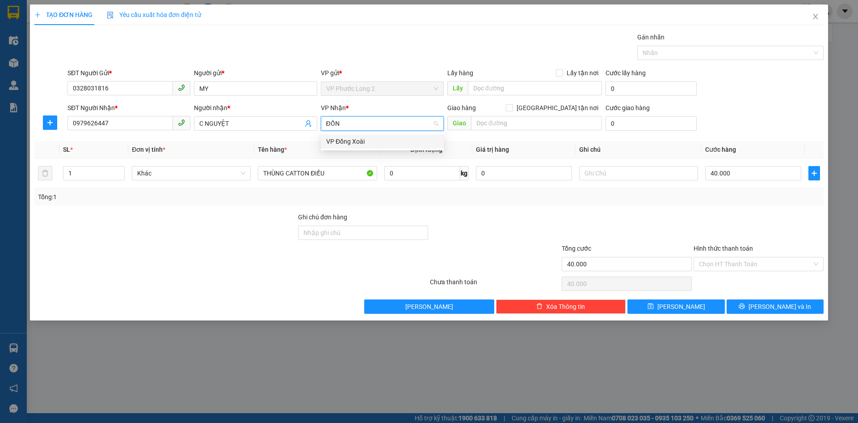
type input "ĐỒNG"
click at [378, 139] on div "VP Đồng Xoài" at bounding box center [382, 141] width 112 height 10
click at [745, 170] on input "40.000" at bounding box center [754, 173] width 96 height 14
type input "0"
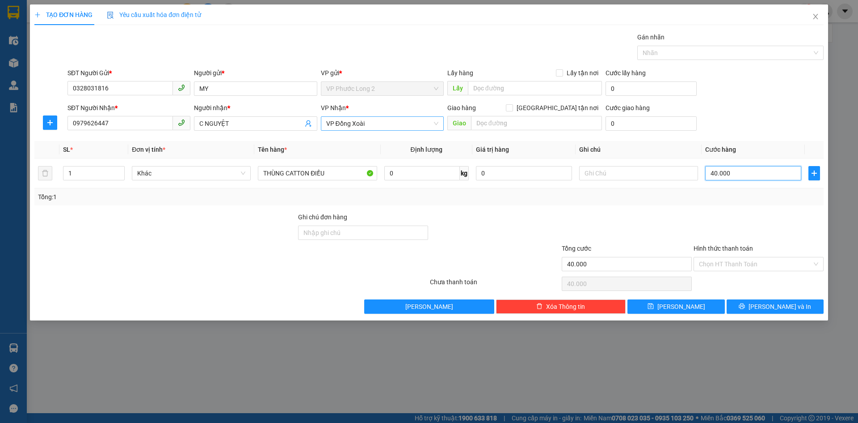
type input "0"
type input "3"
type input "03"
type input "30"
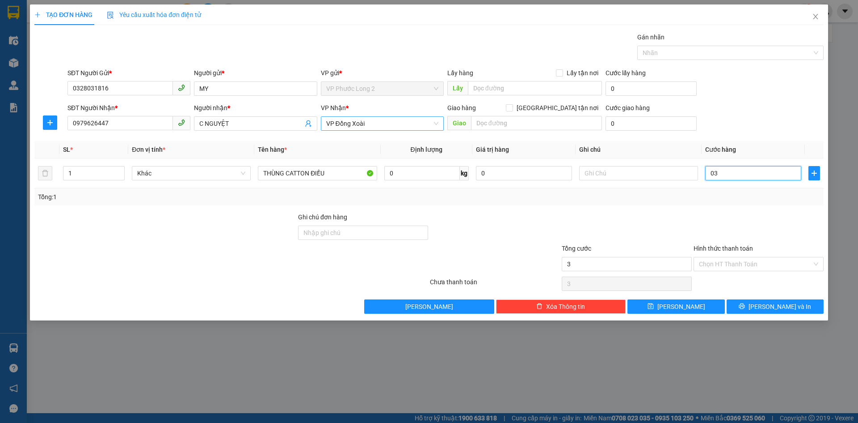
type input "30"
type input "030"
type input "3"
type input "03"
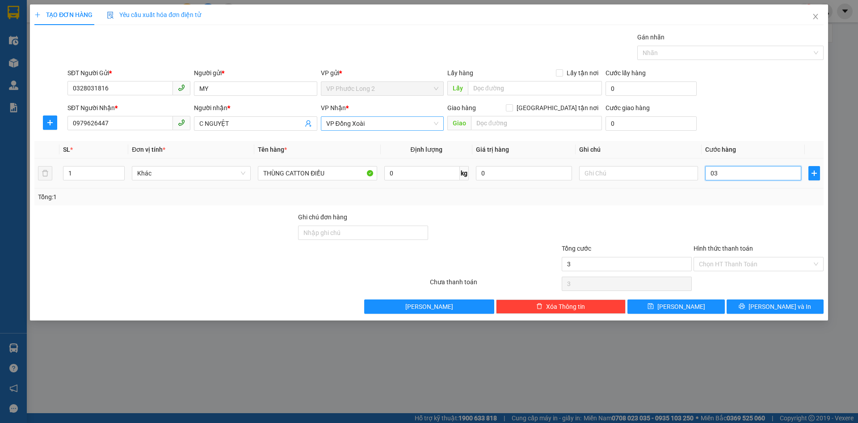
type input "0"
type input "4"
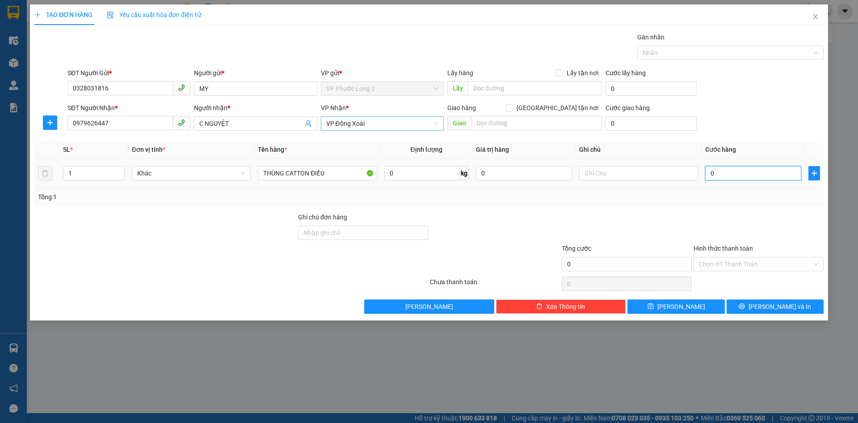
type input "04"
type input "40"
type input "040"
type input "40.000"
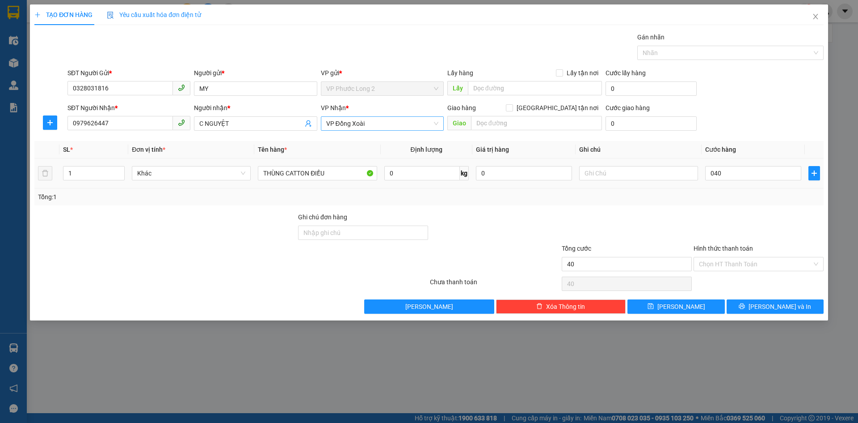
type input "40.000"
click at [765, 95] on div "SĐT Người Gửi * 0328031816 Người gửi * MY VP gửi * VP Phước Long 2 Lấy hàng Lấy…" at bounding box center [446, 83] width 760 height 31
click at [761, 176] on input "40.000" at bounding box center [754, 173] width 96 height 14
click at [795, 308] on button "[PERSON_NAME] và In" at bounding box center [775, 306] width 97 height 14
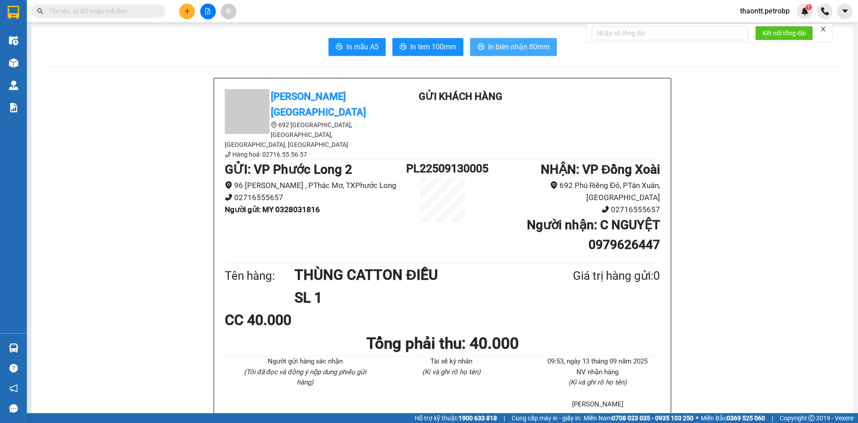
click at [488, 46] on span "In biên nhận 80mm" at bounding box center [519, 46] width 62 height 11
click at [410, 54] on button "In tem 100mm" at bounding box center [428, 47] width 71 height 18
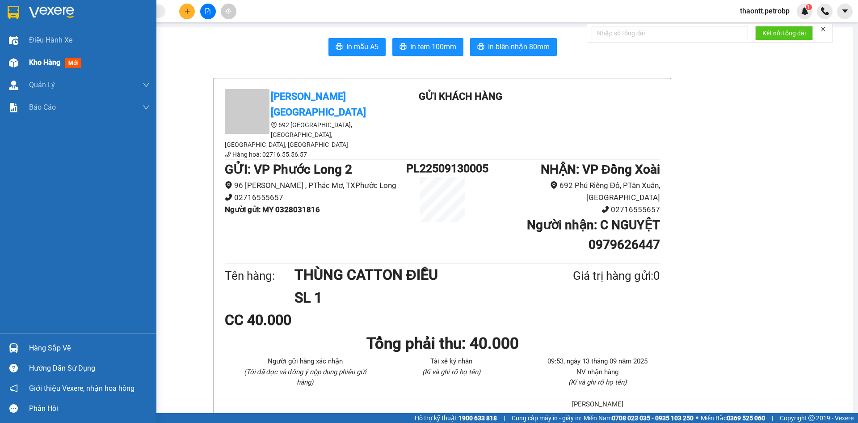
drag, startPoint x: 15, startPoint y: 66, endPoint x: 63, endPoint y: 63, distance: 47.5
click at [15, 66] on img at bounding box center [13, 62] width 9 height 9
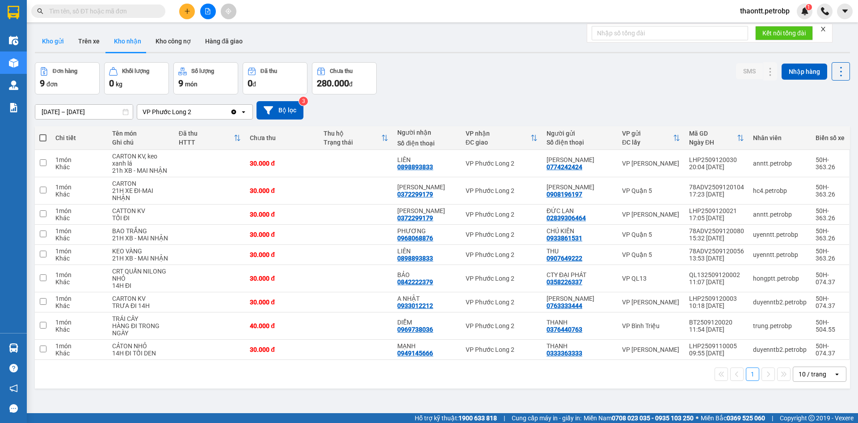
click at [58, 38] on button "Kho gửi" at bounding box center [53, 40] width 36 height 21
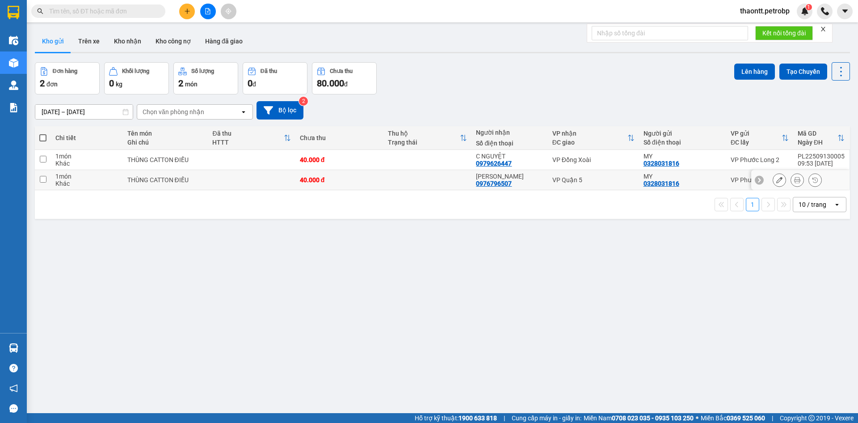
click at [794, 178] on icon at bounding box center [797, 180] width 6 height 6
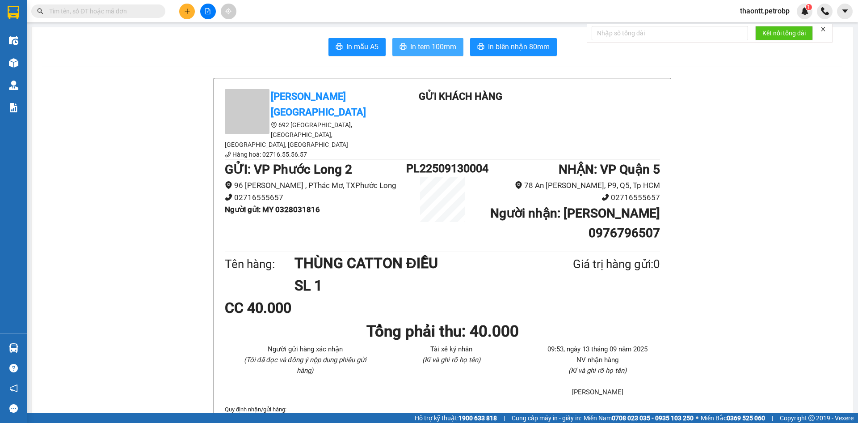
click at [415, 49] on span "In tem 100mm" at bounding box center [433, 46] width 46 height 11
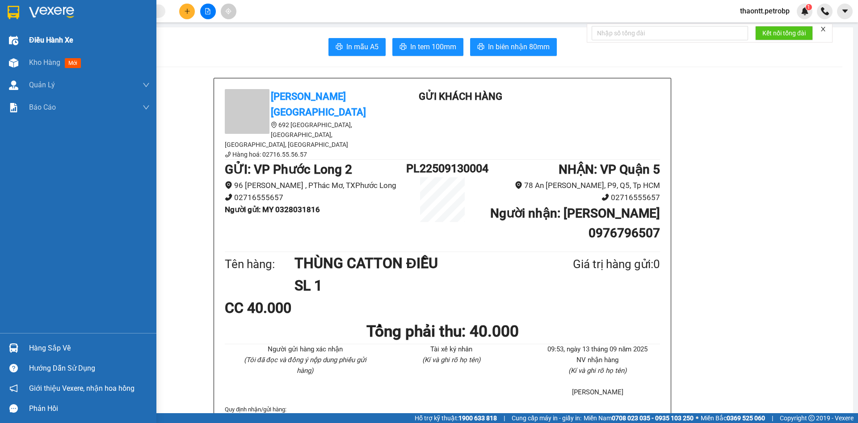
click at [25, 61] on div "Kho hàng mới" at bounding box center [78, 62] width 156 height 22
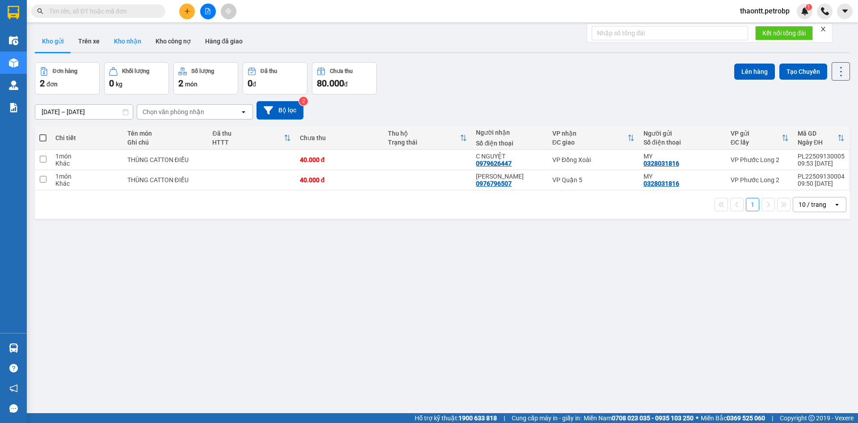
click at [133, 43] on button "Kho nhận" at bounding box center [128, 40] width 42 height 21
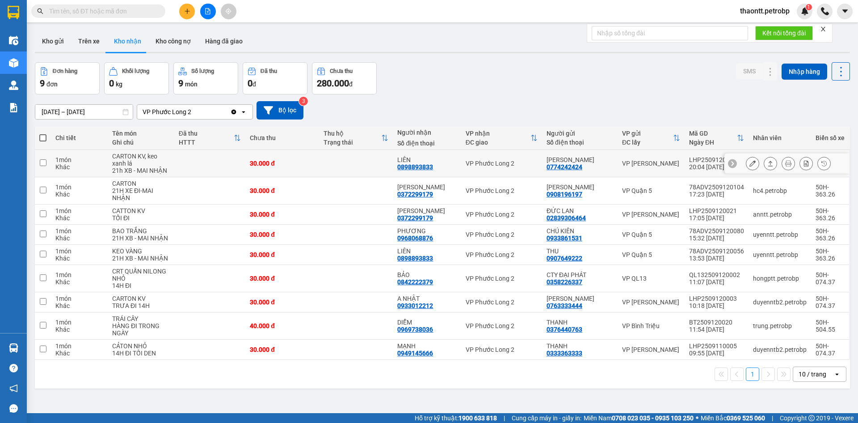
click at [417, 162] on div "LIÊN 0898893833" at bounding box center [426, 163] width 59 height 14
checkbox input "true"
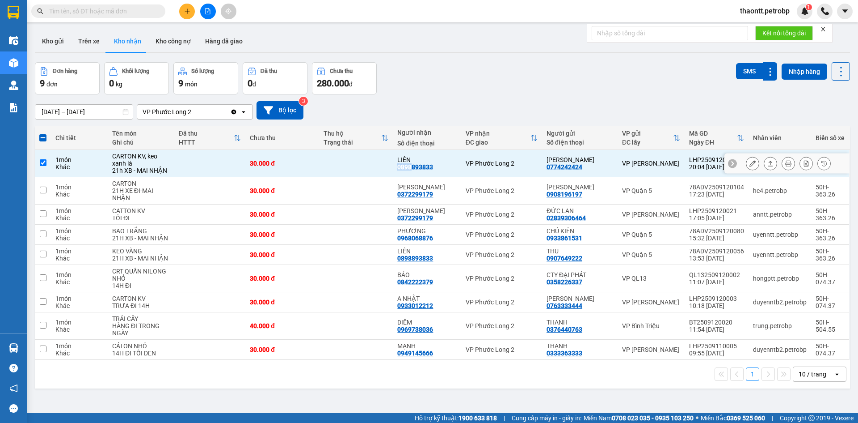
click at [750, 164] on icon at bounding box center [753, 163] width 6 height 6
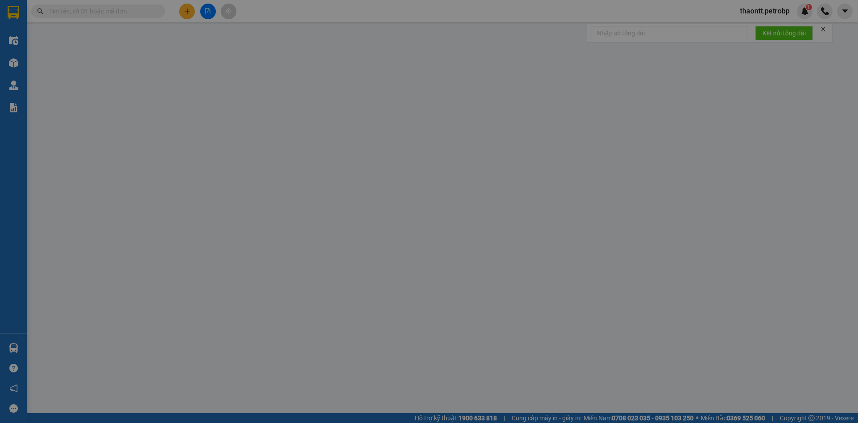
type input "0774242424"
type input "[PERSON_NAME]"
type input "0898893833"
type input "LIÊN"
type input "30.000"
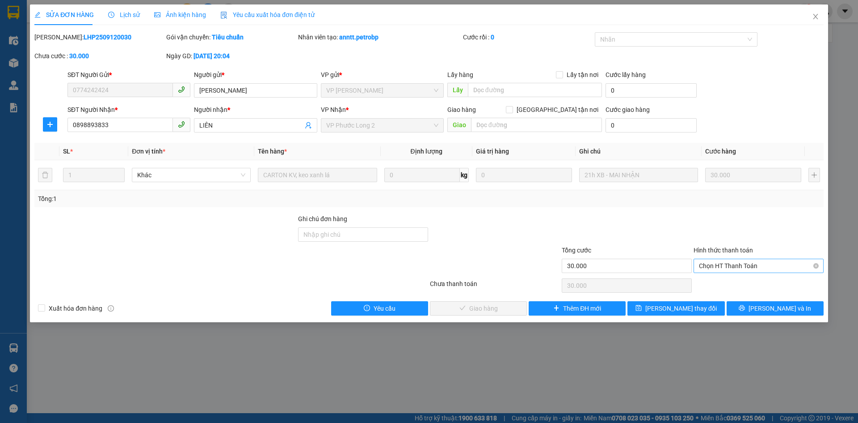
click at [740, 264] on span "Chọn HT Thanh Toán" at bounding box center [758, 265] width 119 height 13
click at [730, 280] on div "Tại văn phòng" at bounding box center [758, 284] width 119 height 10
type input "0"
click at [499, 305] on span "[PERSON_NAME] và Giao hàng" at bounding box center [490, 308] width 86 height 10
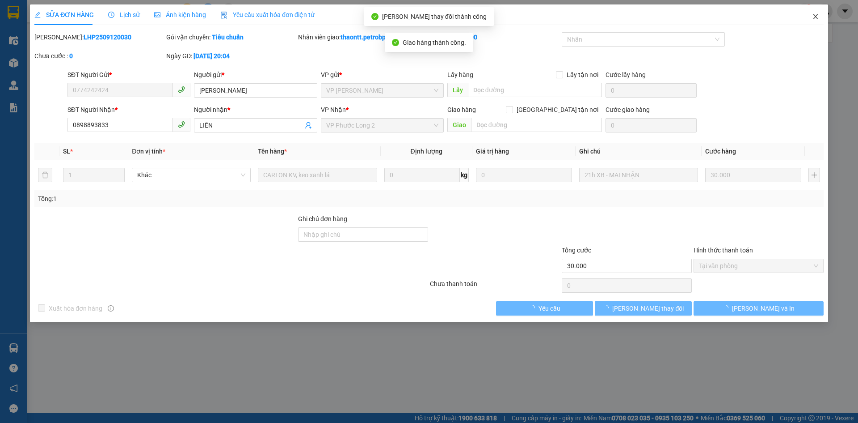
click at [816, 17] on icon "close" at bounding box center [815, 16] width 5 height 5
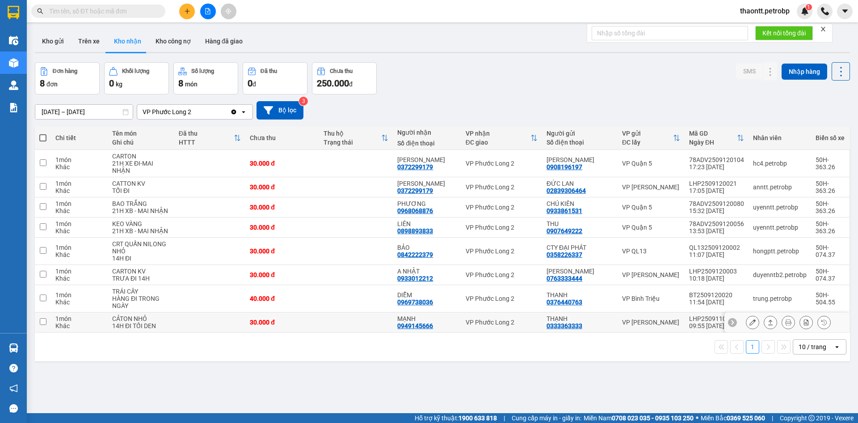
drag, startPoint x: 331, startPoint y: 321, endPoint x: 343, endPoint y: 311, distance: 14.9
click at [337, 321] on td at bounding box center [356, 322] width 74 height 20
checkbox input "true"
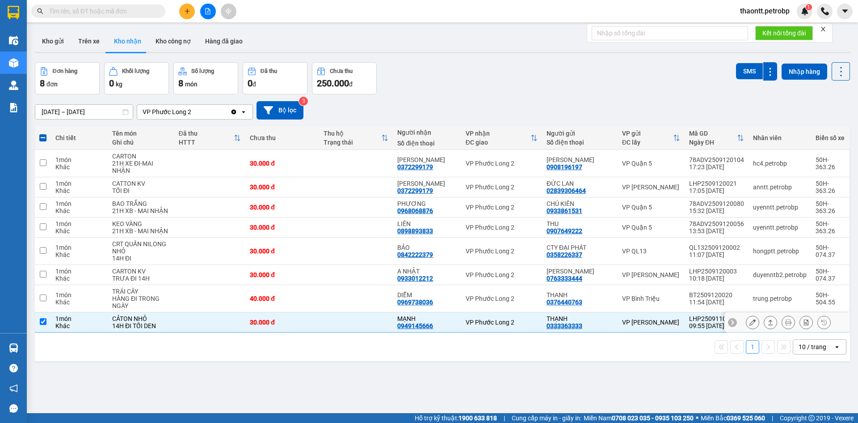
click at [750, 322] on icon at bounding box center [753, 322] width 6 height 6
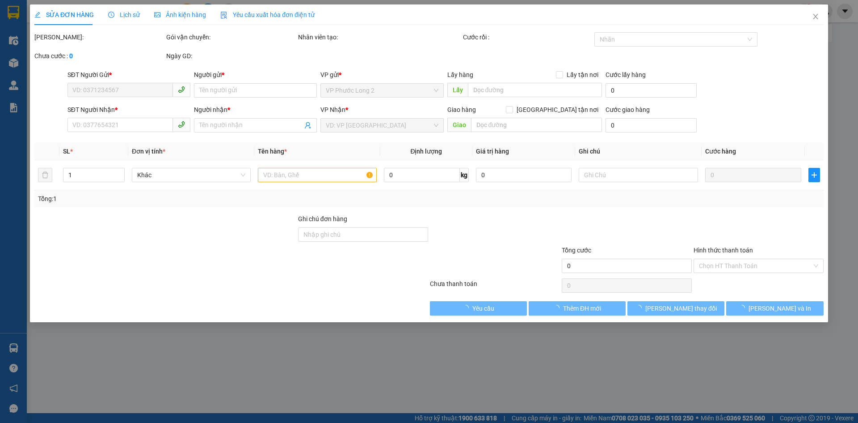
type input "0333363333"
type input "THẠNH"
type input "0949145666"
type input "MẠNH"
type input "30.000"
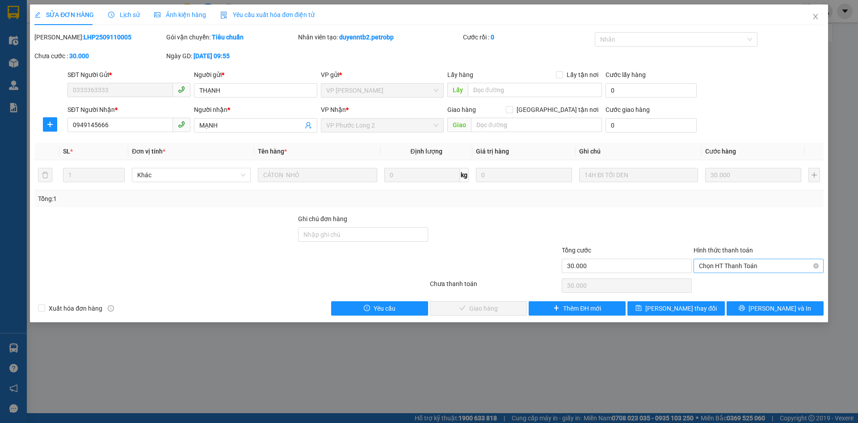
click at [739, 268] on span "Chọn HT Thanh Toán" at bounding box center [758, 265] width 119 height 13
click at [731, 285] on div "Tại văn phòng" at bounding box center [758, 284] width 119 height 10
type input "0"
click at [499, 309] on span "[PERSON_NAME] và Giao hàng" at bounding box center [490, 308] width 86 height 10
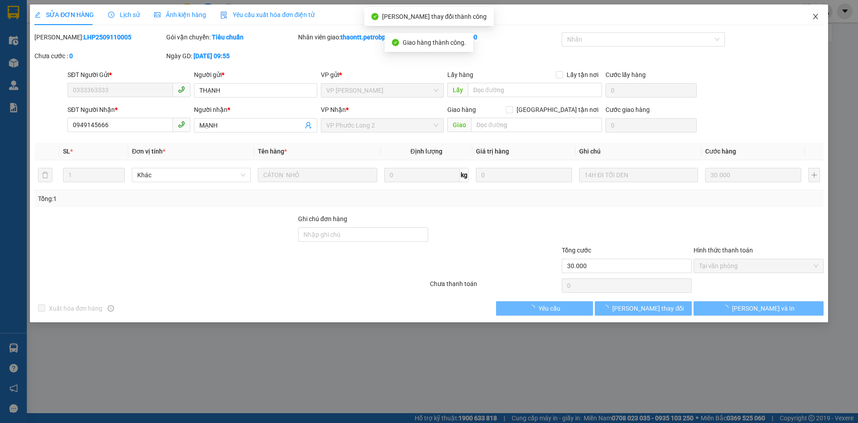
click at [818, 13] on icon "close" at bounding box center [815, 16] width 7 height 7
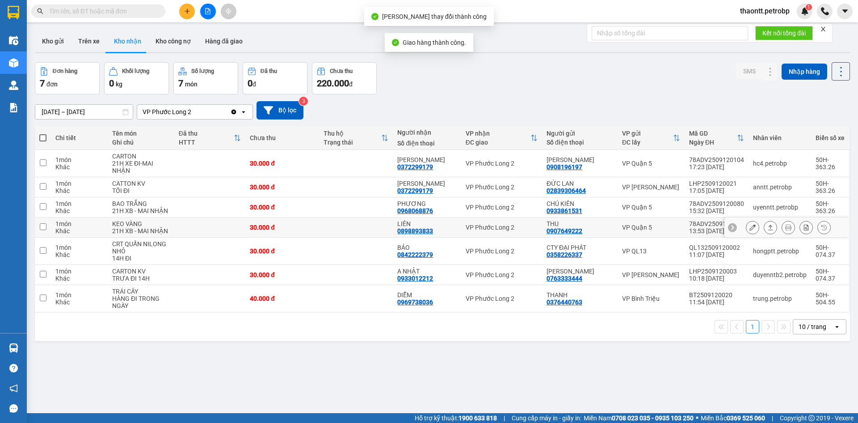
click at [437, 223] on div "LIÊN" at bounding box center [426, 223] width 59 height 7
checkbox input "true"
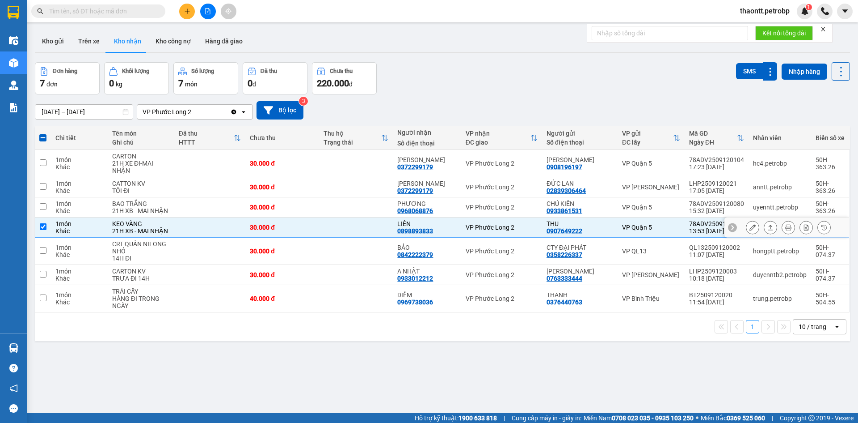
click at [747, 231] on button at bounding box center [753, 228] width 13 height 16
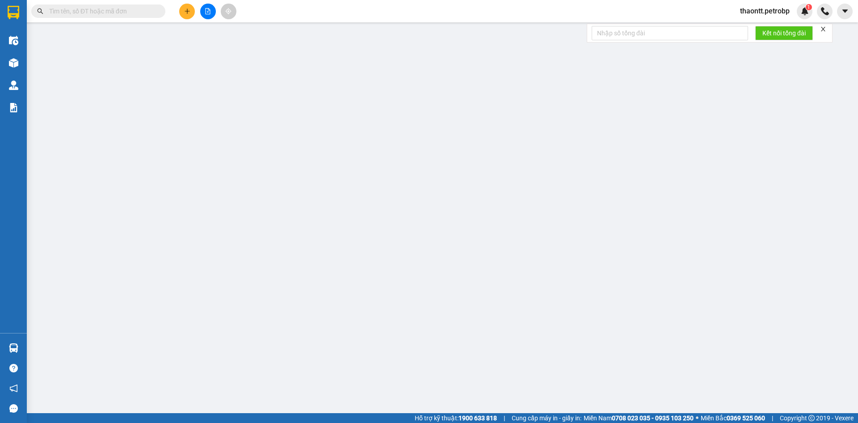
type input "0907649222"
type input "THU"
type input "0898893833"
type input "LIÊN"
type input "30.000"
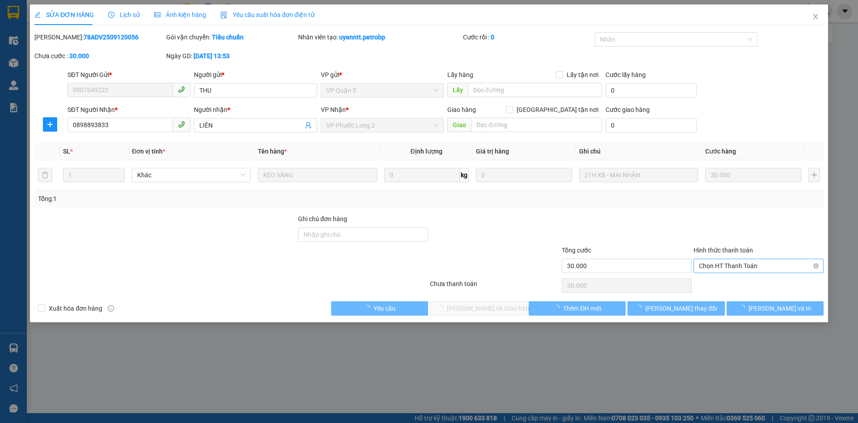
drag, startPoint x: 734, startPoint y: 265, endPoint x: 729, endPoint y: 273, distance: 9.7
click at [734, 266] on span "Chọn HT Thanh Toán" at bounding box center [758, 265] width 119 height 13
click at [723, 284] on div "Tại văn phòng" at bounding box center [758, 284] width 119 height 10
type input "0"
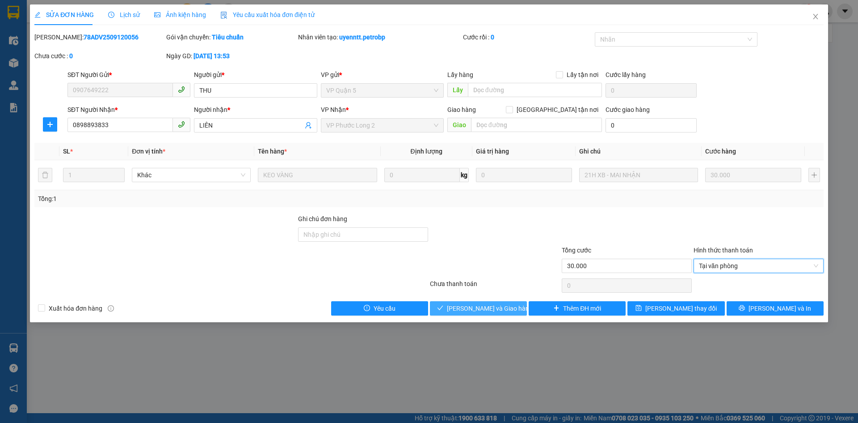
click at [493, 311] on span "[PERSON_NAME] và Giao hàng" at bounding box center [490, 308] width 86 height 10
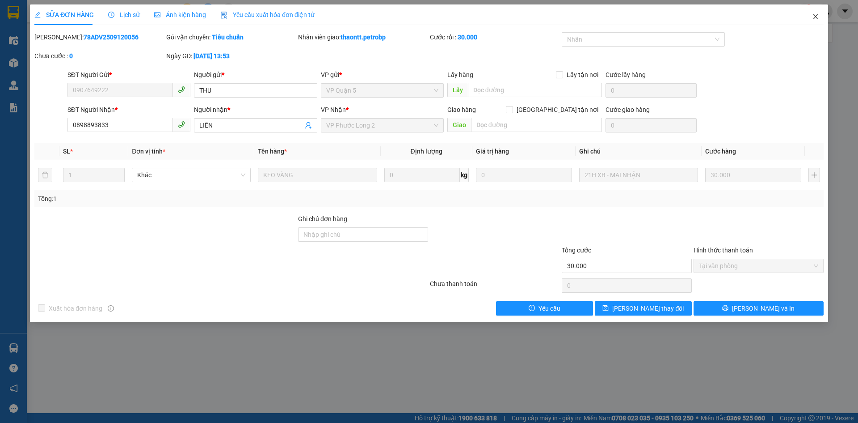
click at [813, 16] on icon "close" at bounding box center [815, 16] width 7 height 7
